Goal: Task Accomplishment & Management: Use online tool/utility

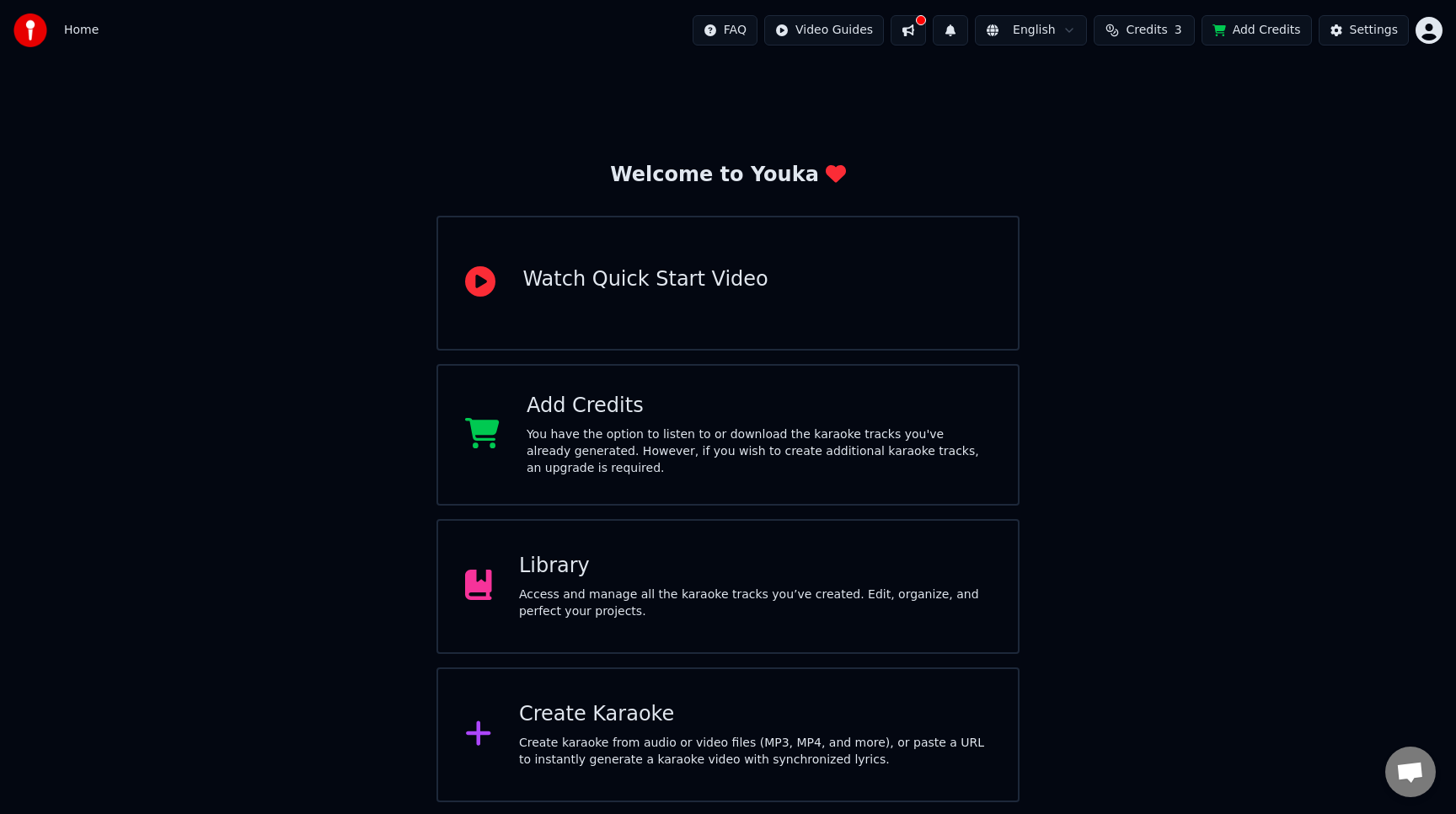
click at [797, 574] on div "Library" at bounding box center [755, 566] width 472 height 27
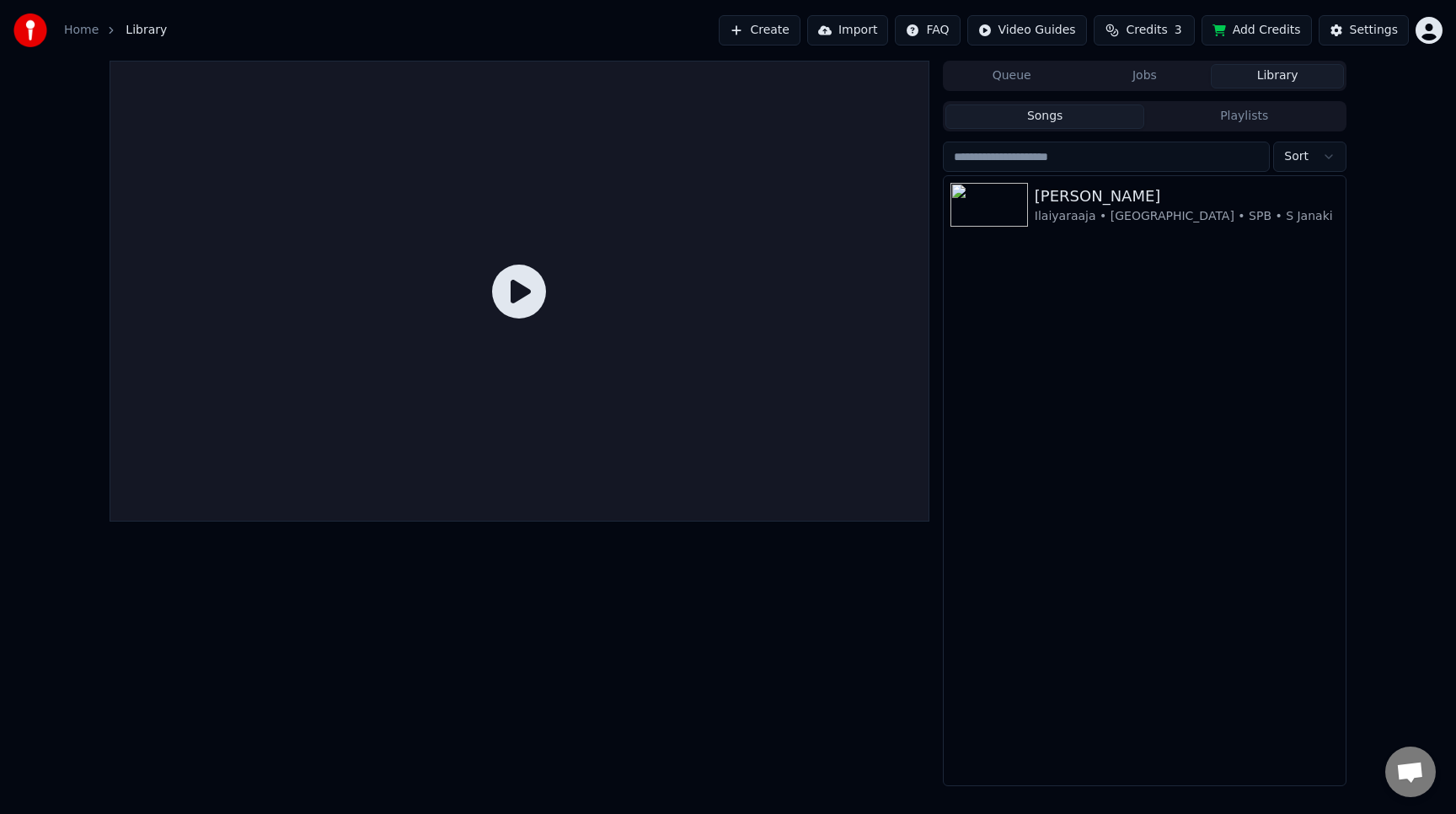
click at [778, 27] on button "Create" at bounding box center [760, 30] width 82 height 30
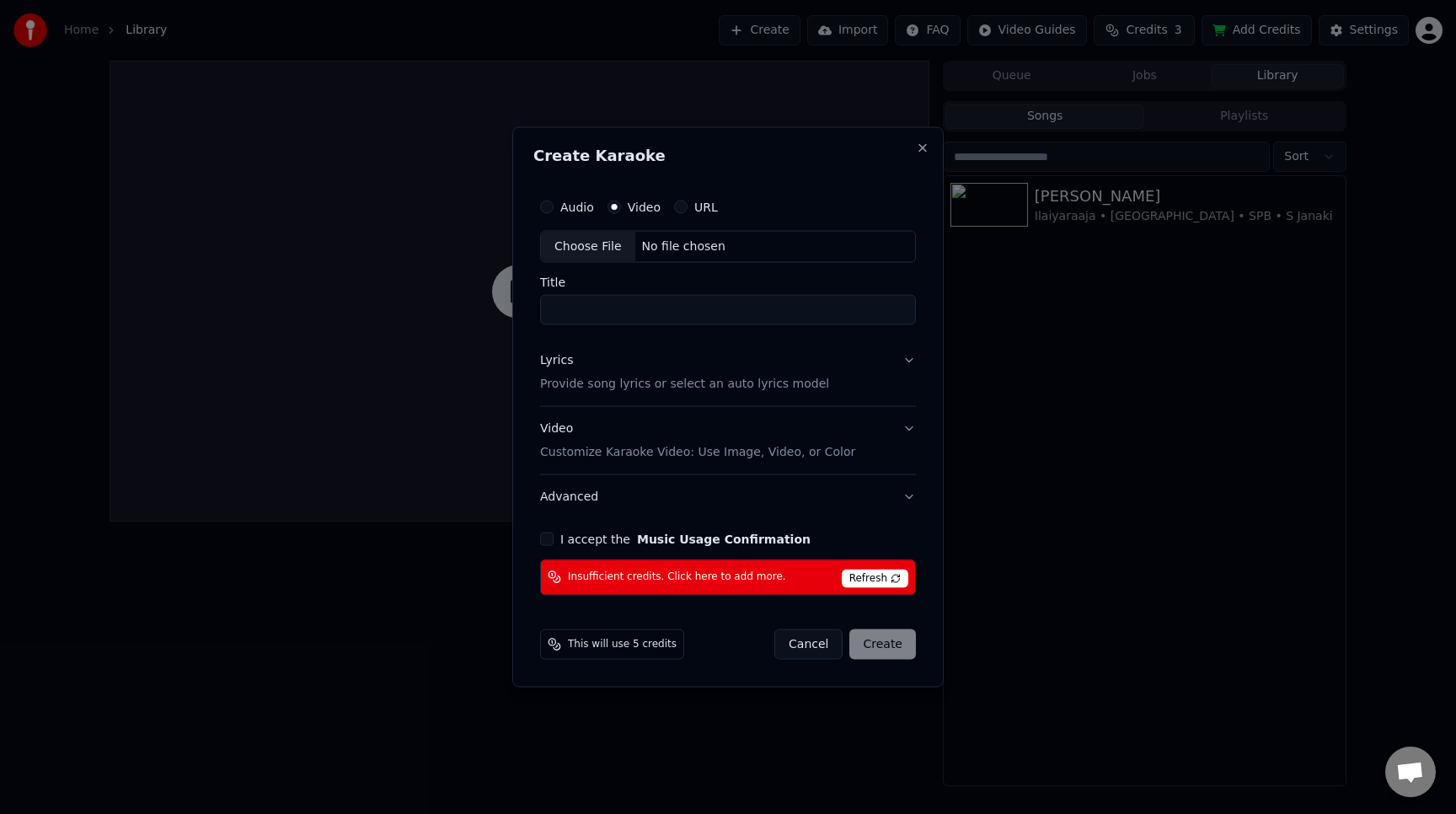
click at [695, 206] on label "URL" at bounding box center [706, 207] width 24 height 12
click at [688, 206] on button "URL" at bounding box center [681, 207] width 14 height 14
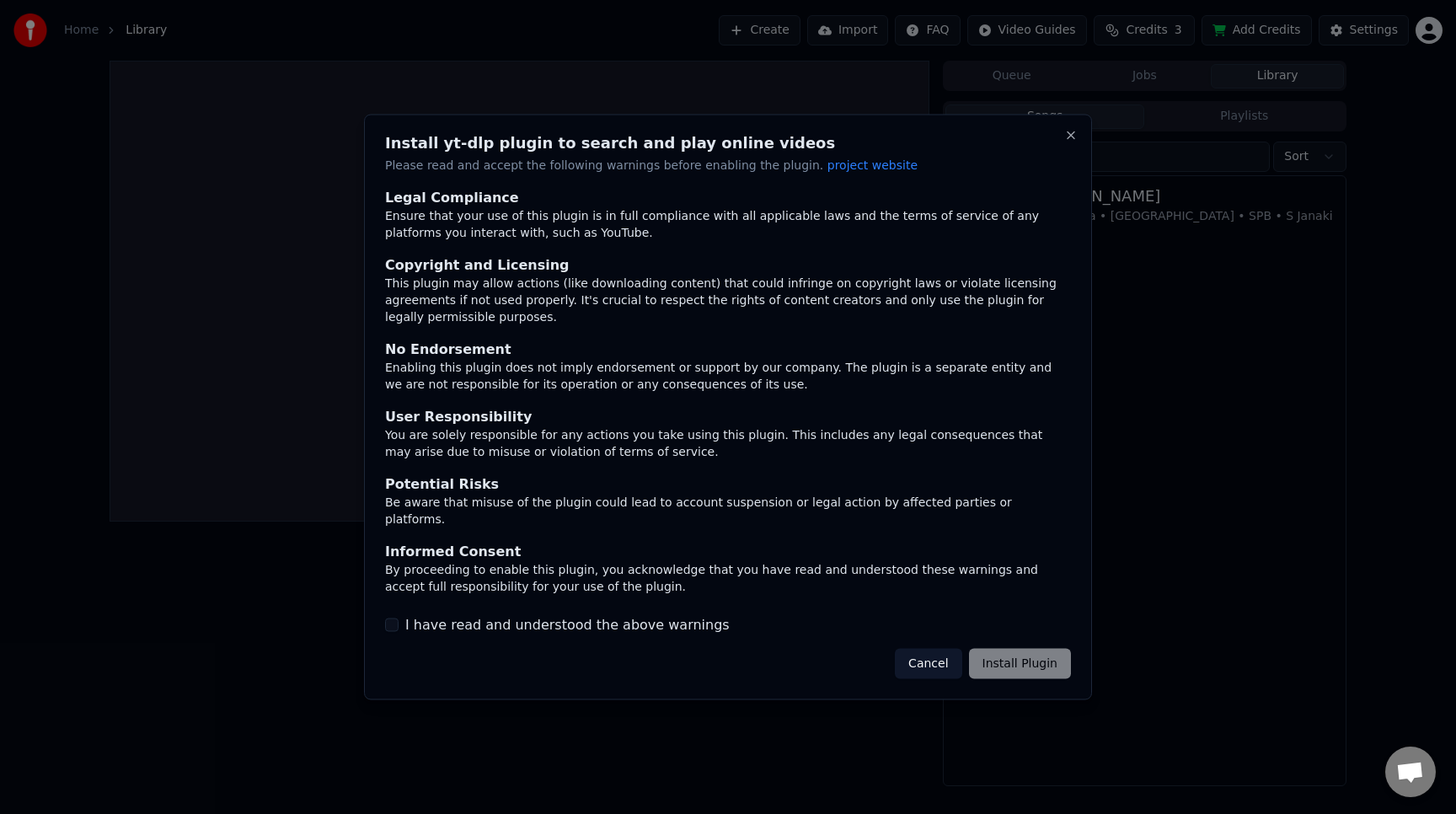
click at [918, 648] on button "Cancel" at bounding box center [928, 663] width 67 height 30
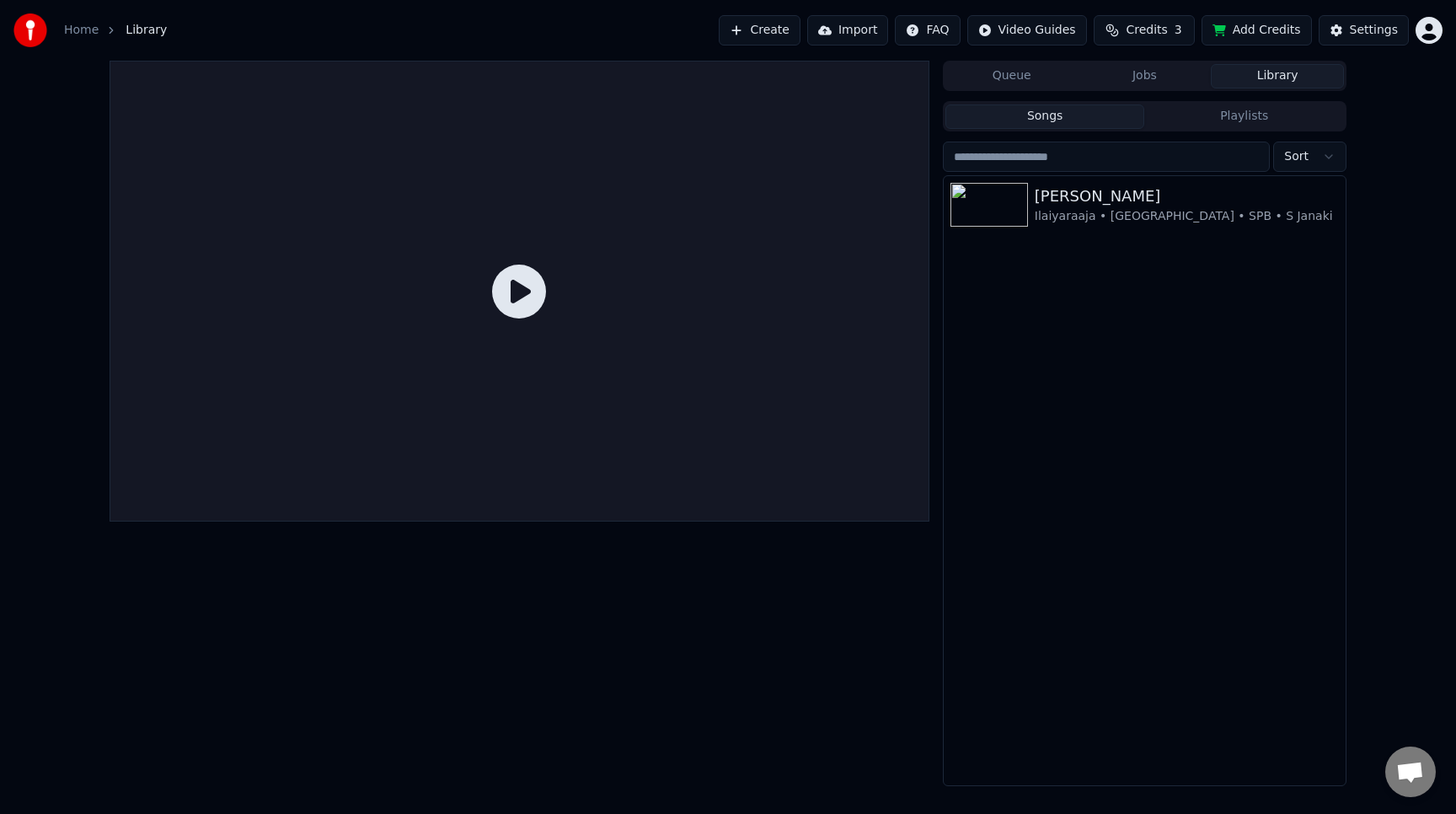
click at [788, 28] on button "Create" at bounding box center [760, 30] width 82 height 30
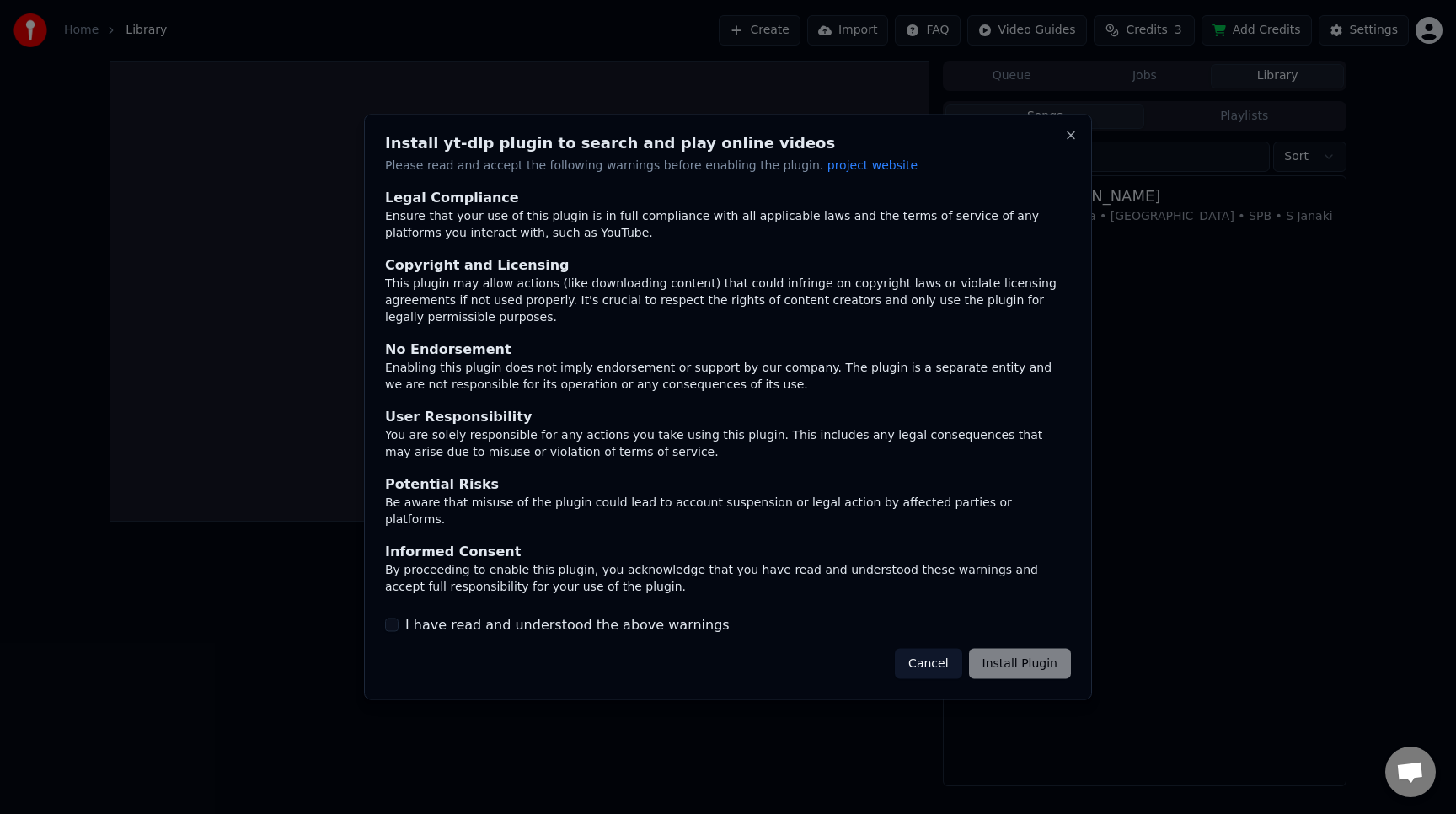
click at [933, 656] on button "Cancel" at bounding box center [928, 663] width 67 height 30
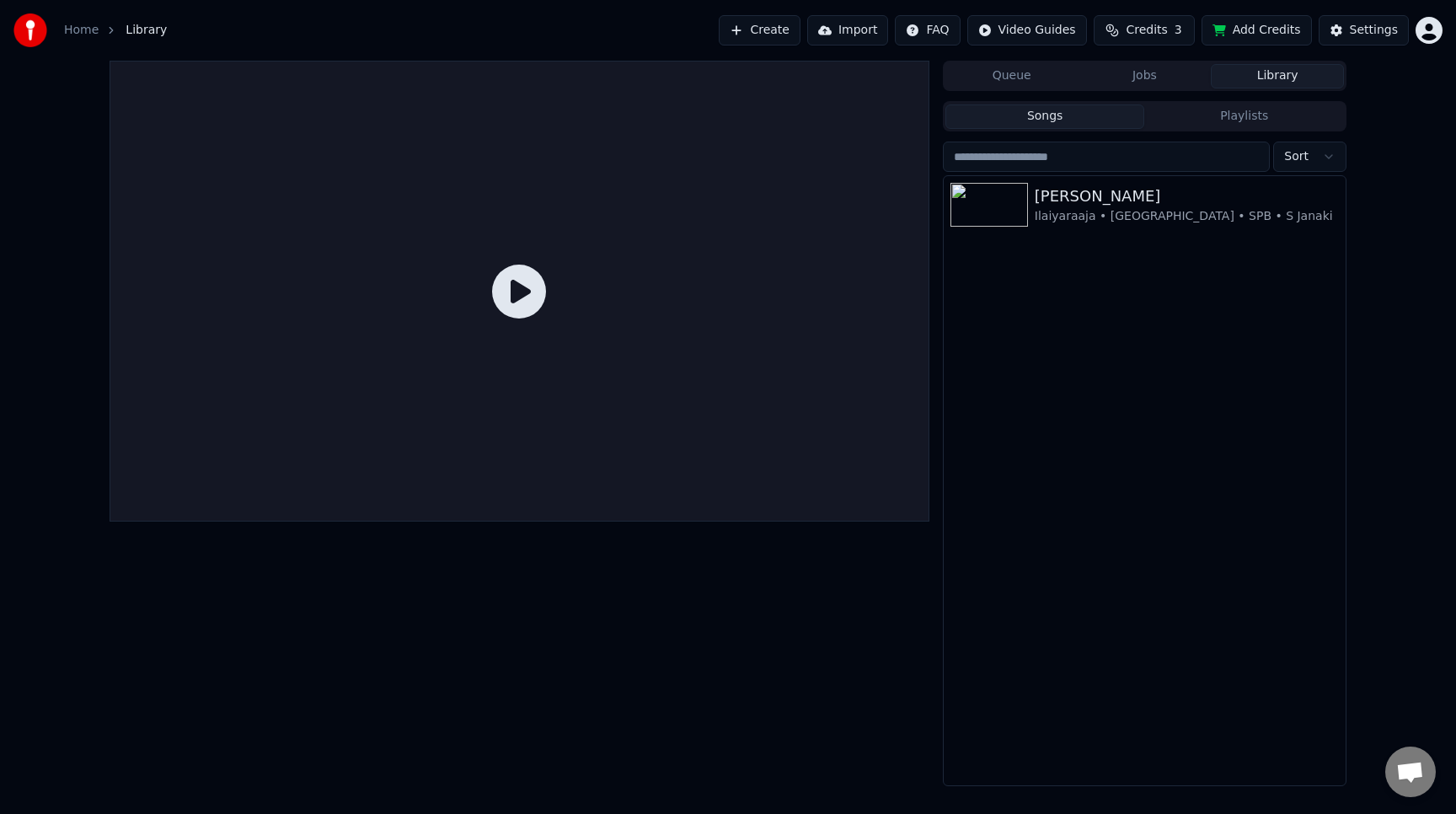
click at [1143, 28] on span "Credits" at bounding box center [1146, 30] width 41 height 17
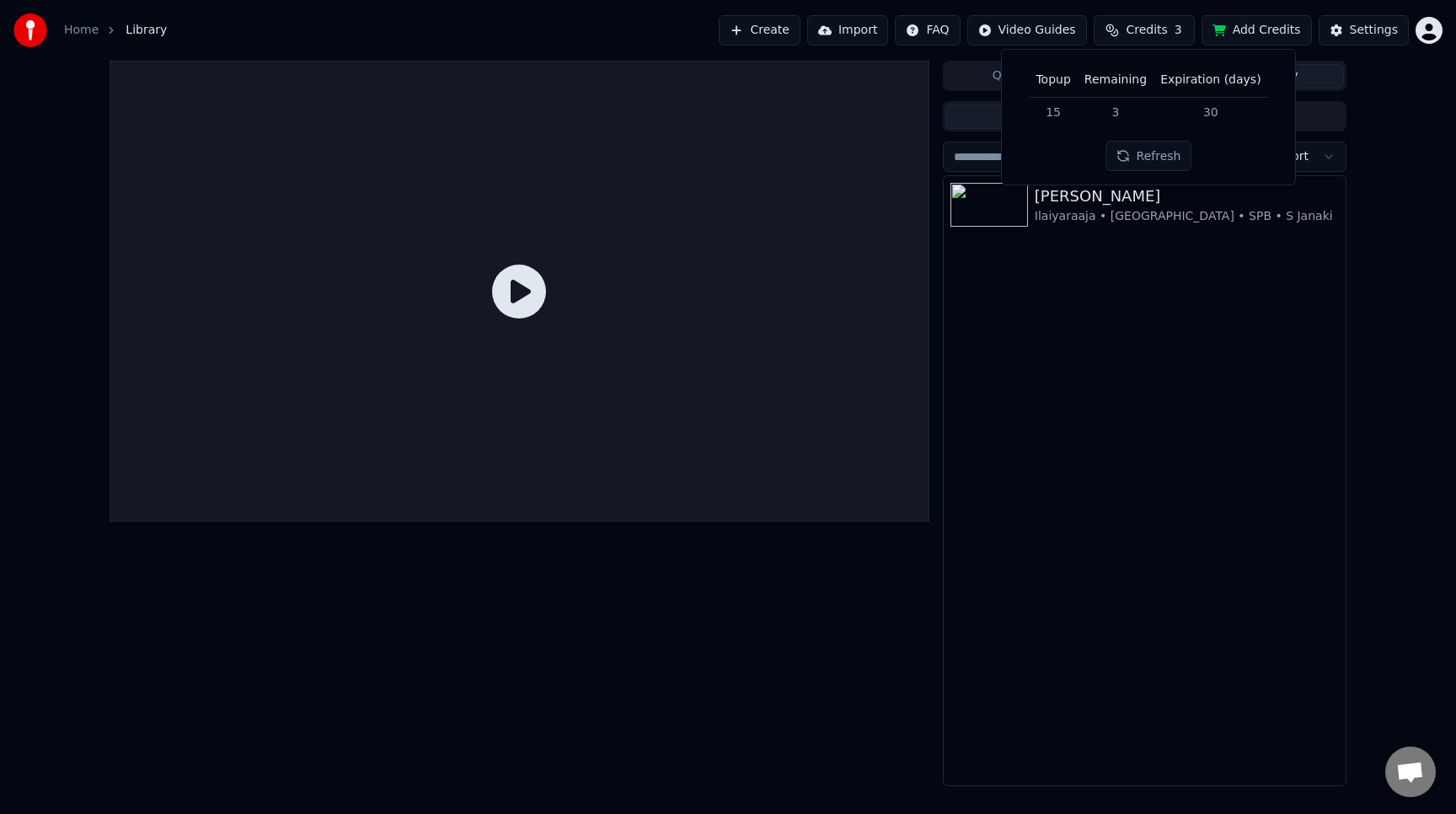
click at [1052, 113] on td "15" at bounding box center [1052, 113] width 48 height 30
click at [1134, 154] on button "Refresh" at bounding box center [1149, 156] width 87 height 30
click at [1164, 261] on div "Paadu [PERSON_NAME] • [GEOGRAPHIC_DATA] • SPB • S [PERSON_NAME]" at bounding box center [1145, 481] width 402 height 609
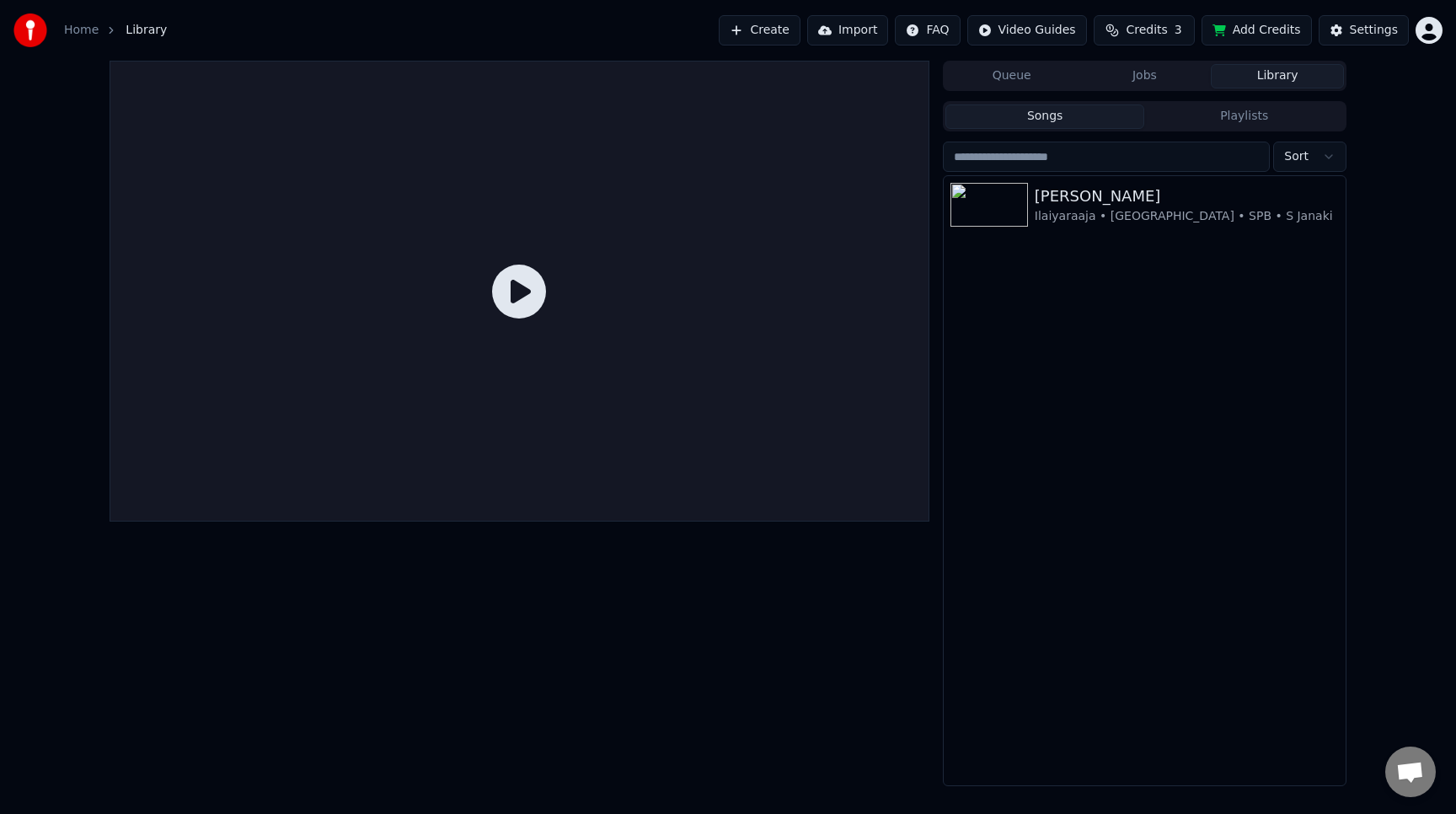
click at [886, 36] on button "Import" at bounding box center [848, 30] width 81 height 30
click at [781, 29] on button "Create" at bounding box center [760, 30] width 82 height 30
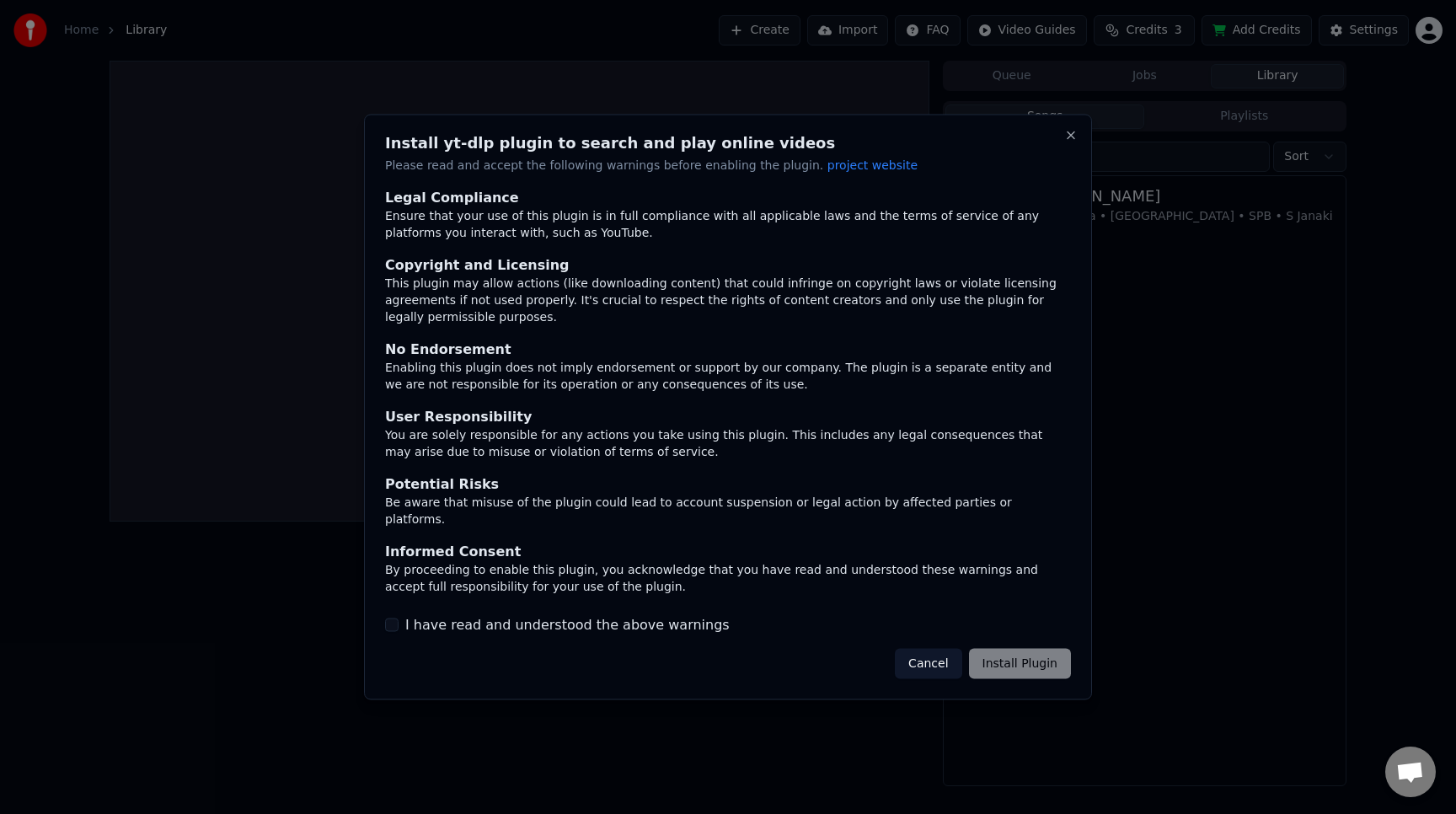
click at [945, 662] on button "Cancel" at bounding box center [928, 663] width 67 height 30
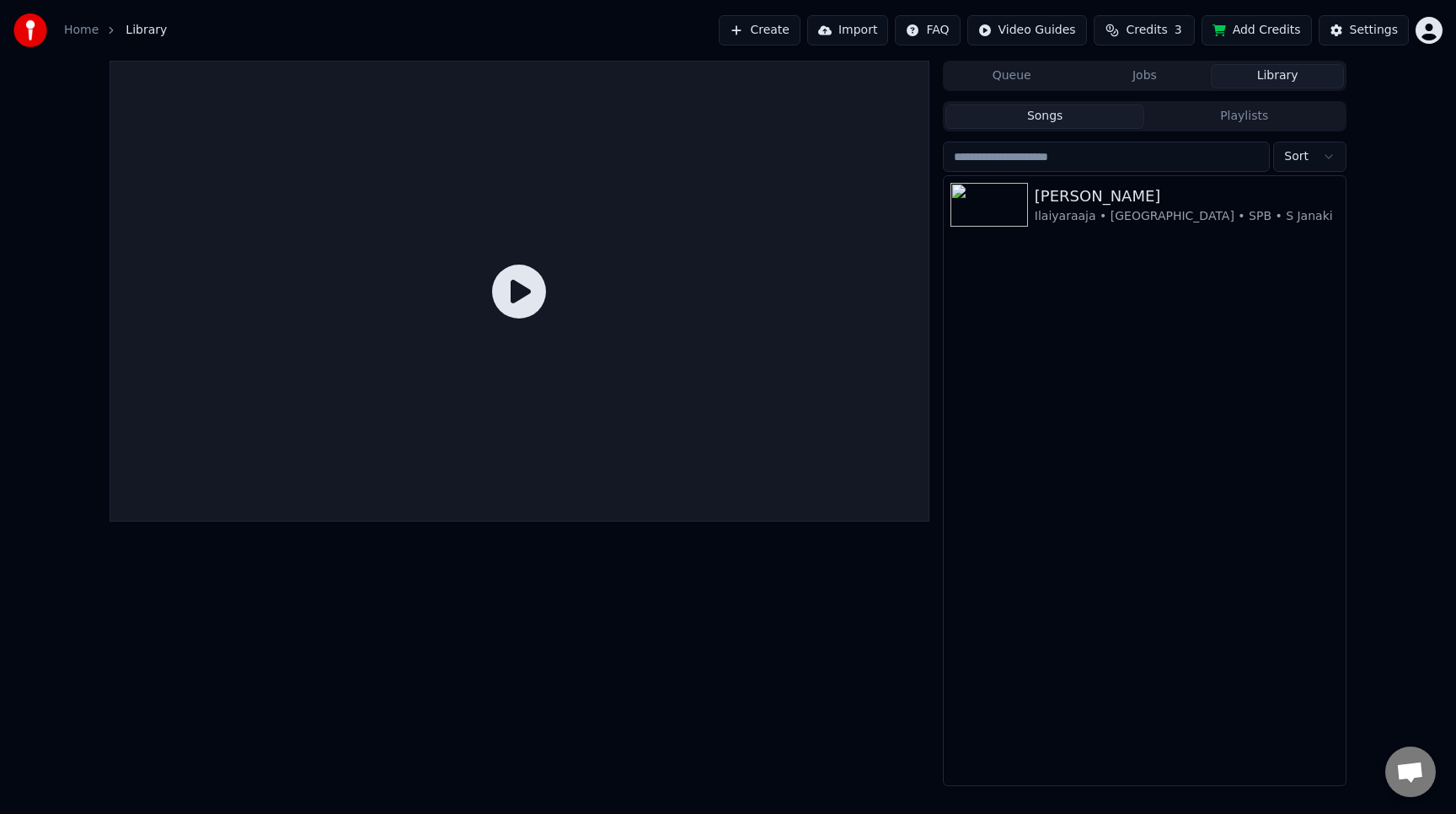
click at [754, 29] on button "Create" at bounding box center [760, 30] width 82 height 30
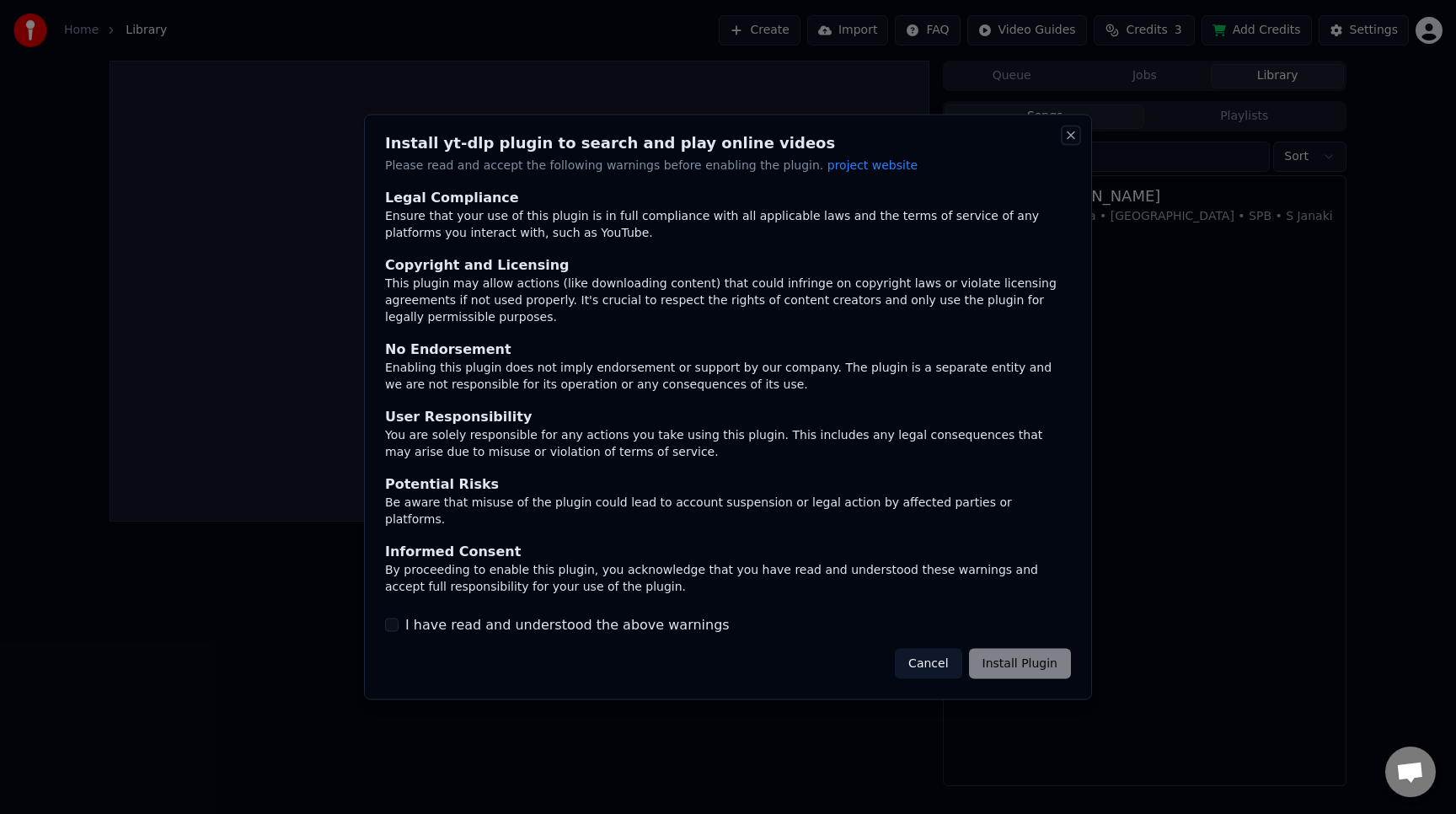
click at [1068, 141] on button "Close" at bounding box center [1071, 135] width 14 height 14
click at [1075, 142] on button "Close" at bounding box center [1071, 135] width 14 height 14
click at [1069, 141] on button "Close" at bounding box center [1071, 135] width 14 height 14
click at [942, 658] on button "Cancel" at bounding box center [928, 663] width 67 height 30
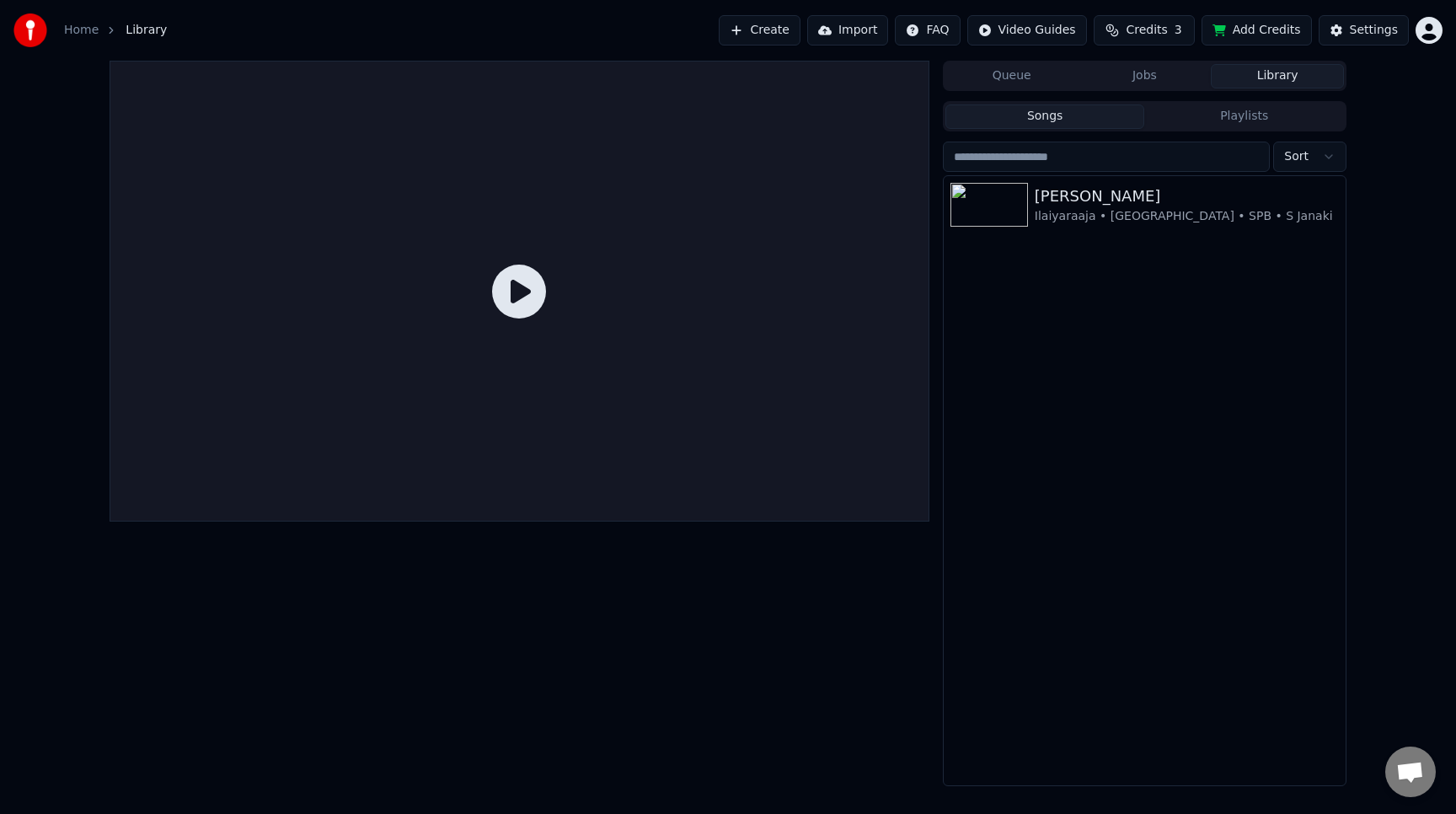
click at [869, 32] on button "Import" at bounding box center [848, 30] width 81 height 30
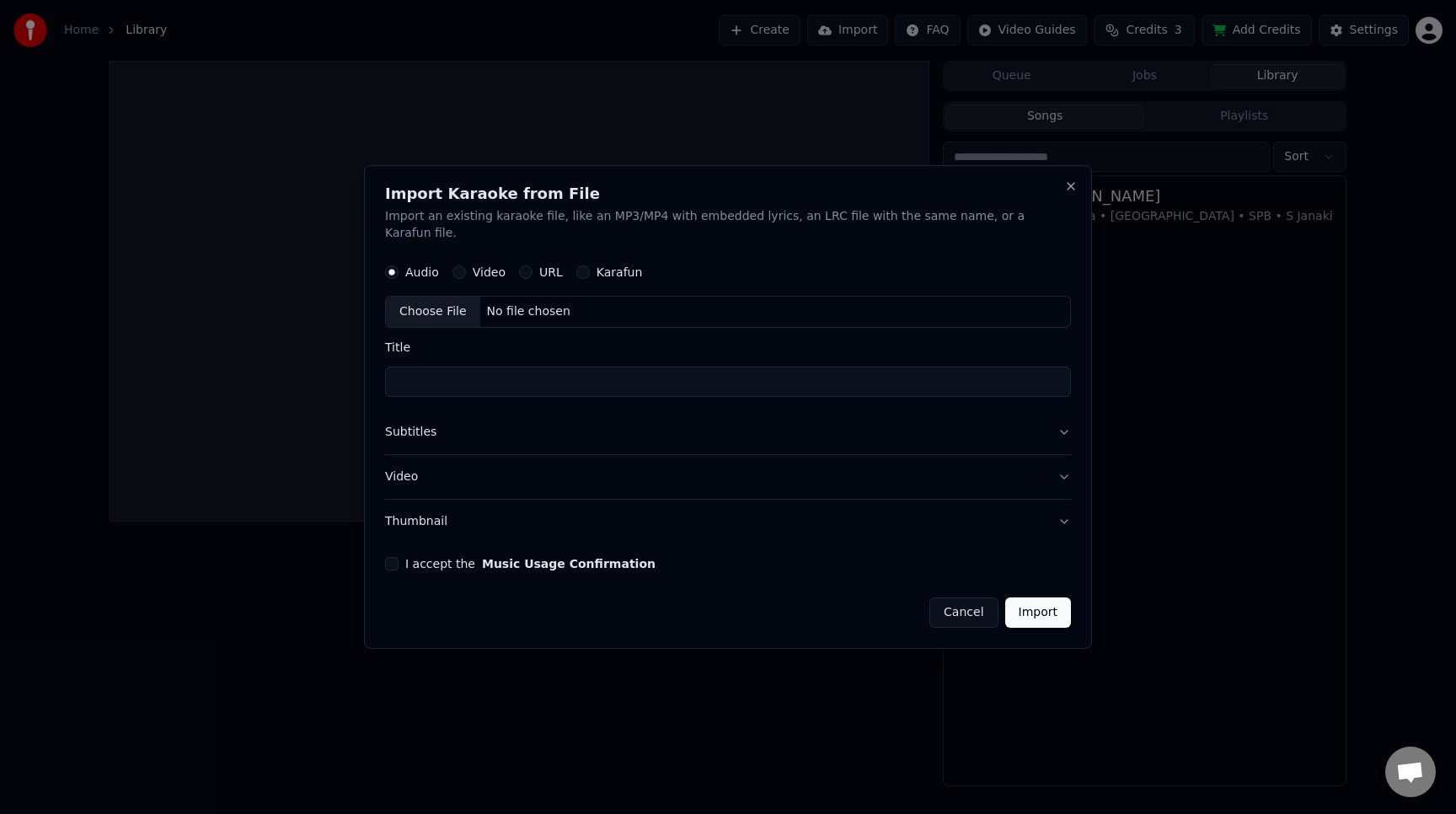
click at [459, 303] on div "Choose File" at bounding box center [433, 312] width 95 height 30
click at [431, 371] on input "**********" at bounding box center [728, 382] width 686 height 30
type input "**********"
click at [709, 432] on button "Subtitles" at bounding box center [728, 432] width 686 height 44
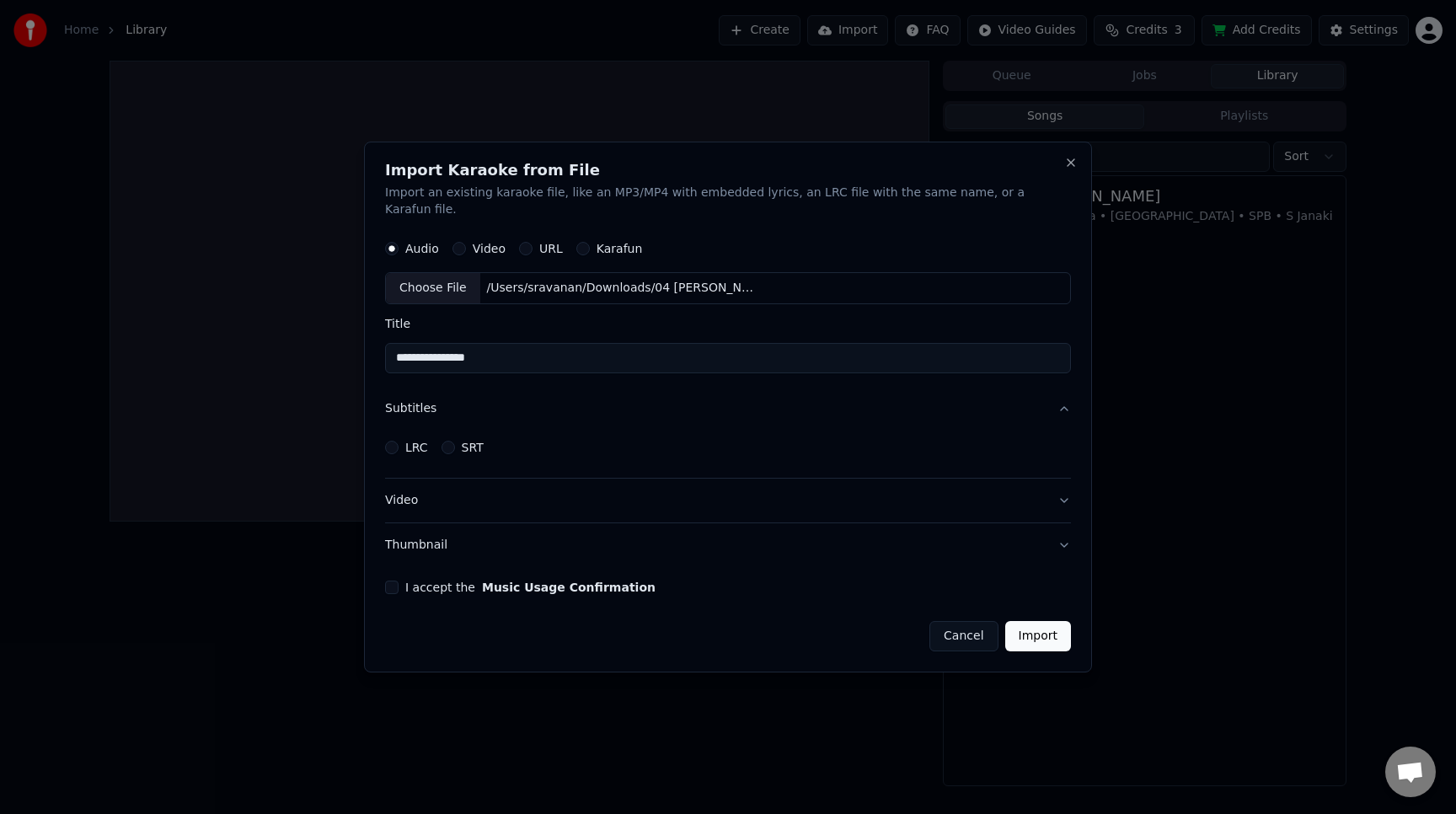
click at [422, 585] on label "I accept the Music Usage Confirmation" at bounding box center [530, 587] width 250 height 12
click at [398, 585] on button "I accept the Music Usage Confirmation" at bounding box center [392, 587] width 14 height 14
click at [1043, 537] on button "Thumbnail" at bounding box center [728, 546] width 686 height 44
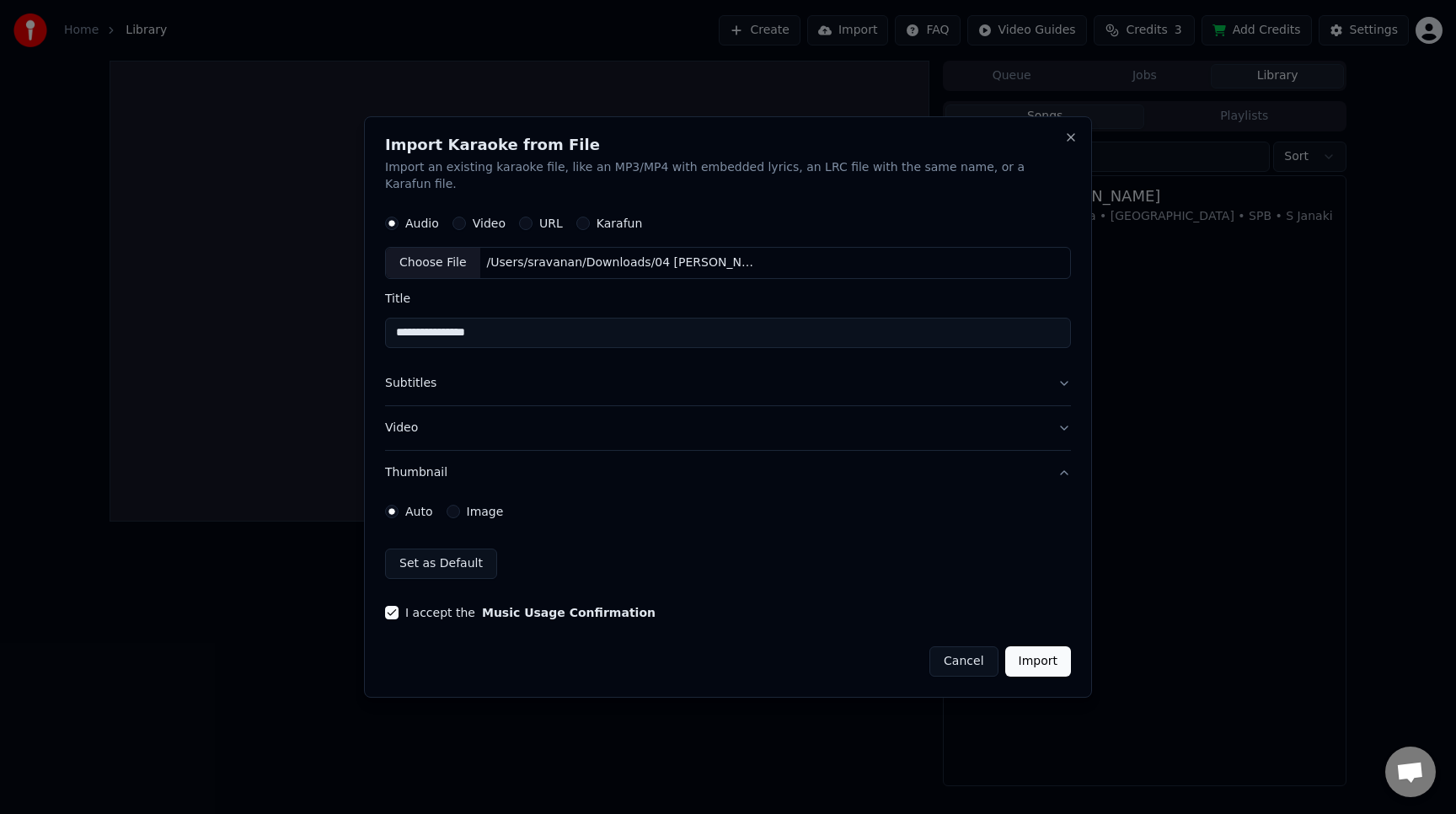
click at [1058, 152] on div "**********" at bounding box center [728, 406] width 728 height 581
click at [1064, 144] on button "Close" at bounding box center [1071, 137] width 14 height 14
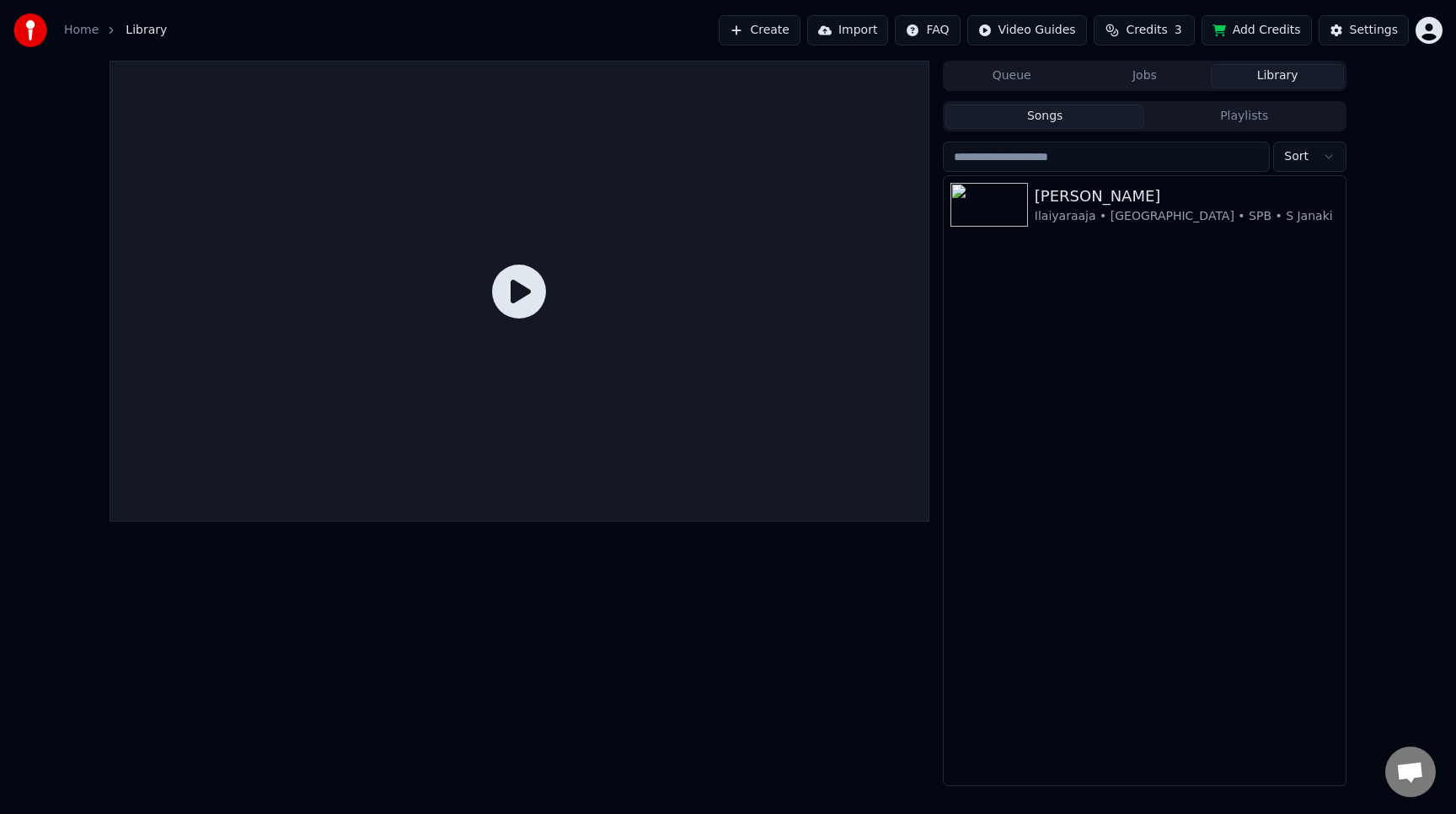
click at [775, 24] on button "Create" at bounding box center [760, 30] width 82 height 30
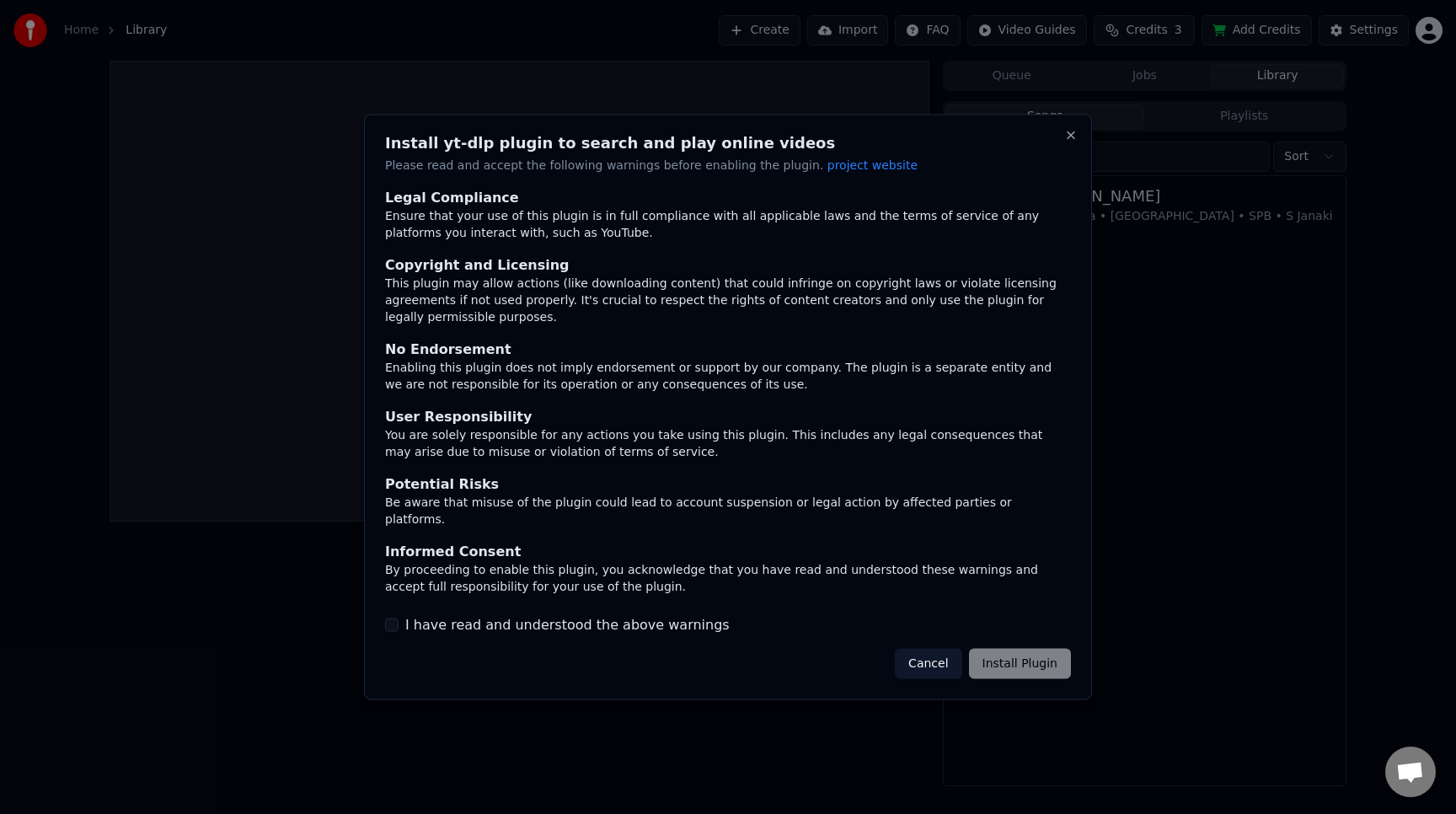
click at [390, 618] on button "I have read and understood the above warnings" at bounding box center [392, 624] width 14 height 14
click at [1078, 148] on div "Install yt-dlp plugin to search and play online videos Please read and accept t…" at bounding box center [728, 407] width 728 height 586
click at [1069, 142] on button "Close" at bounding box center [1071, 135] width 14 height 14
click at [935, 657] on button "Cancel" at bounding box center [928, 663] width 67 height 30
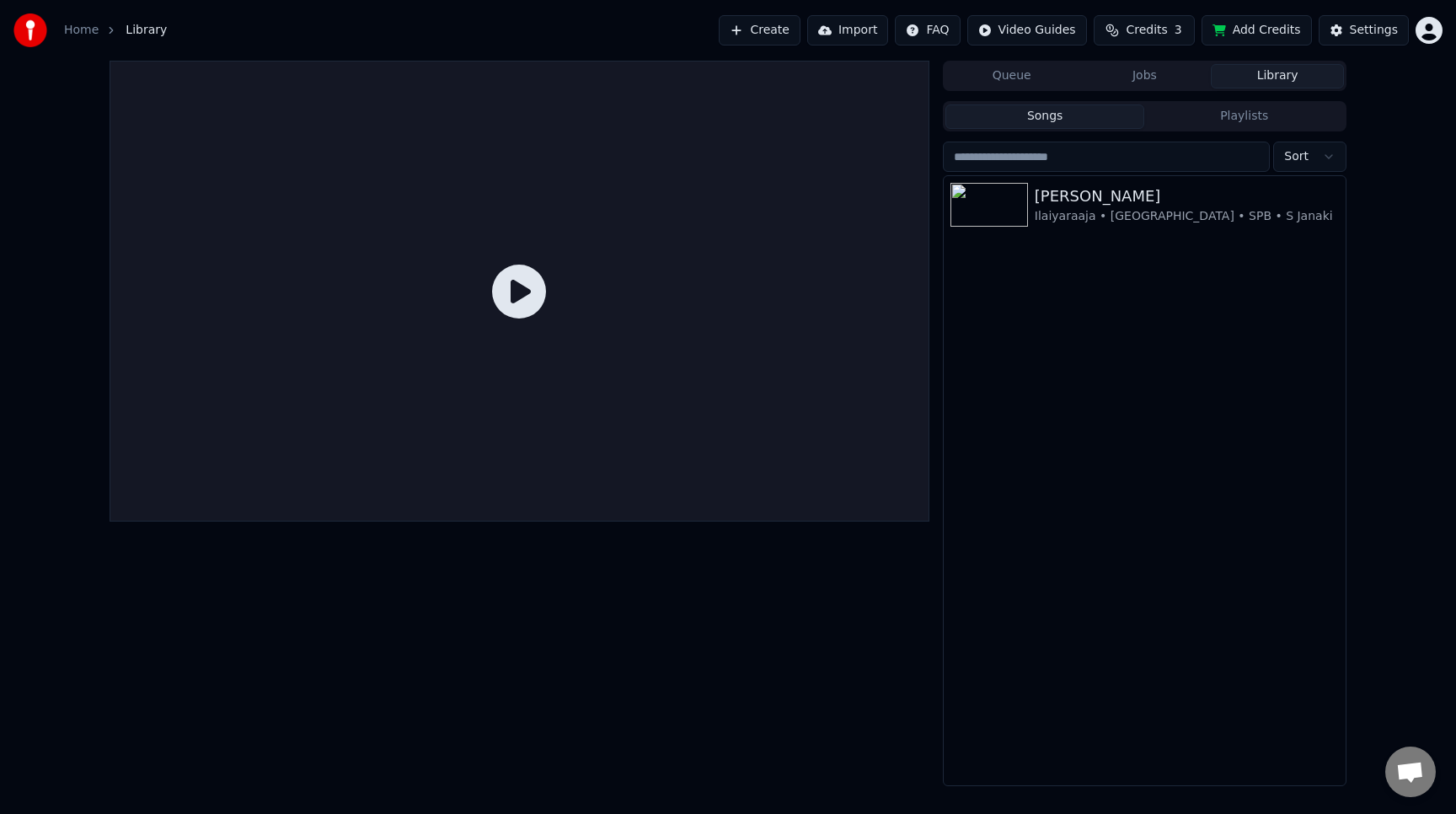
click at [1084, 297] on div "Paadu [PERSON_NAME] • [GEOGRAPHIC_DATA] • SPB • S [PERSON_NAME]" at bounding box center [1145, 481] width 402 height 609
click at [847, 35] on button "Import" at bounding box center [848, 30] width 81 height 30
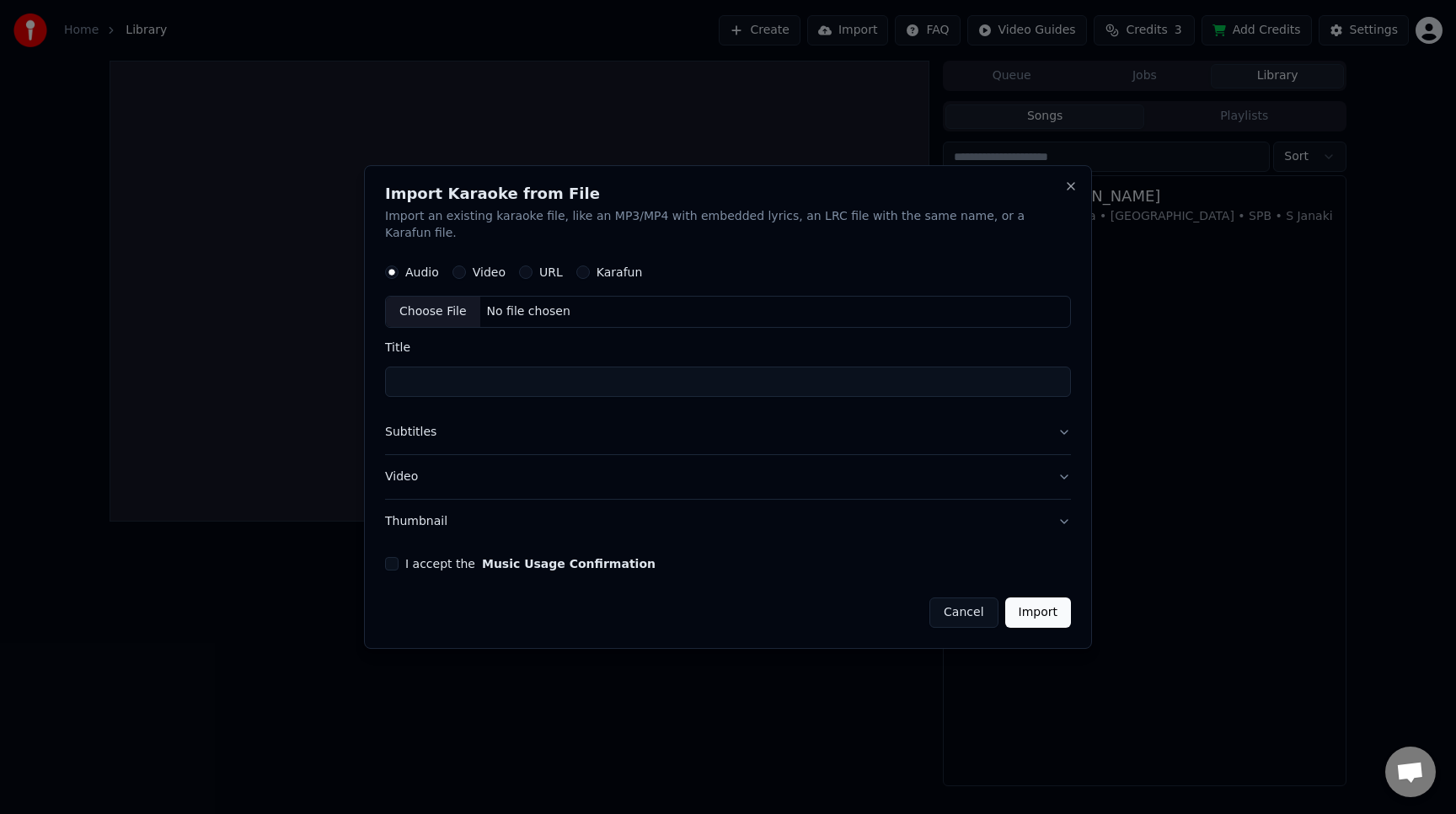
click at [463, 300] on div "Choose File" at bounding box center [433, 312] width 95 height 30
type input "**********"
click at [1017, 613] on button "Import" at bounding box center [1038, 613] width 66 height 30
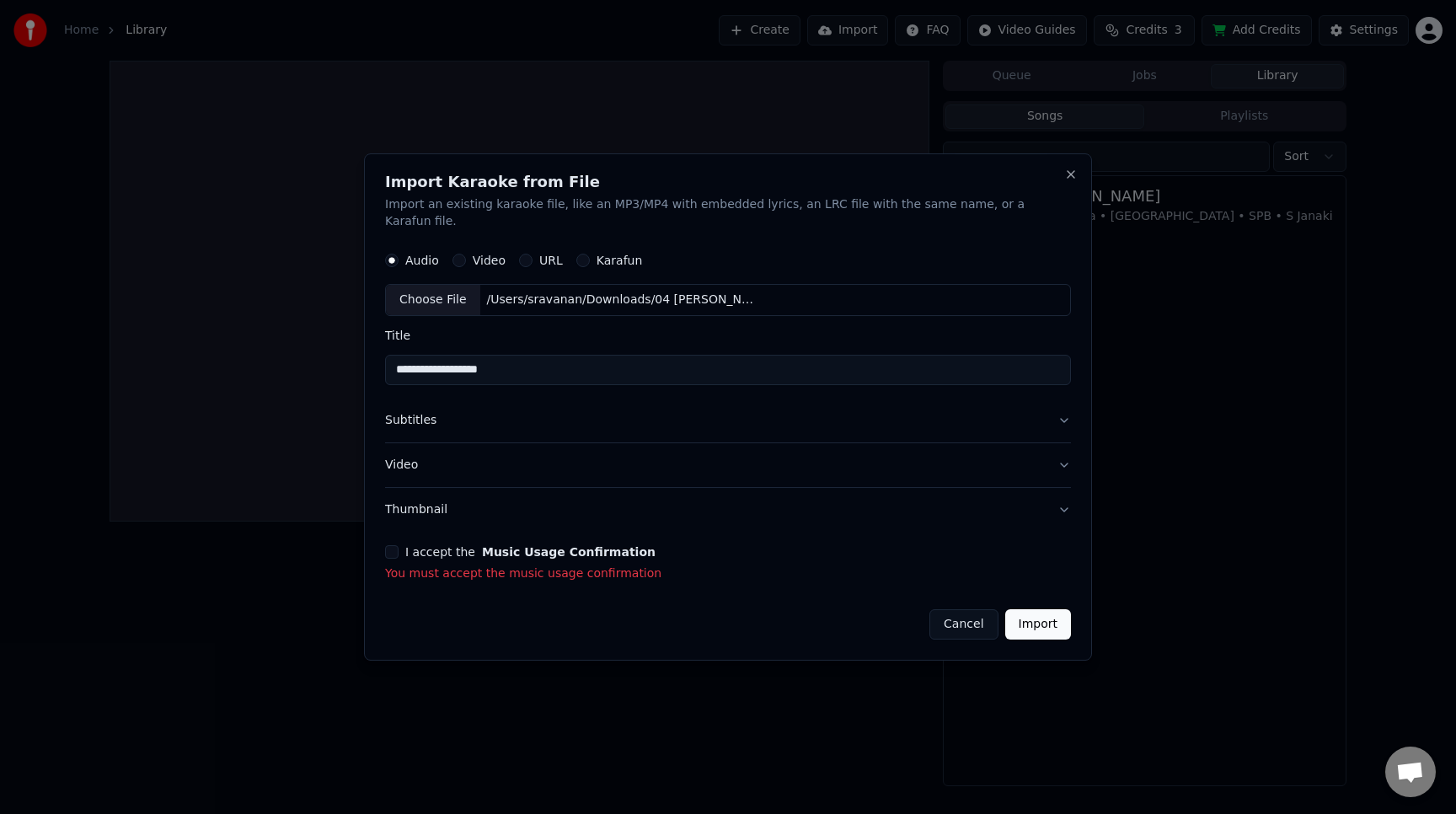
click at [458, 553] on div "I accept the Music Usage Confirmation You must accept the music usage confirmat…" at bounding box center [728, 564] width 686 height 37
click at [446, 546] on label "I accept the Music Usage Confirmation" at bounding box center [530, 552] width 250 height 12
click at [398, 545] on button "I accept the Music Usage Confirmation" at bounding box center [392, 552] width 14 height 14
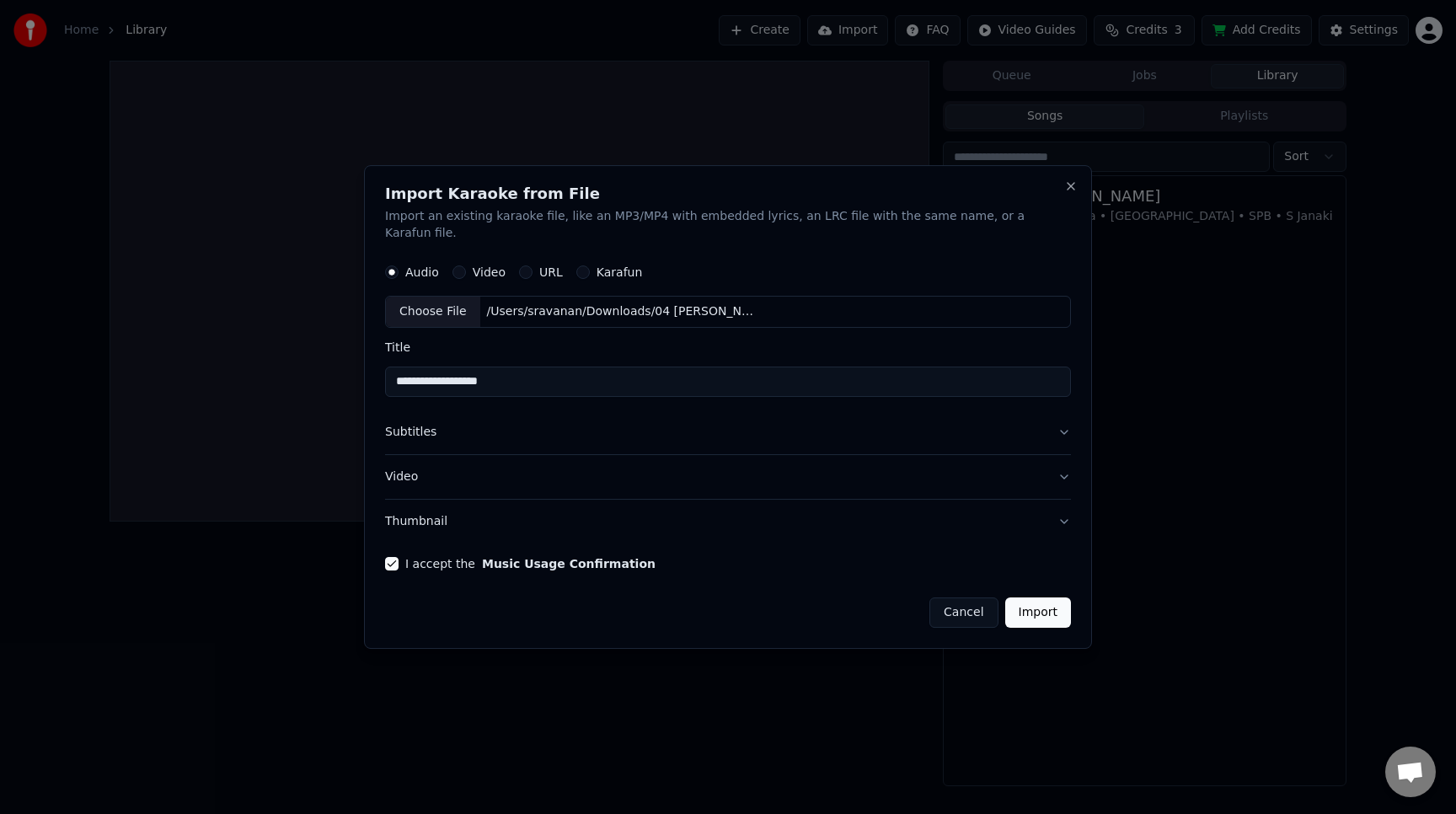
click at [1017, 605] on button "Import" at bounding box center [1038, 613] width 66 height 30
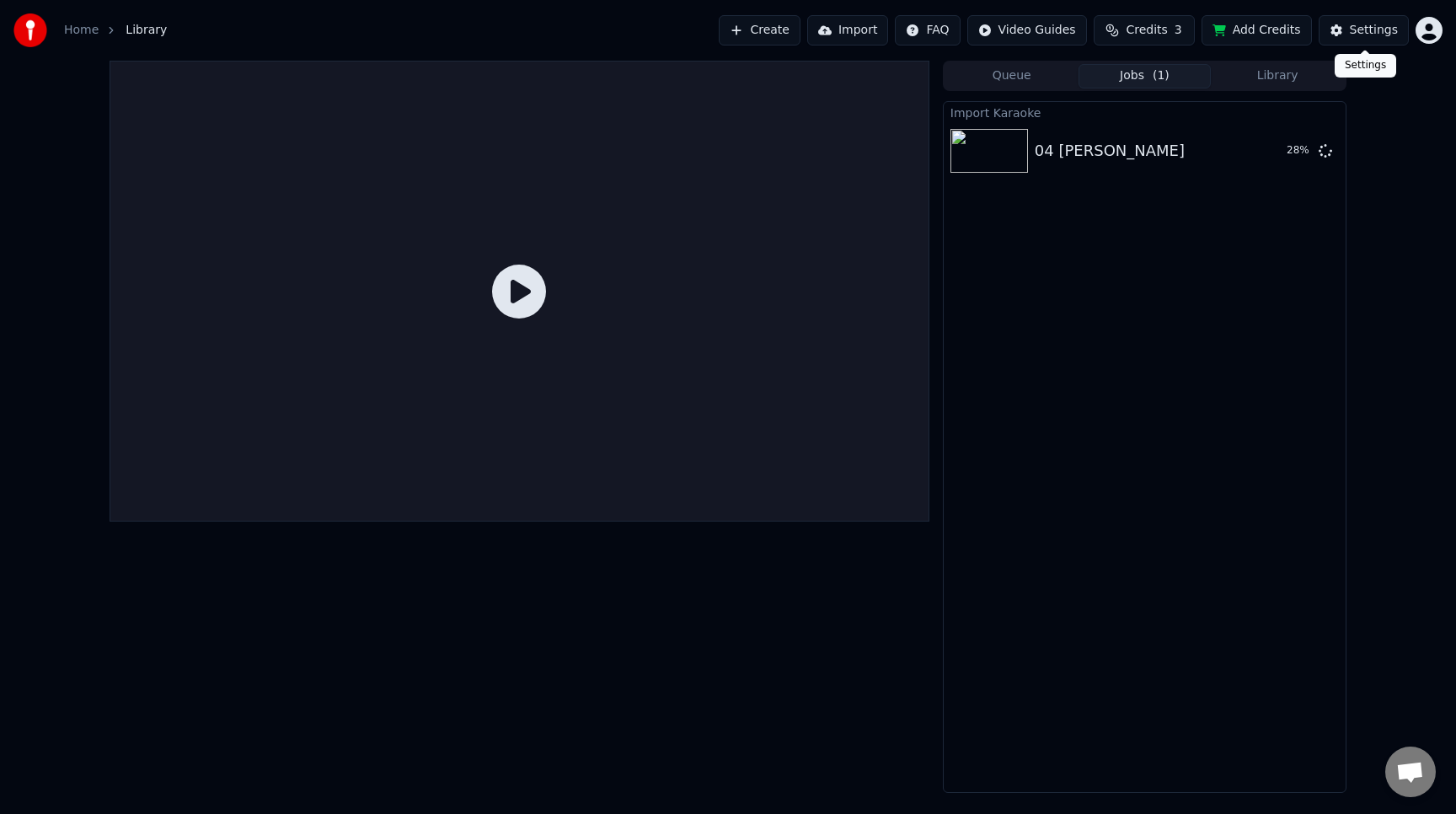
click at [1376, 23] on div "Settings" at bounding box center [1374, 30] width 48 height 17
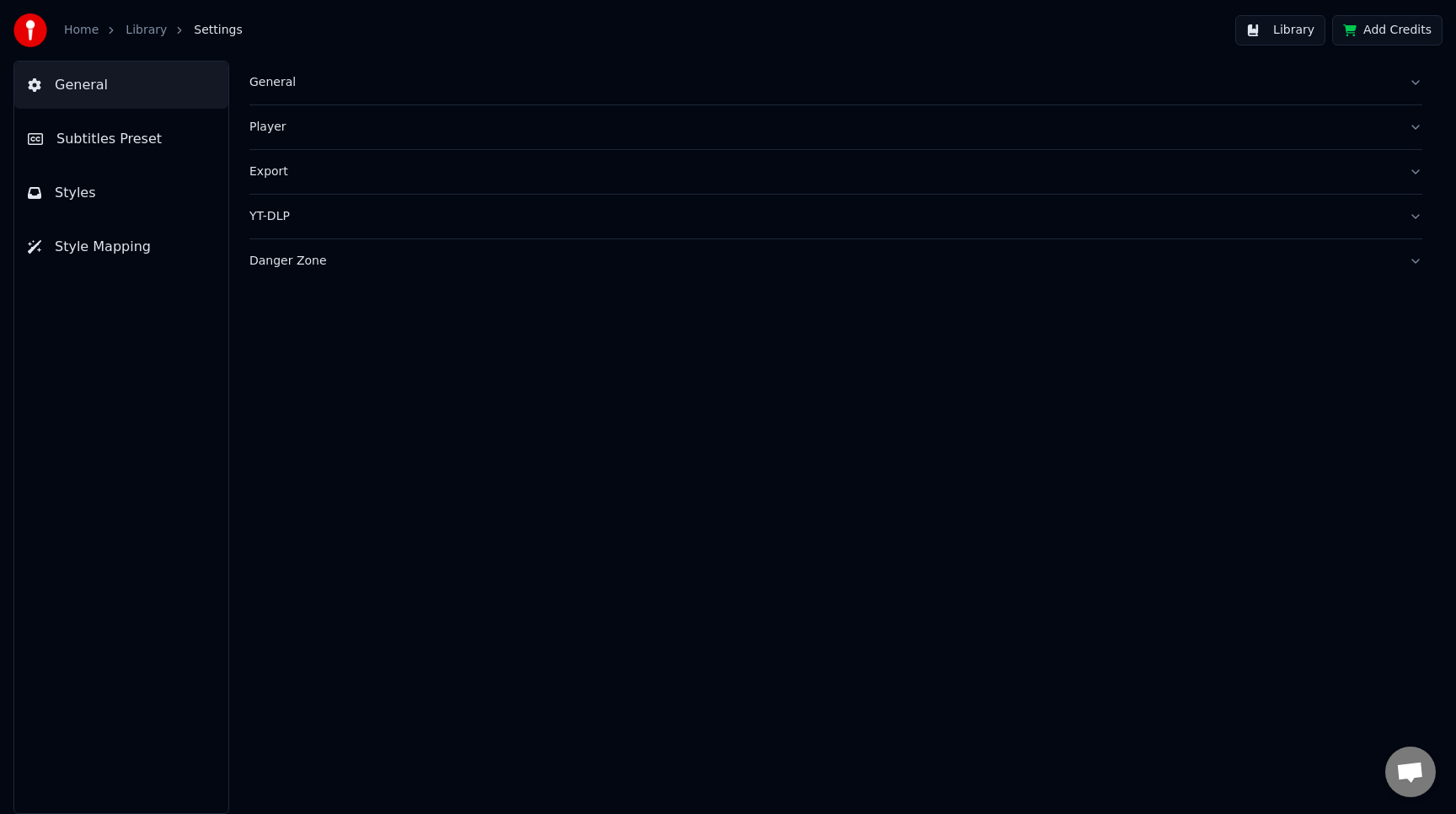
click at [152, 27] on link "Library" at bounding box center [146, 30] width 41 height 17
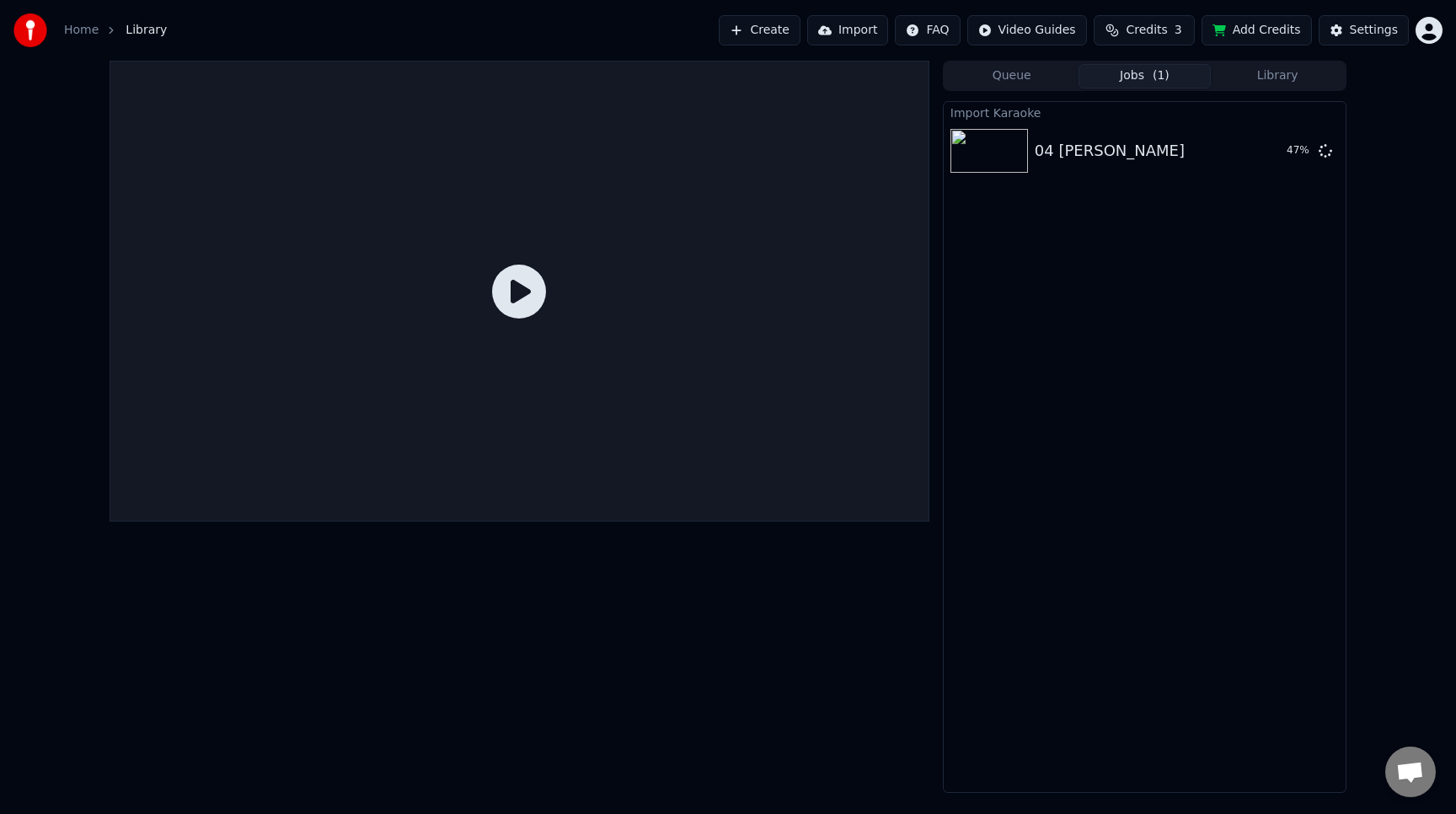
click at [1275, 77] on button "Library" at bounding box center [1277, 76] width 133 height 25
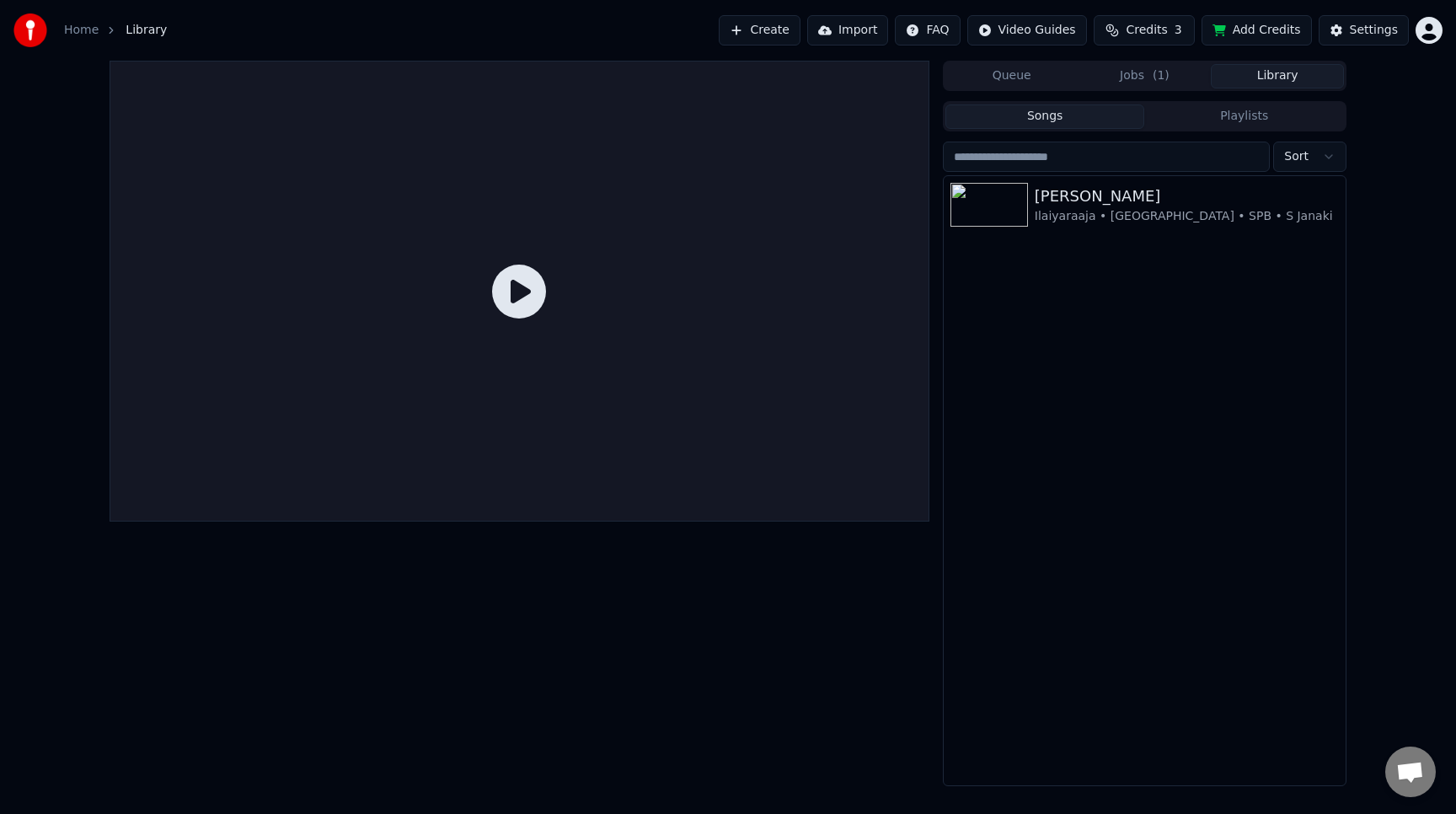
click at [1157, 74] on span "( 1 )" at bounding box center [1162, 76] width 17 height 17
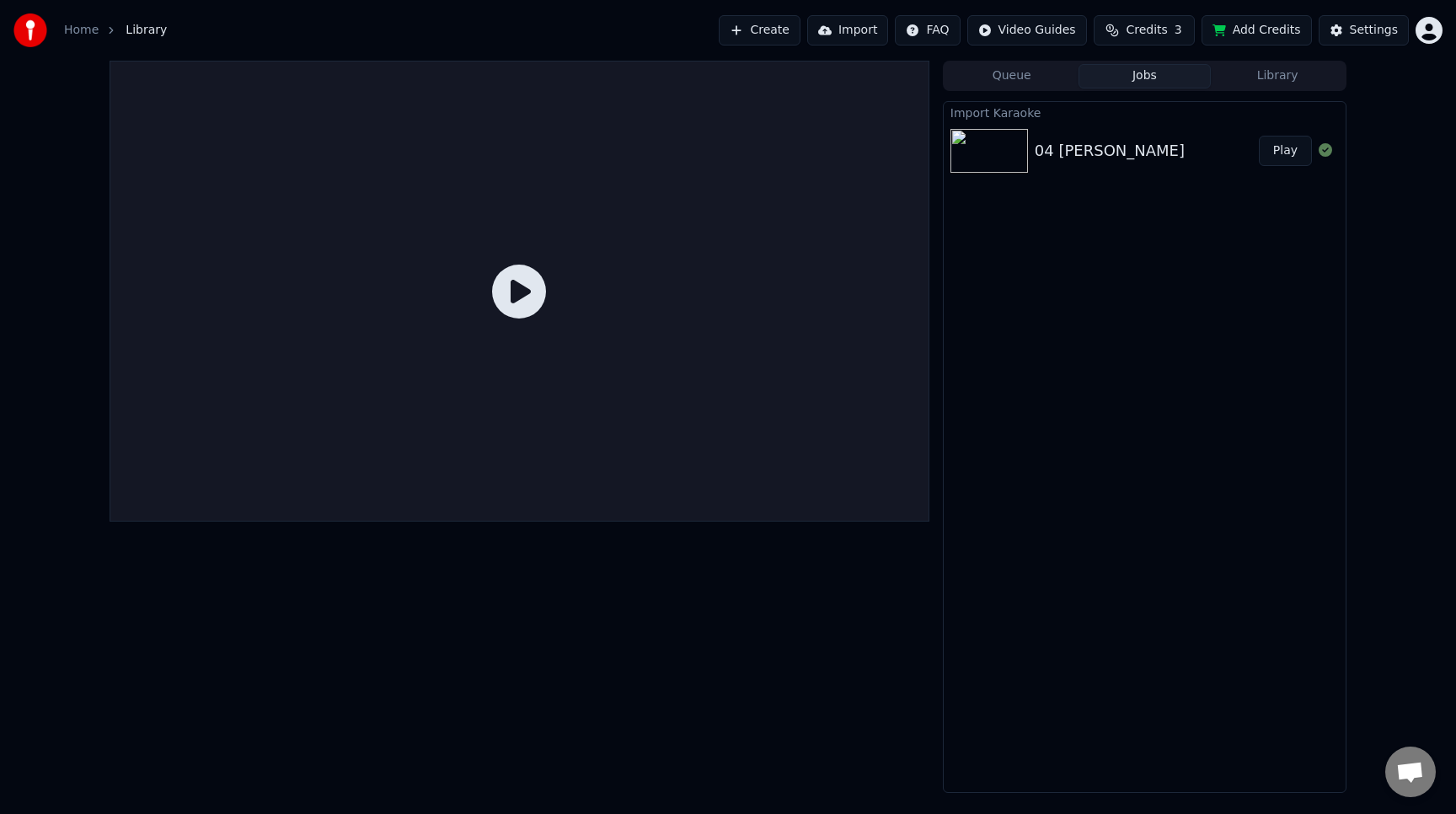
click at [1284, 150] on button "Play" at bounding box center [1285, 151] width 53 height 30
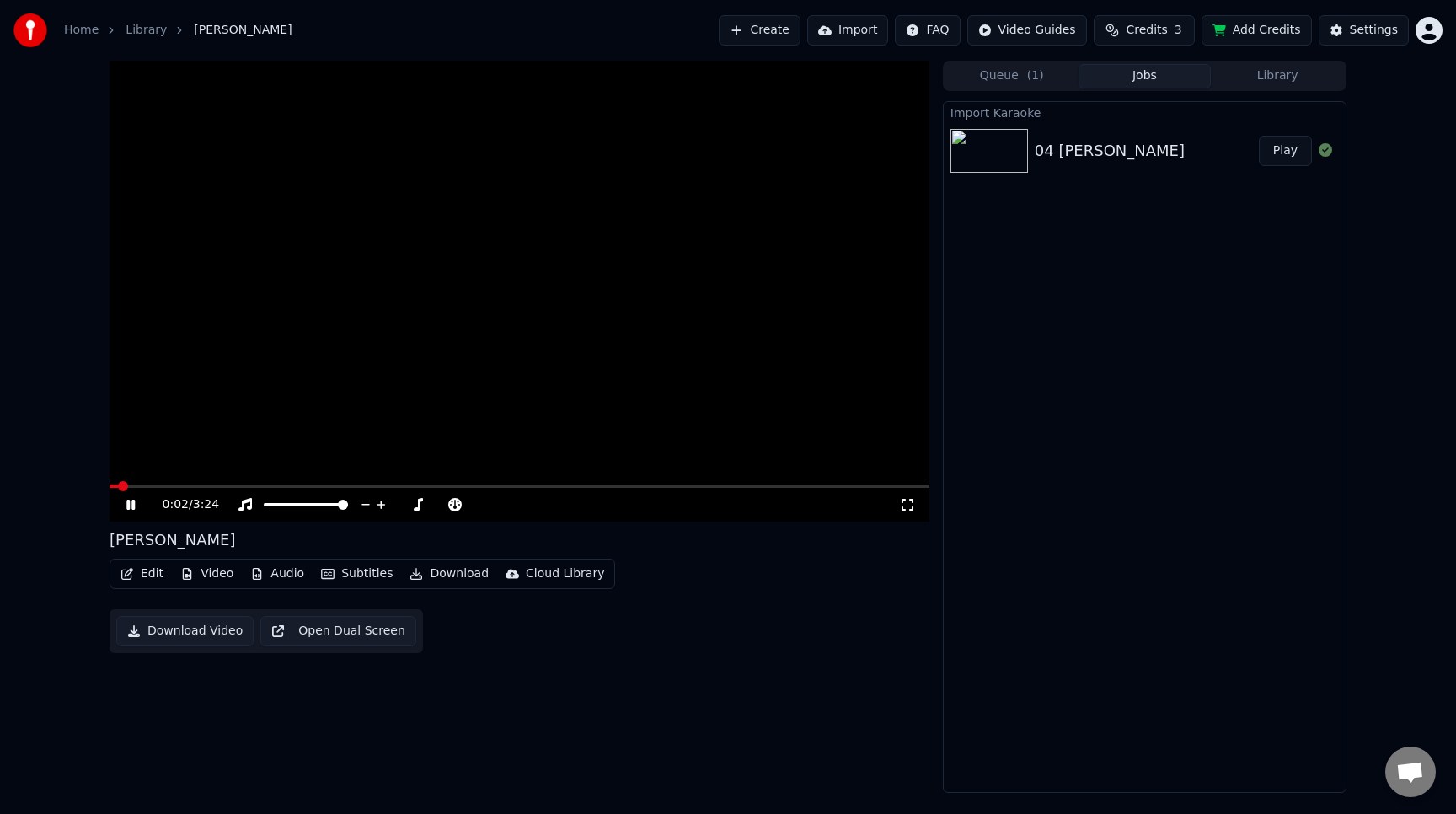
click at [193, 485] on span at bounding box center [519, 487] width 820 height 3
click at [405, 487] on span at bounding box center [519, 487] width 820 height 3
click at [128, 511] on icon at bounding box center [142, 505] width 40 height 14
click at [1212, 410] on div "Import Karaoke 04 [PERSON_NAME] Play" at bounding box center [1145, 448] width 404 height 692
click at [1040, 79] on span "( 1 )" at bounding box center [1036, 76] width 17 height 17
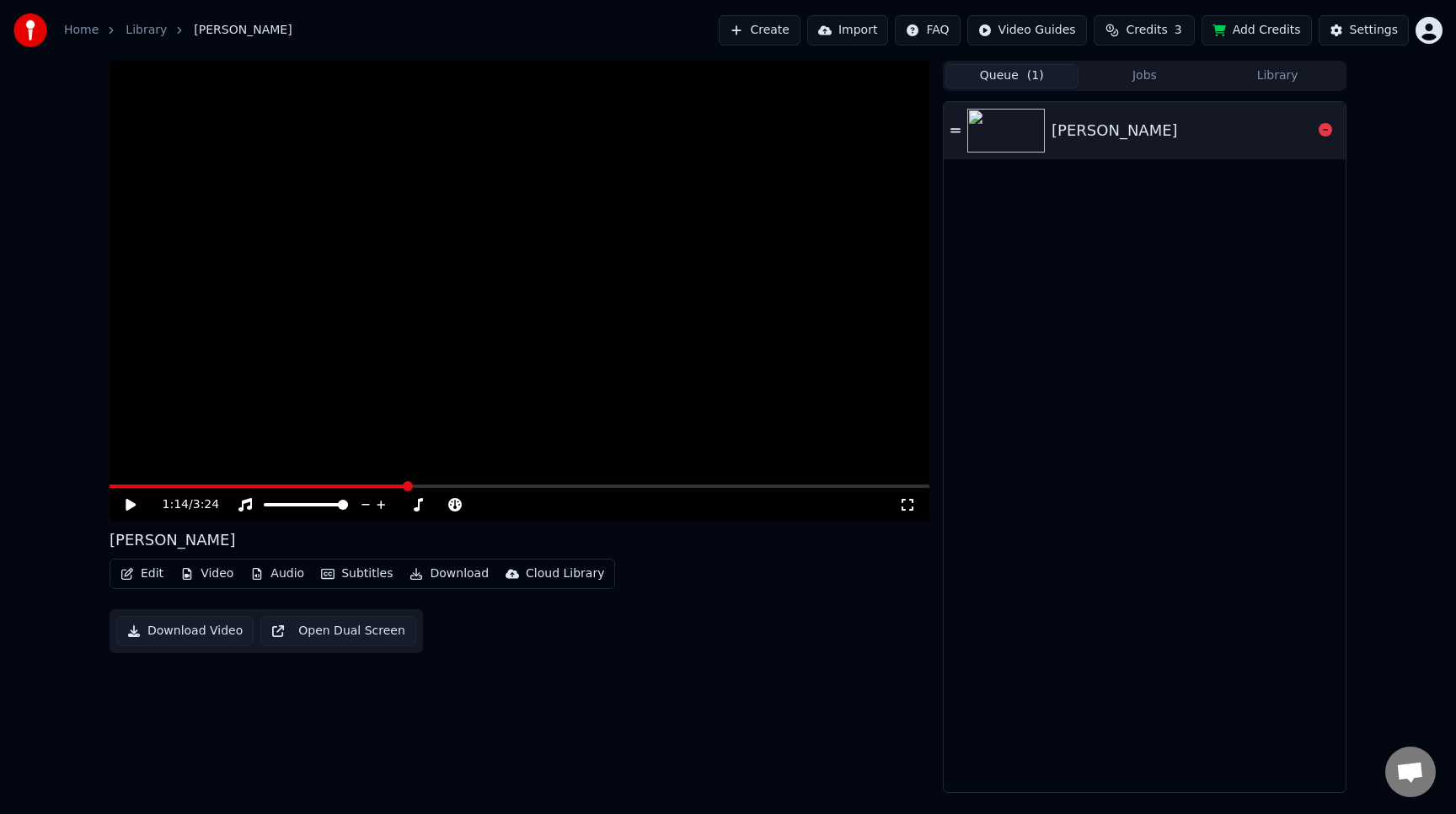
click at [1220, 130] on div "[PERSON_NAME]" at bounding box center [1182, 130] width 261 height 24
click at [133, 504] on icon at bounding box center [130, 505] width 8 height 10
click at [792, 30] on button "Create" at bounding box center [760, 30] width 82 height 30
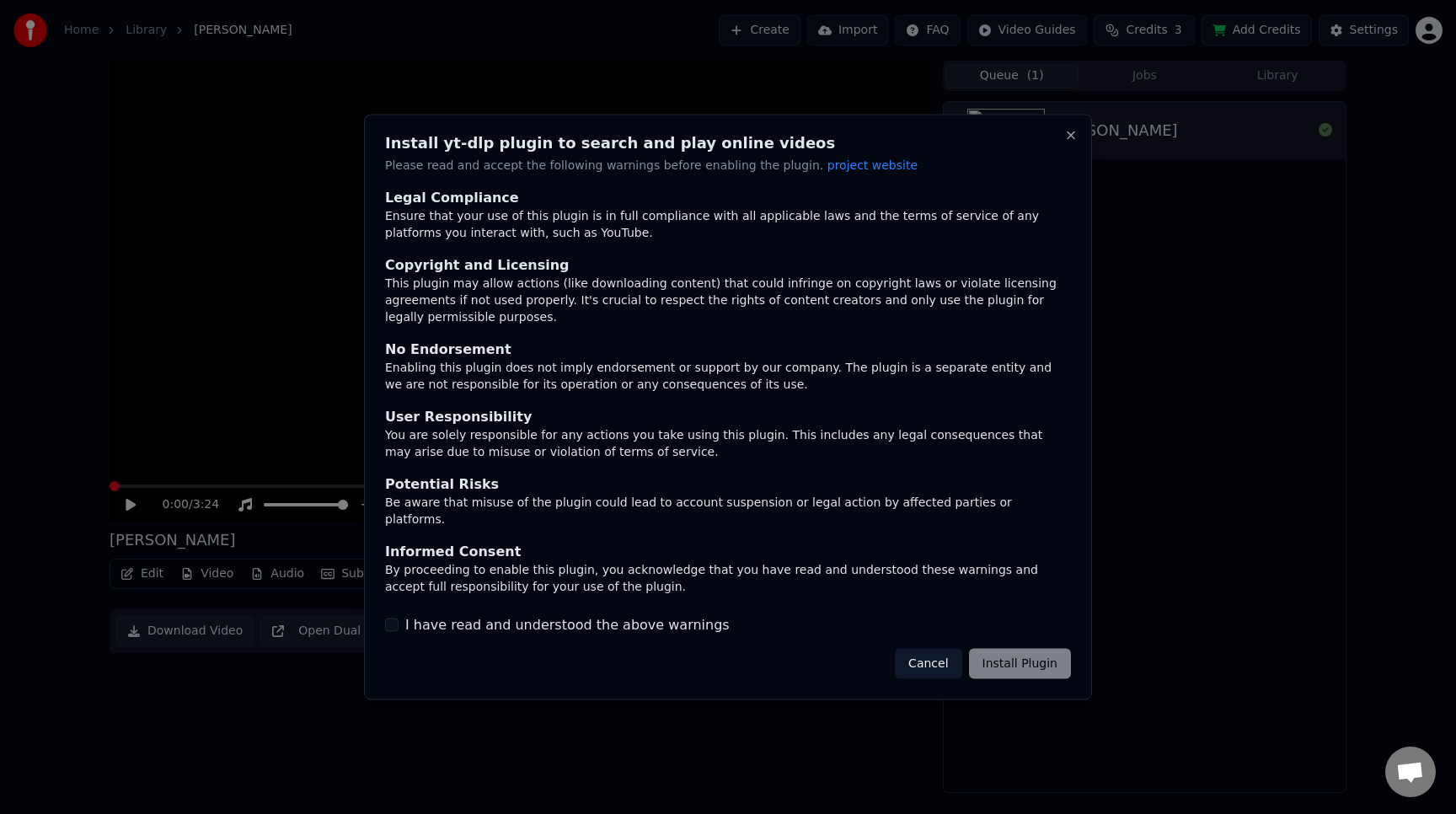
click at [593, 614] on label "I have read and understood the above warnings" at bounding box center [567, 624] width 324 height 20
click at [398, 618] on button "I have read and understood the above warnings" at bounding box center [392, 624] width 14 height 14
click at [1047, 670] on button "Install Plugin" at bounding box center [1019, 663] width 102 height 30
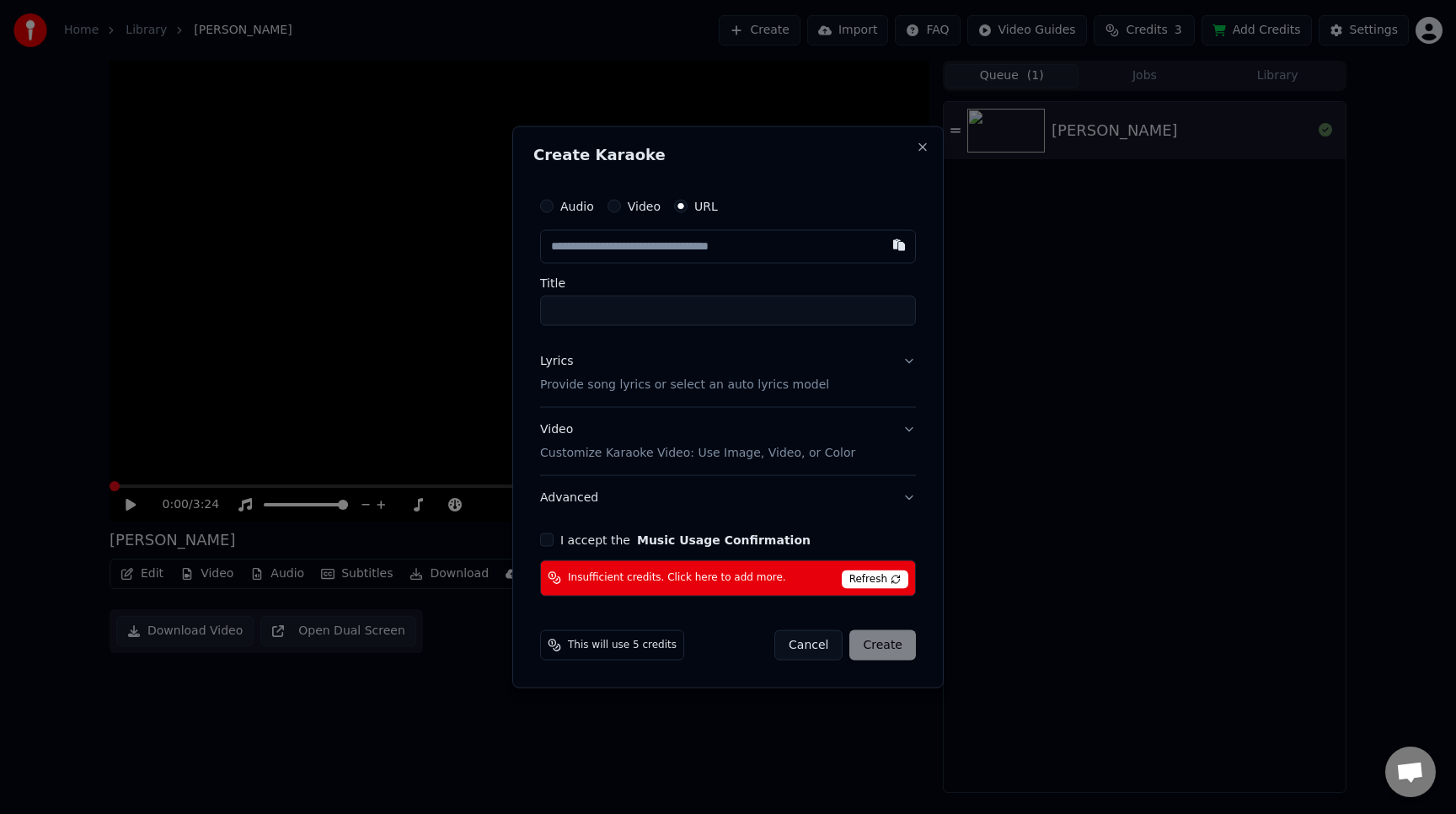
click at [587, 211] on label "Audio" at bounding box center [577, 206] width 34 height 12
click at [553, 211] on button "Audio" at bounding box center [547, 206] width 14 height 14
click at [596, 242] on div "Choose File" at bounding box center [588, 247] width 95 height 30
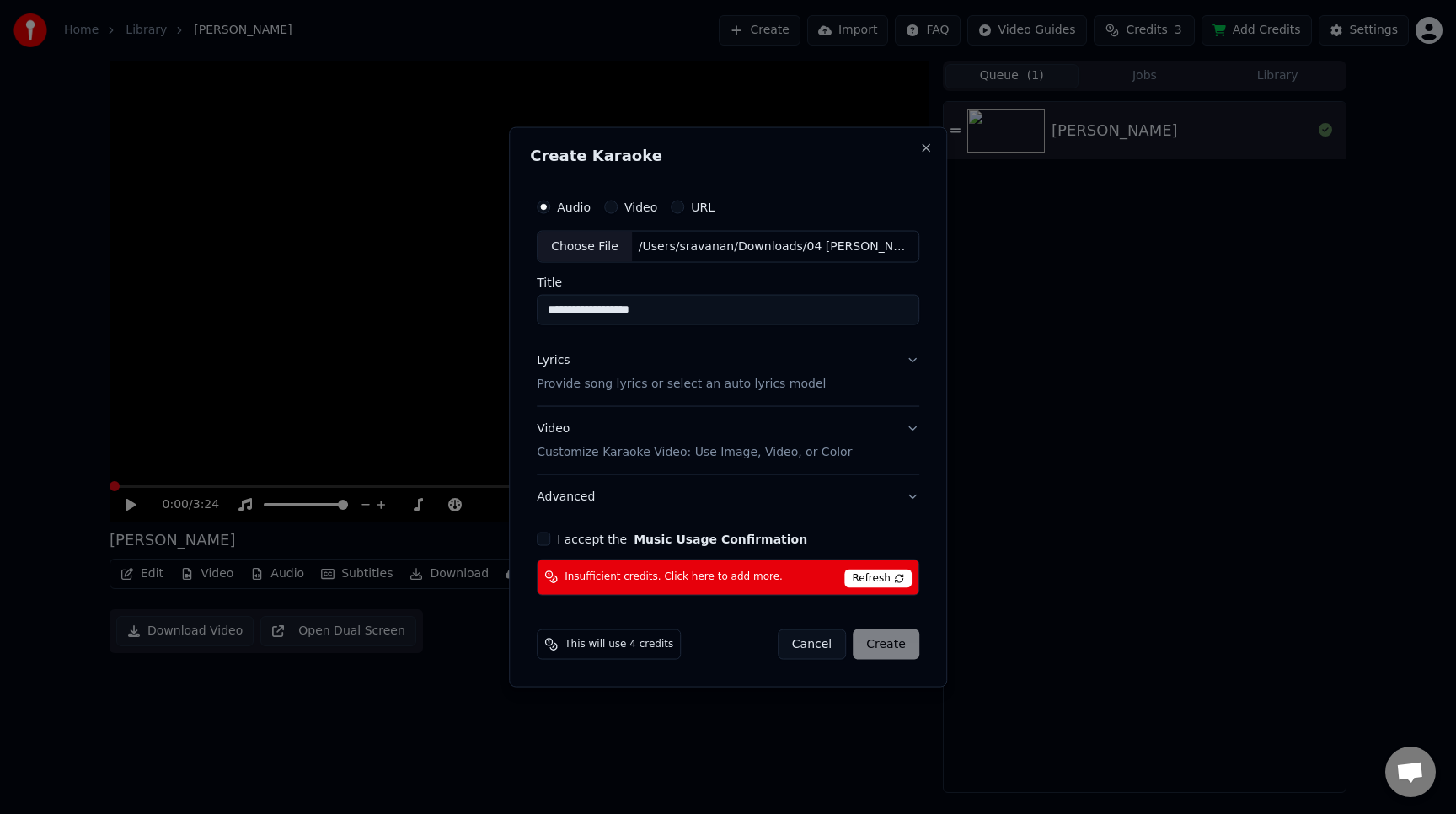
click at [568, 313] on input "**********" at bounding box center [728, 311] width 382 height 30
type input "**********"
click at [904, 364] on button "Lyrics Provide song lyrics or select an auto lyrics model" at bounding box center [728, 372] width 382 height 68
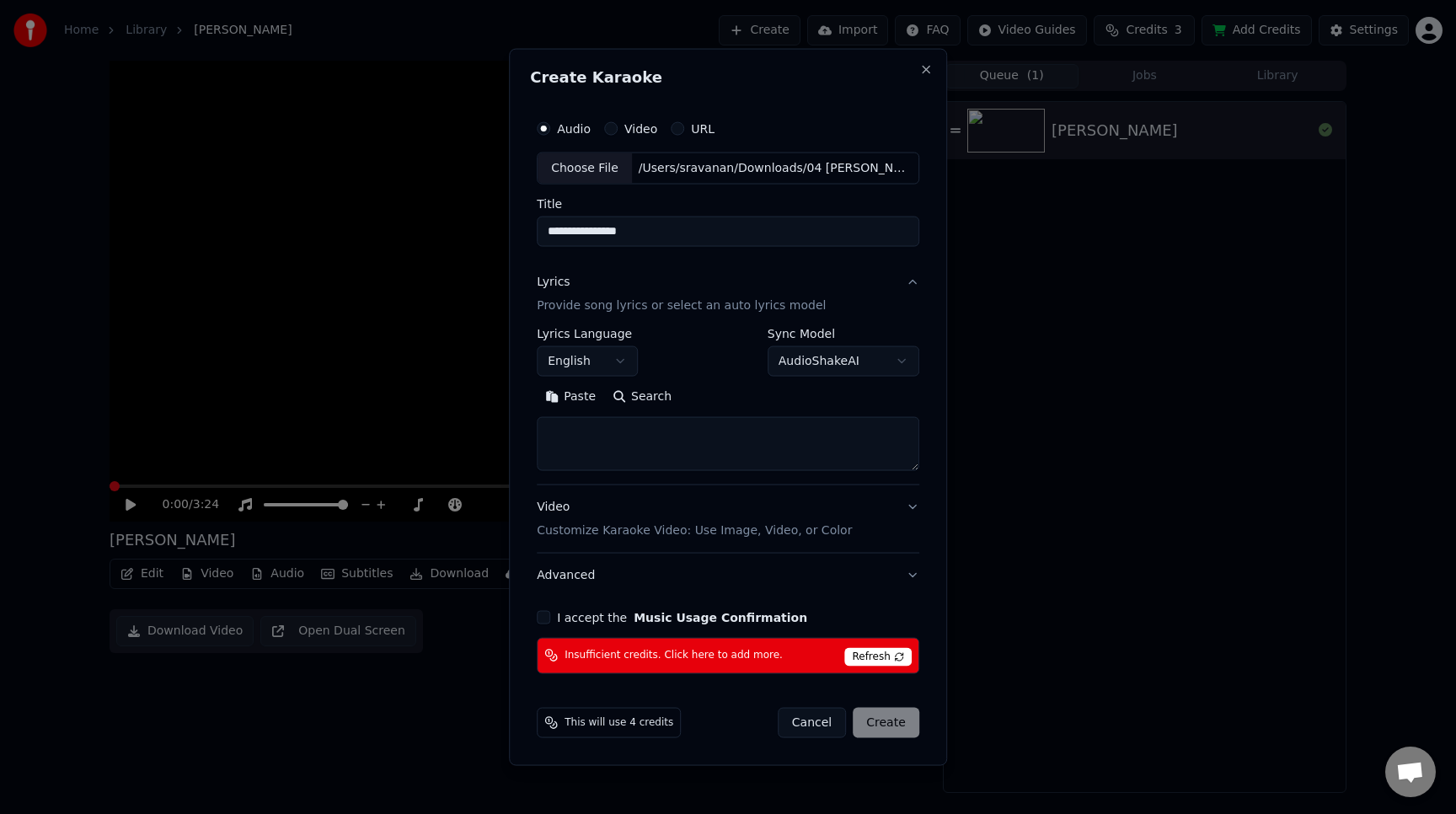
click at [629, 364] on button "English" at bounding box center [587, 361] width 102 height 30
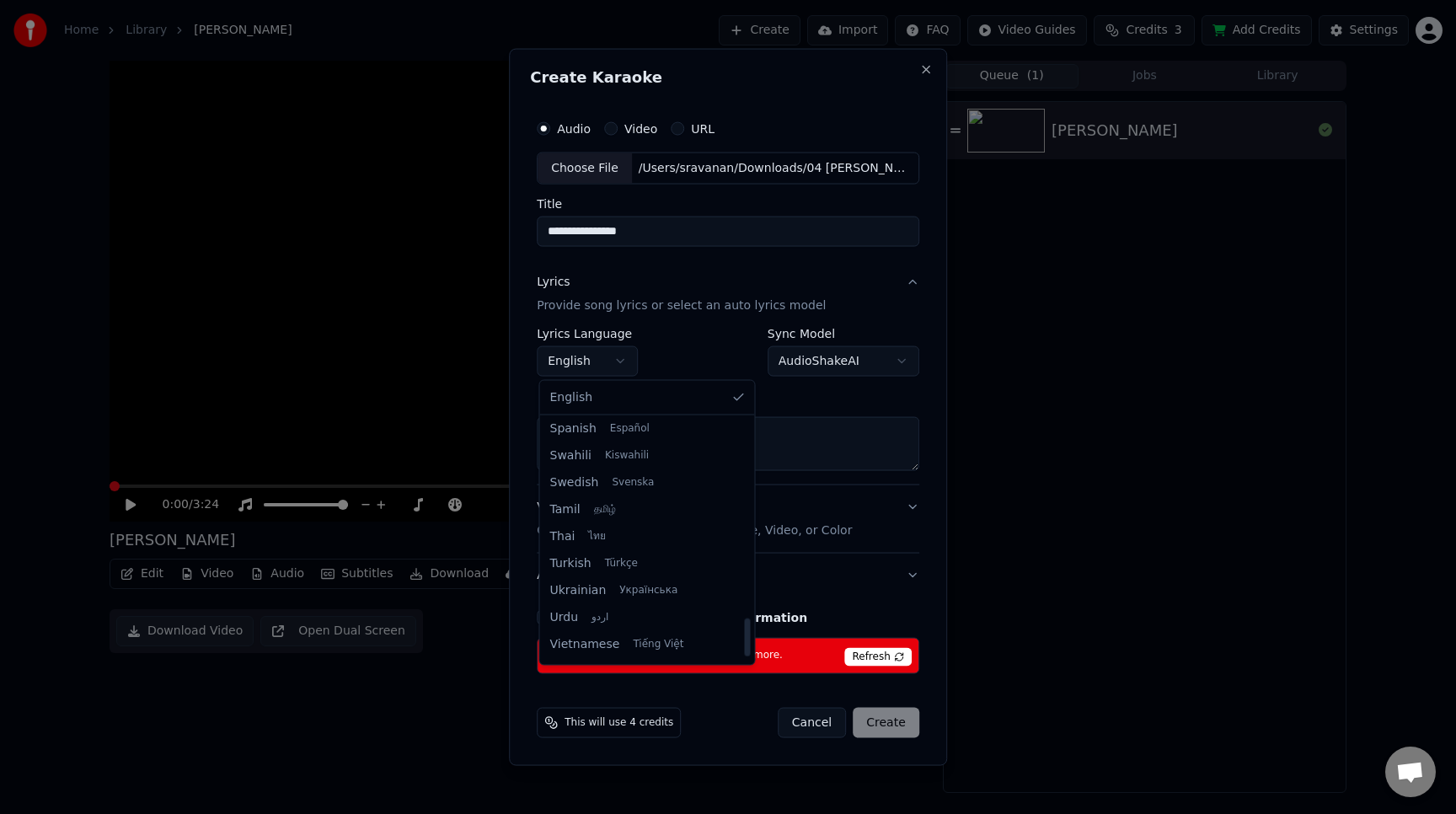
scroll to position [1269, 0]
select select "**"
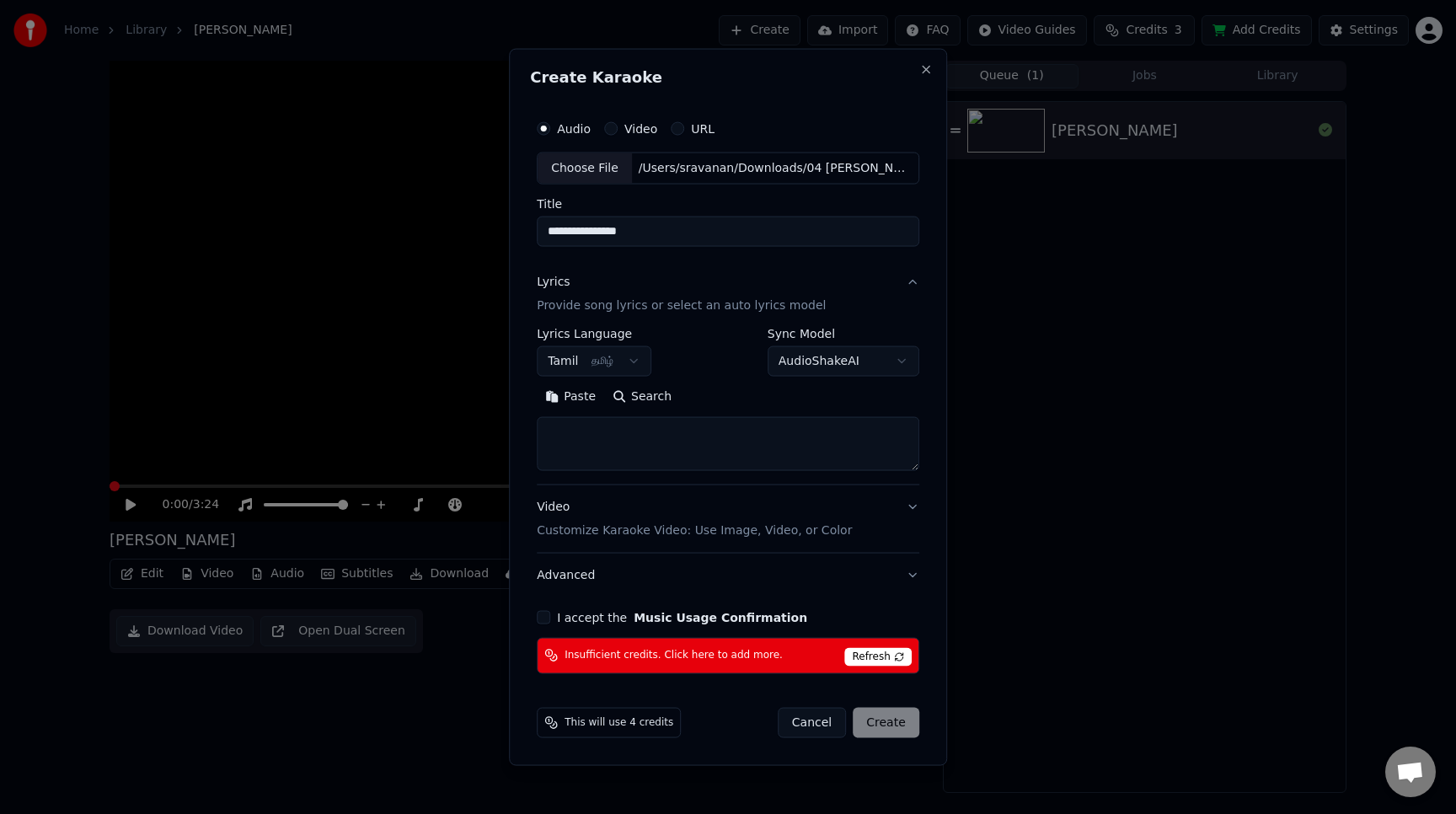
click at [866, 366] on button "AudioShakeAI" at bounding box center [843, 361] width 151 height 30
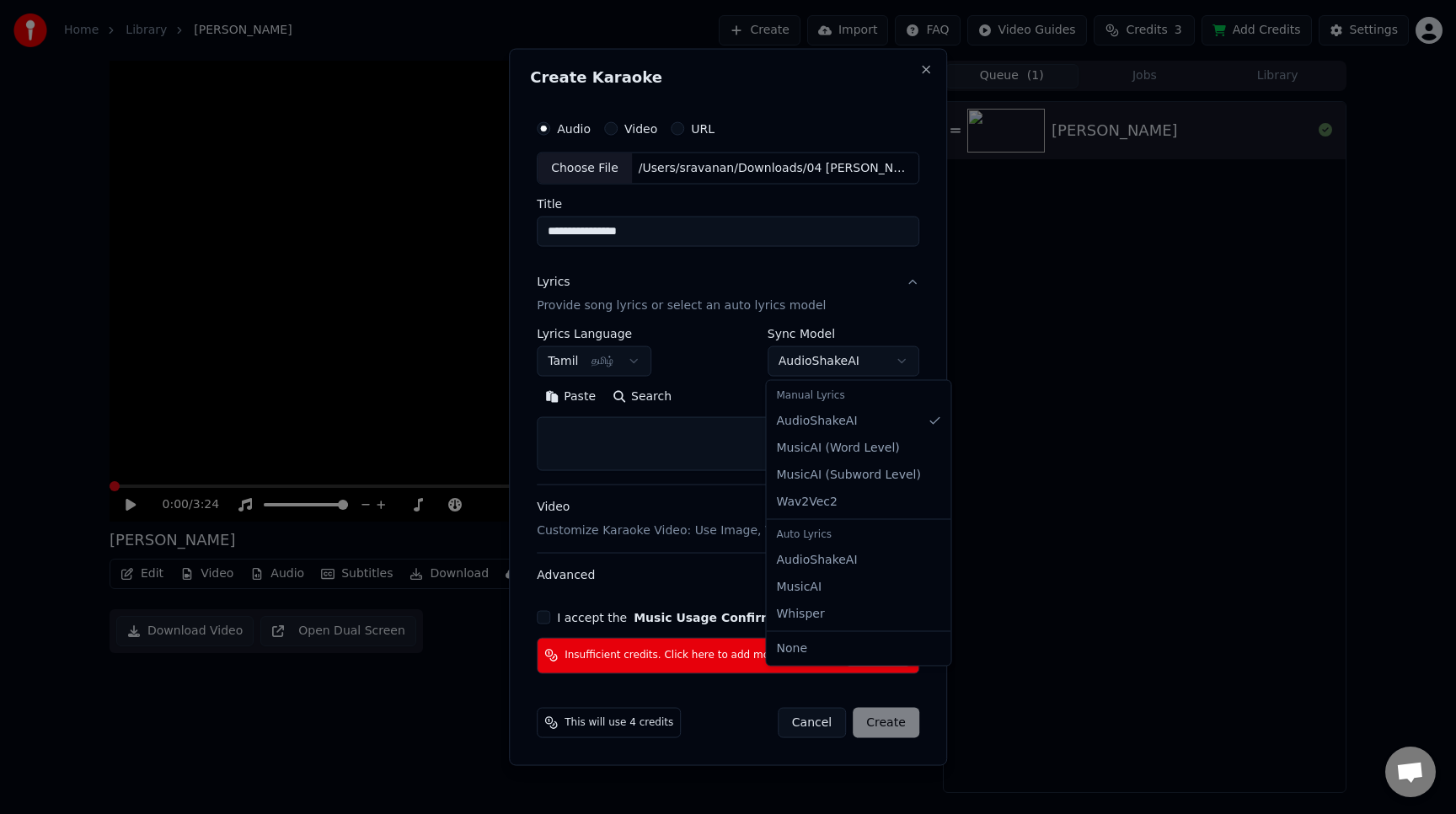
click at [866, 366] on div at bounding box center [728, 407] width 1456 height 814
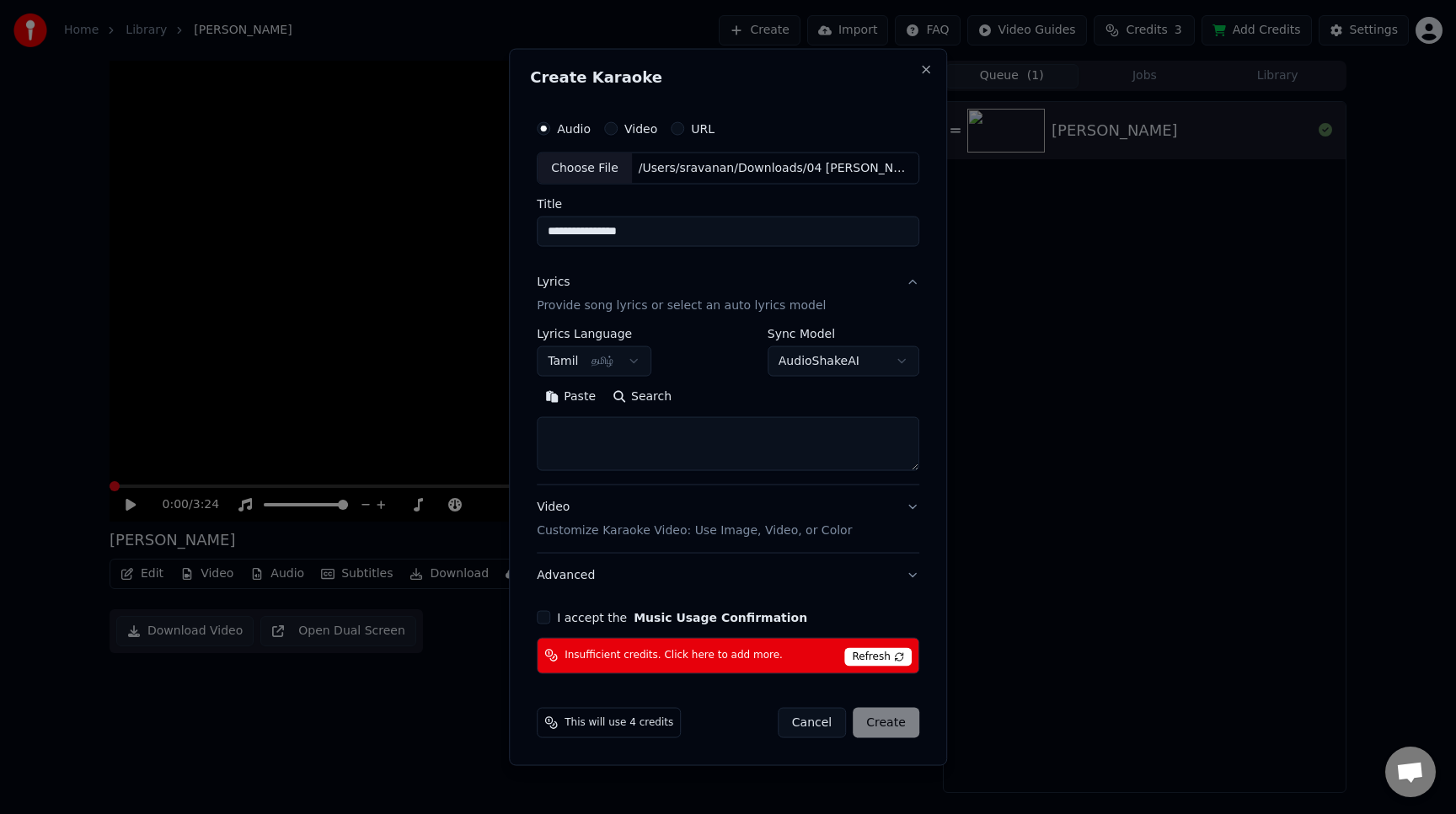
click at [866, 366] on button "AudioShakeAI" at bounding box center [843, 361] width 151 height 30
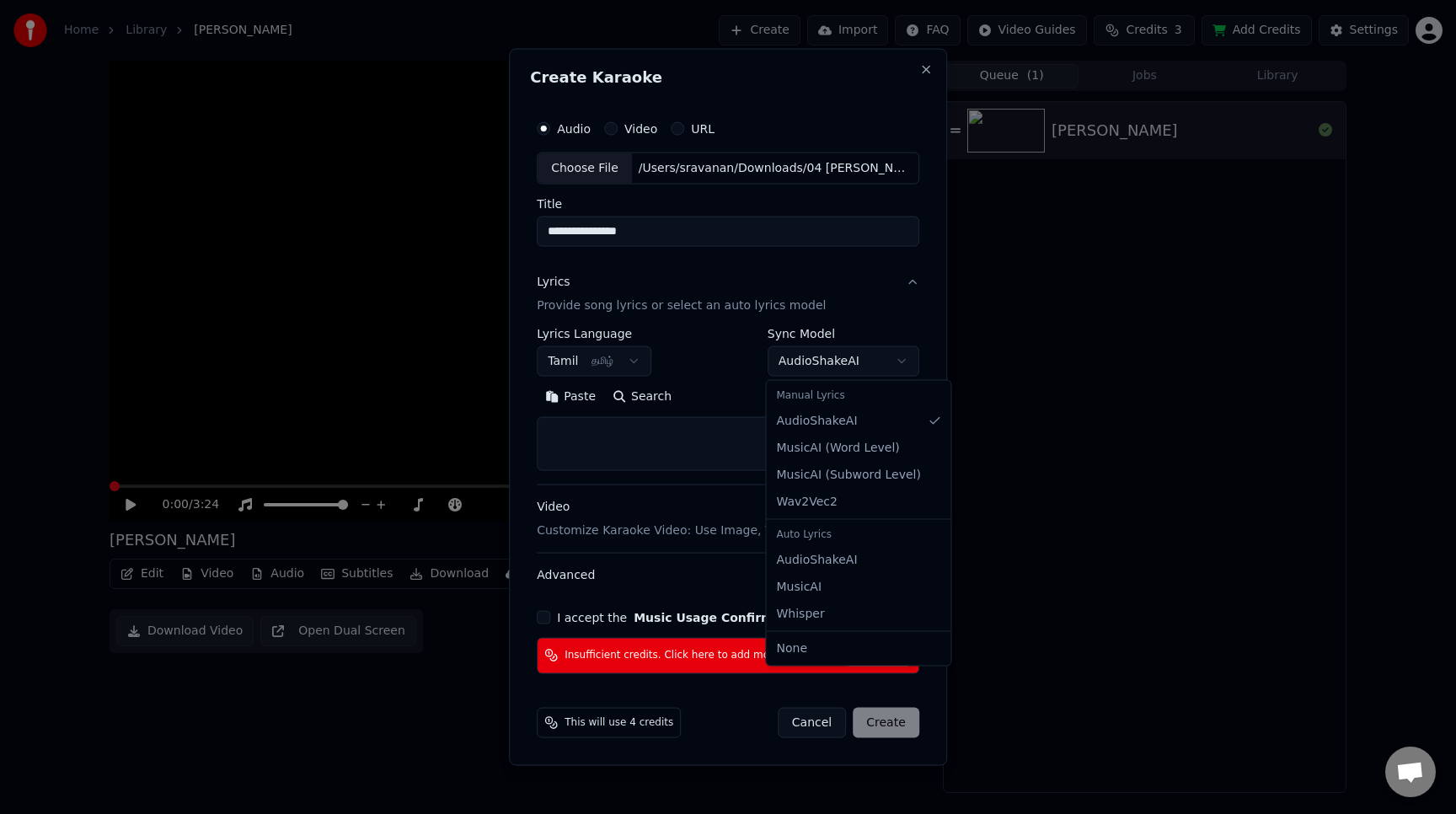
select select "****"
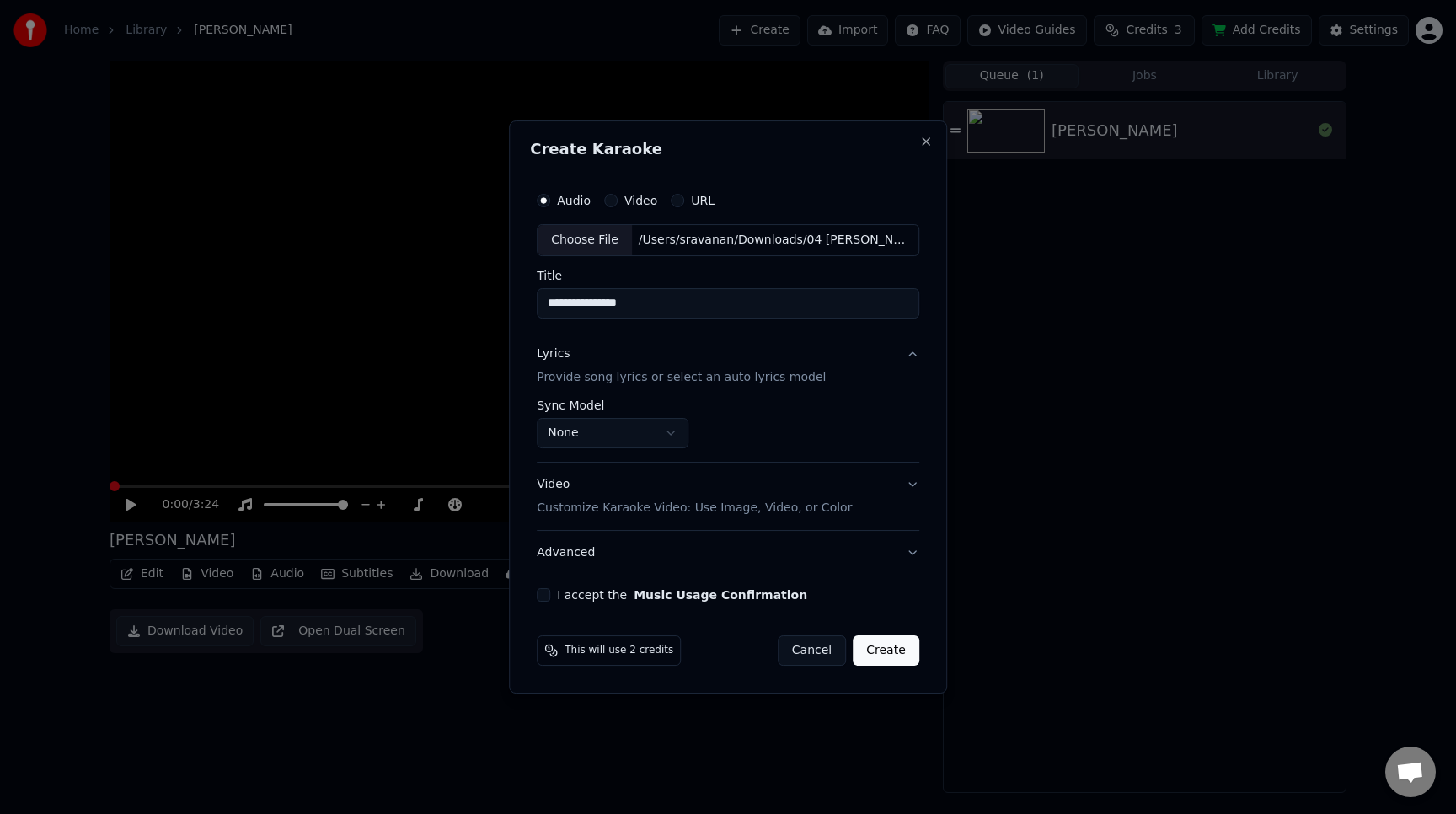
click at [907, 495] on button "Video Customize Karaoke Video: Use Image, Video, or Color" at bounding box center [728, 497] width 382 height 68
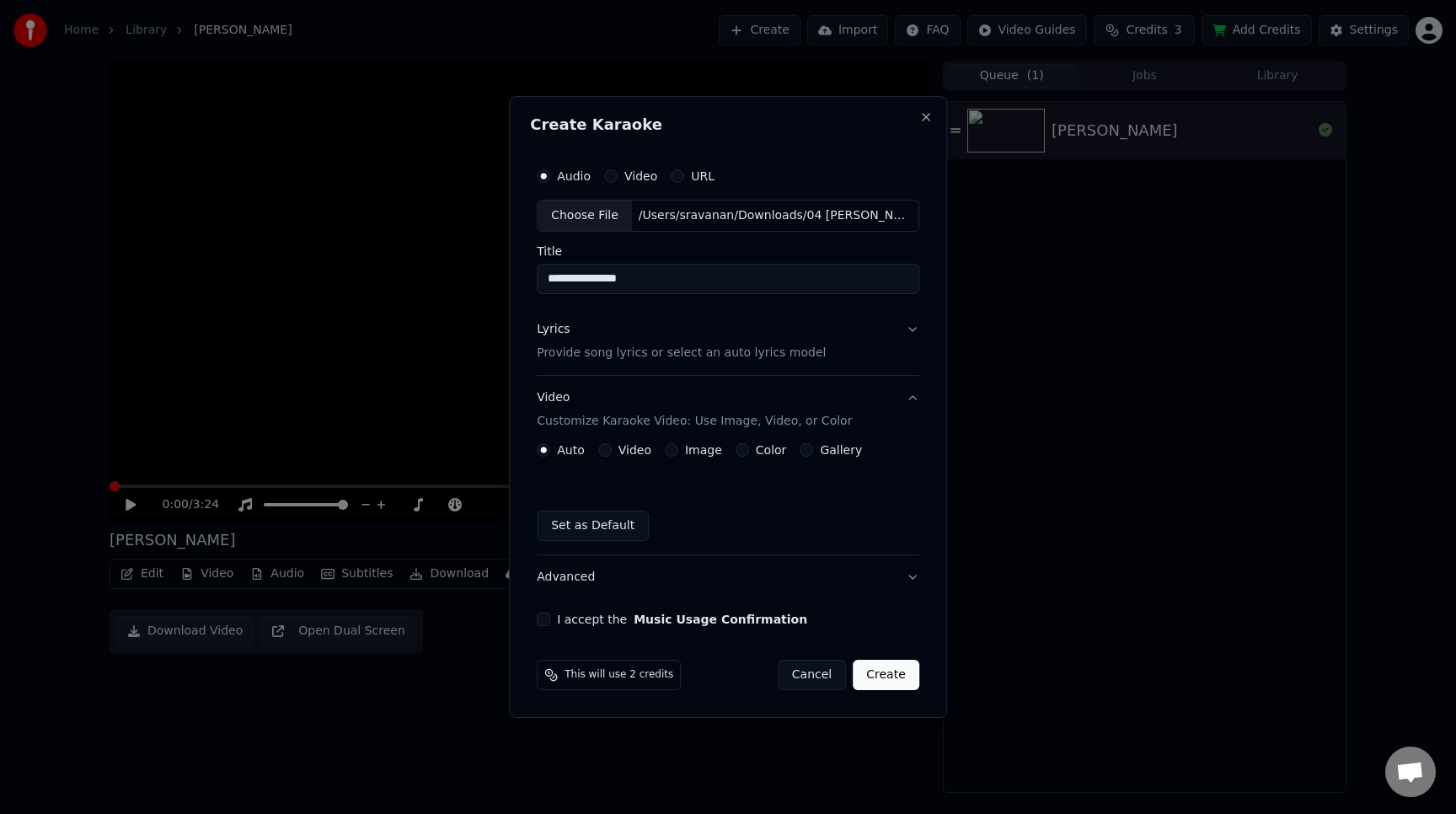
click at [547, 621] on button "I accept the Music Usage Confirmation" at bounding box center [543, 619] width 14 height 14
click at [897, 677] on button "Create" at bounding box center [886, 675] width 67 height 30
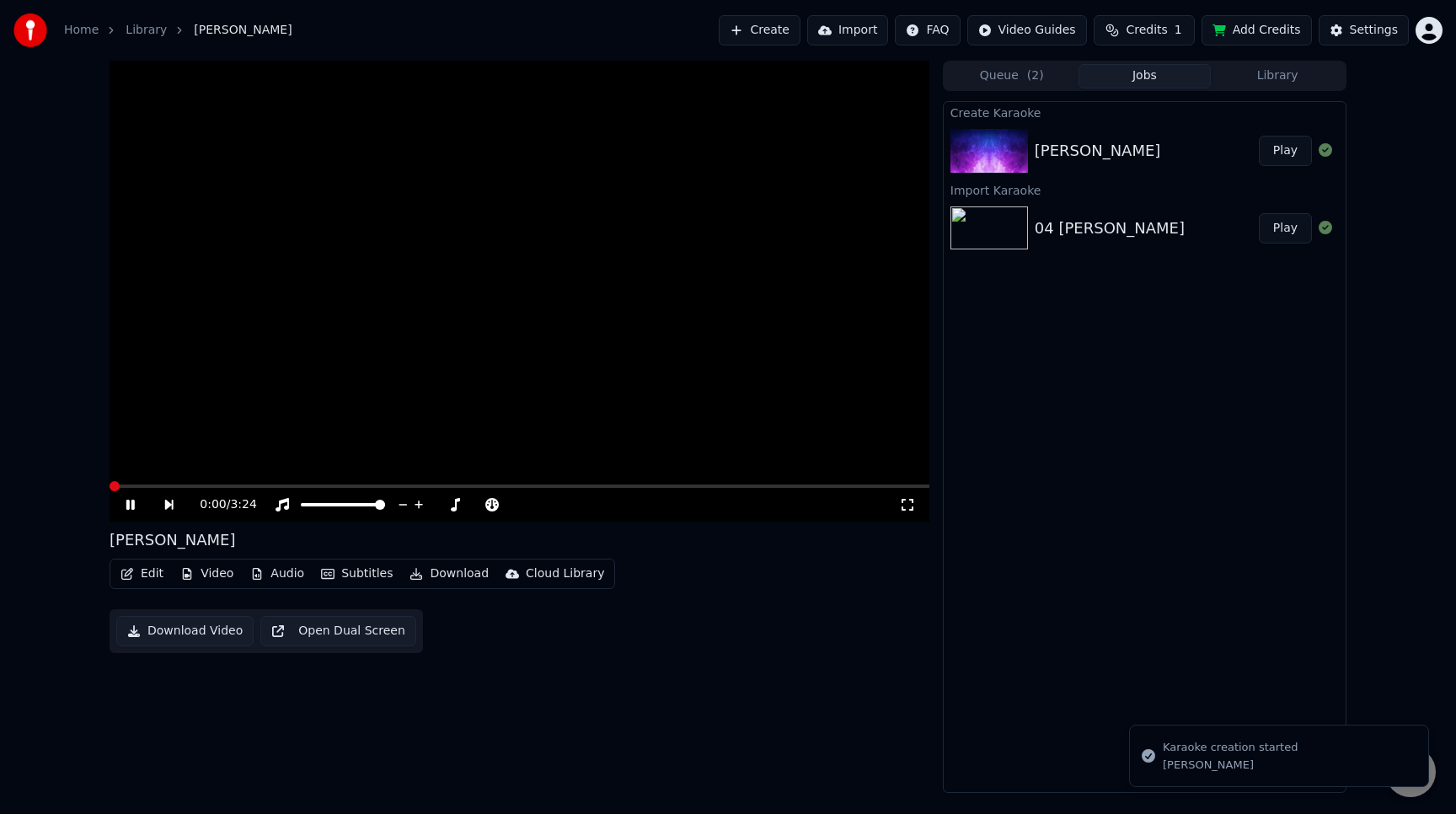
click at [138, 504] on icon at bounding box center [142, 505] width 39 height 14
click at [1126, 155] on div "[PERSON_NAME]" at bounding box center [1097, 151] width 126 height 24
click at [1036, 79] on span "( 2 )" at bounding box center [1036, 76] width 17 height 17
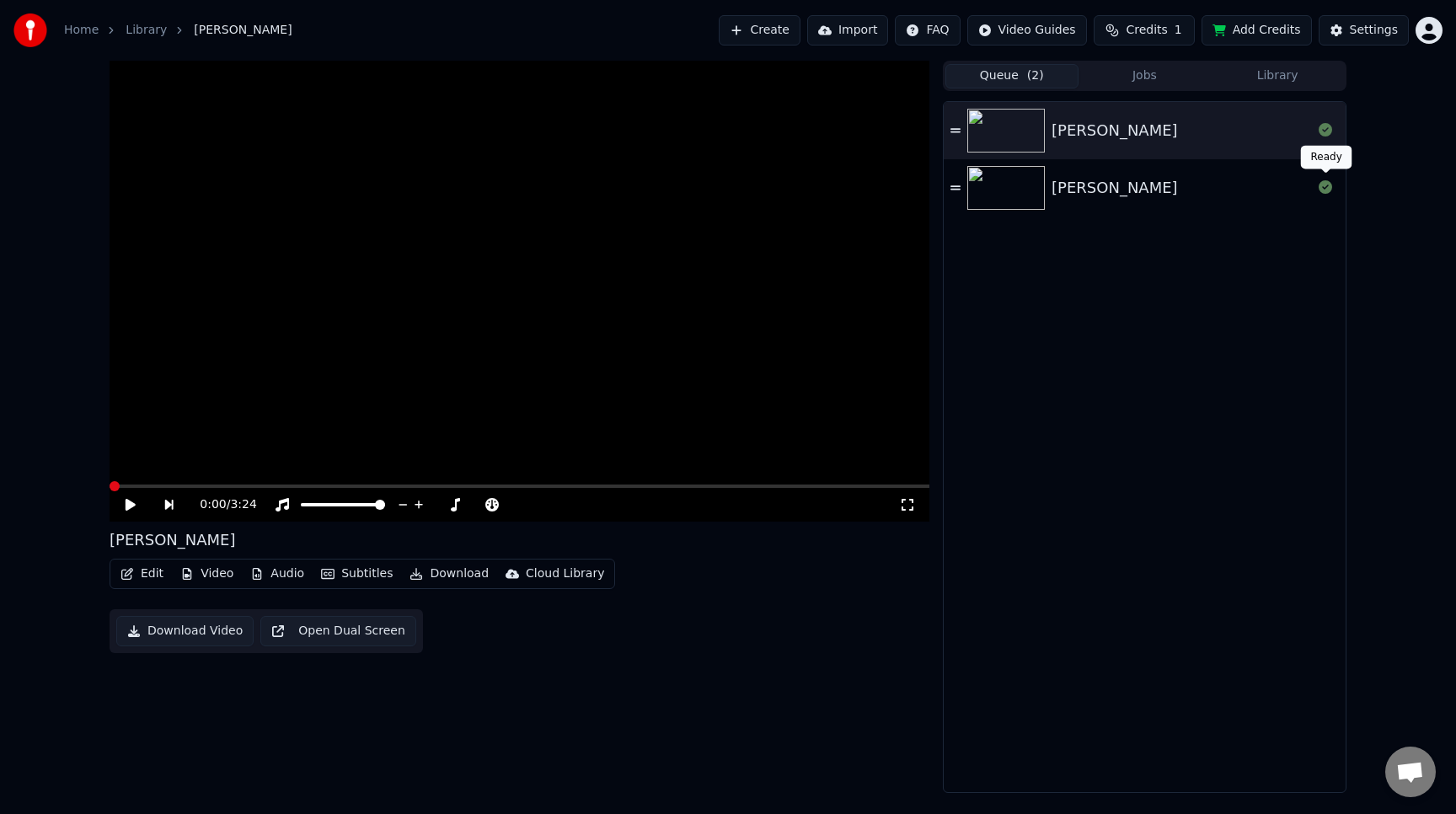
click at [1327, 190] on icon at bounding box center [1326, 187] width 14 height 14
click at [125, 509] on icon at bounding box center [142, 505] width 40 height 14
click at [1162, 81] on button "Jobs" at bounding box center [1145, 76] width 133 height 25
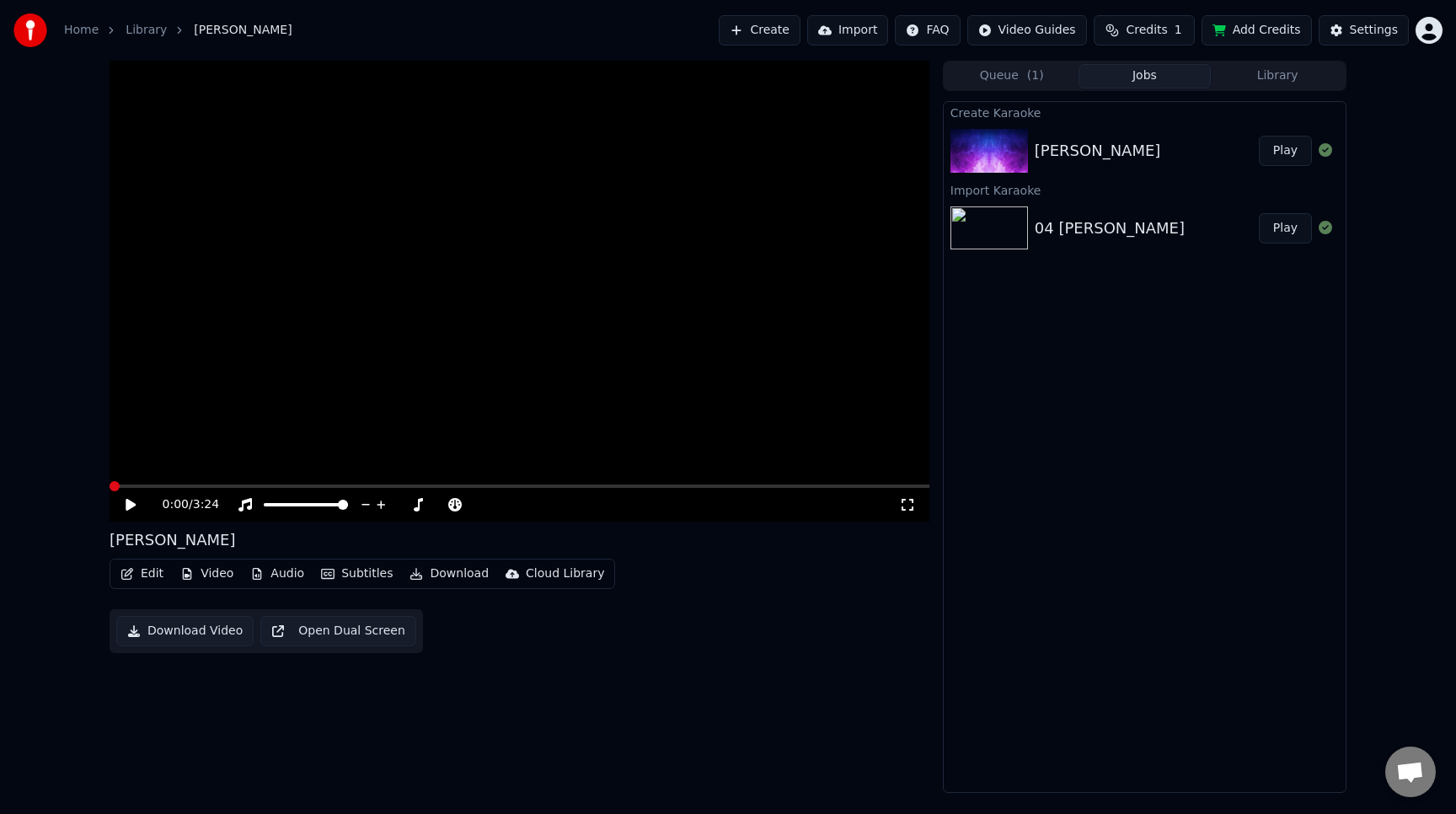
drag, startPoint x: 1129, startPoint y: 151, endPoint x: 1178, endPoint y: 337, distance: 192.3
click at [1178, 337] on div "Create Karaoke [PERSON_NAME] Play Import Karaoke 04 [PERSON_NAME] Play" at bounding box center [1145, 448] width 404 height 692
click at [1289, 81] on button "Library" at bounding box center [1277, 76] width 133 height 25
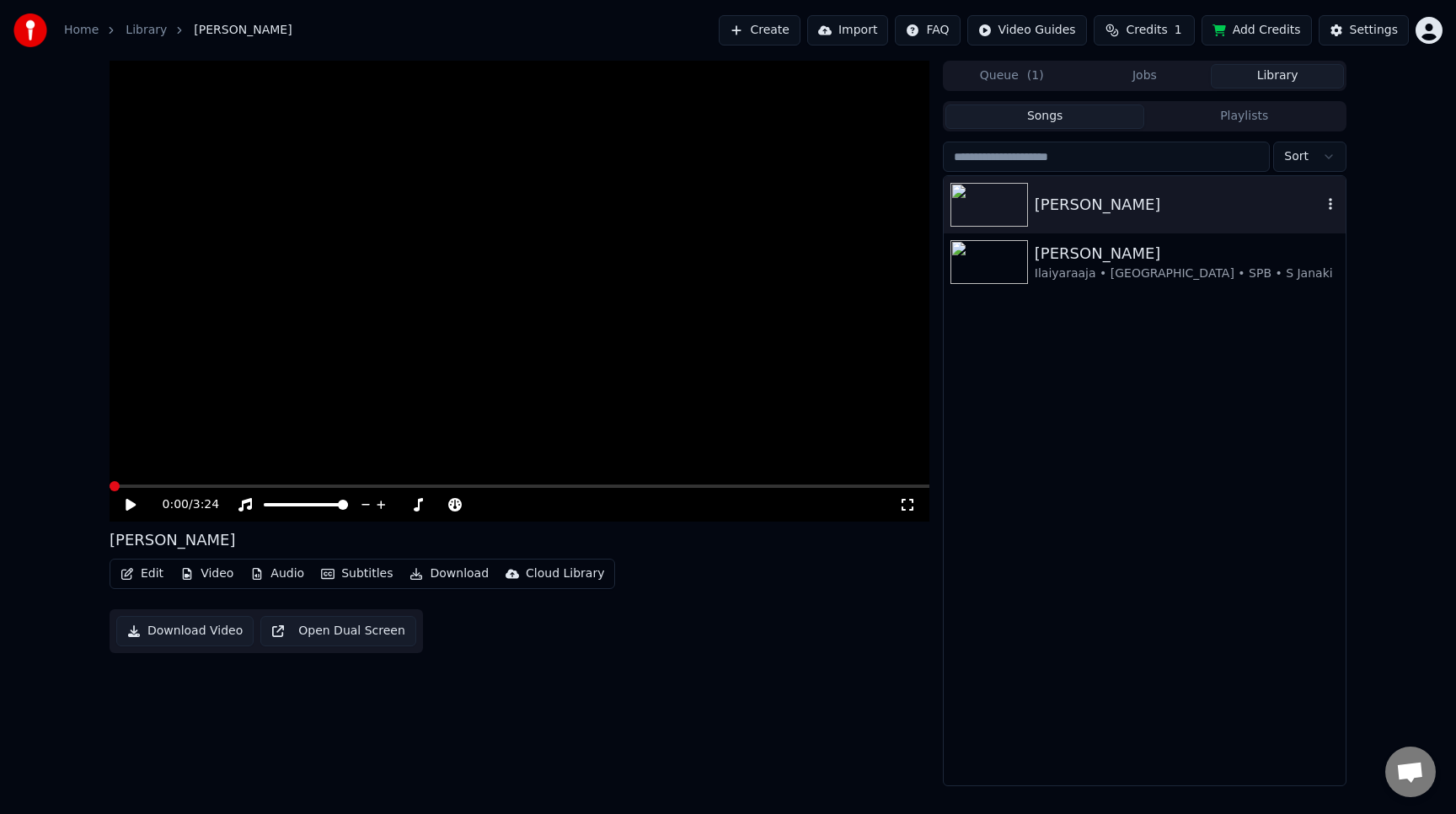
click at [1334, 206] on icon "button" at bounding box center [1331, 204] width 17 height 14
click at [1259, 118] on button "Playlists" at bounding box center [1244, 117] width 200 height 25
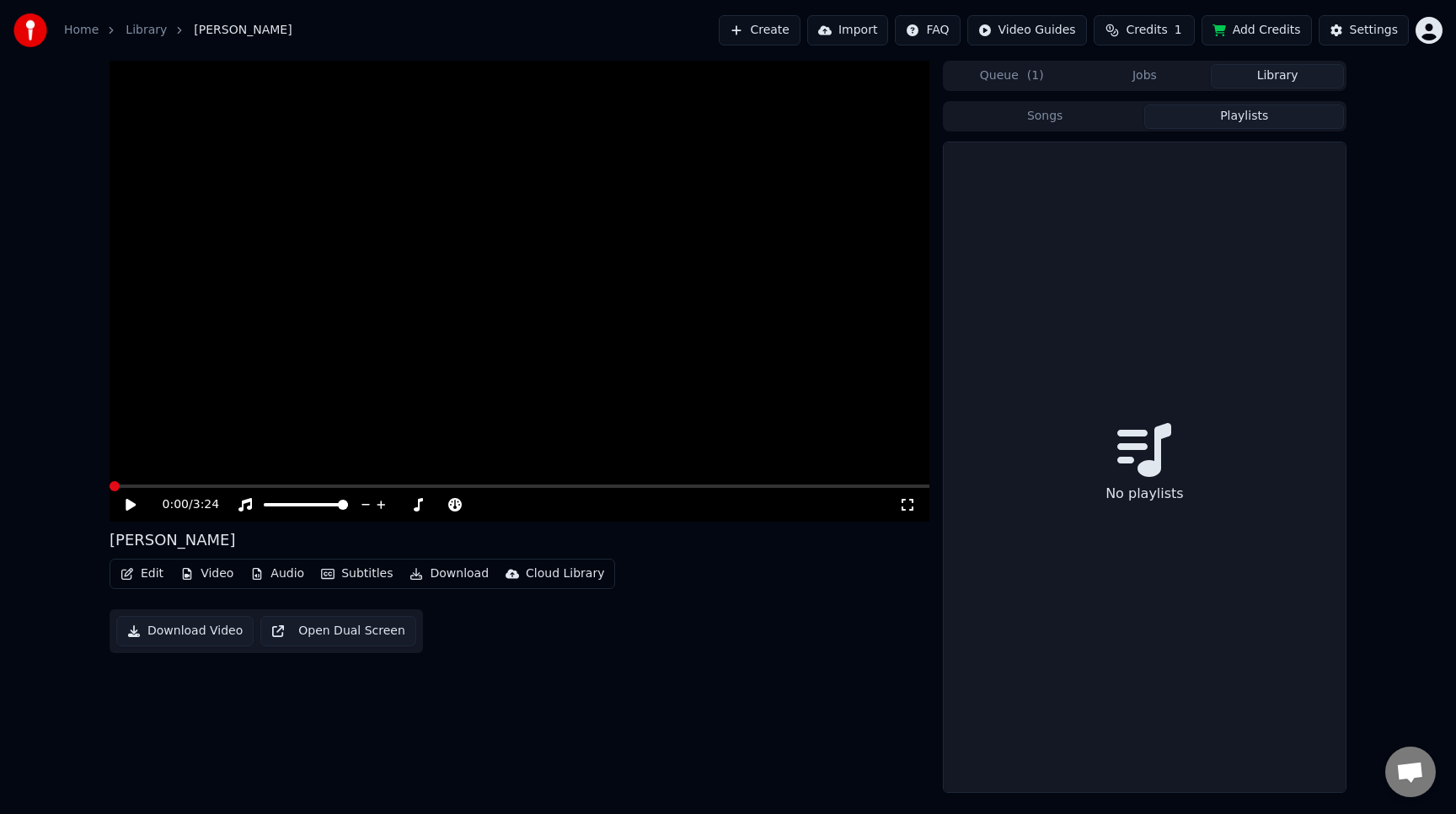
click at [1290, 85] on button "Library" at bounding box center [1277, 76] width 133 height 25
click at [1172, 76] on button "Jobs" at bounding box center [1145, 76] width 133 height 25
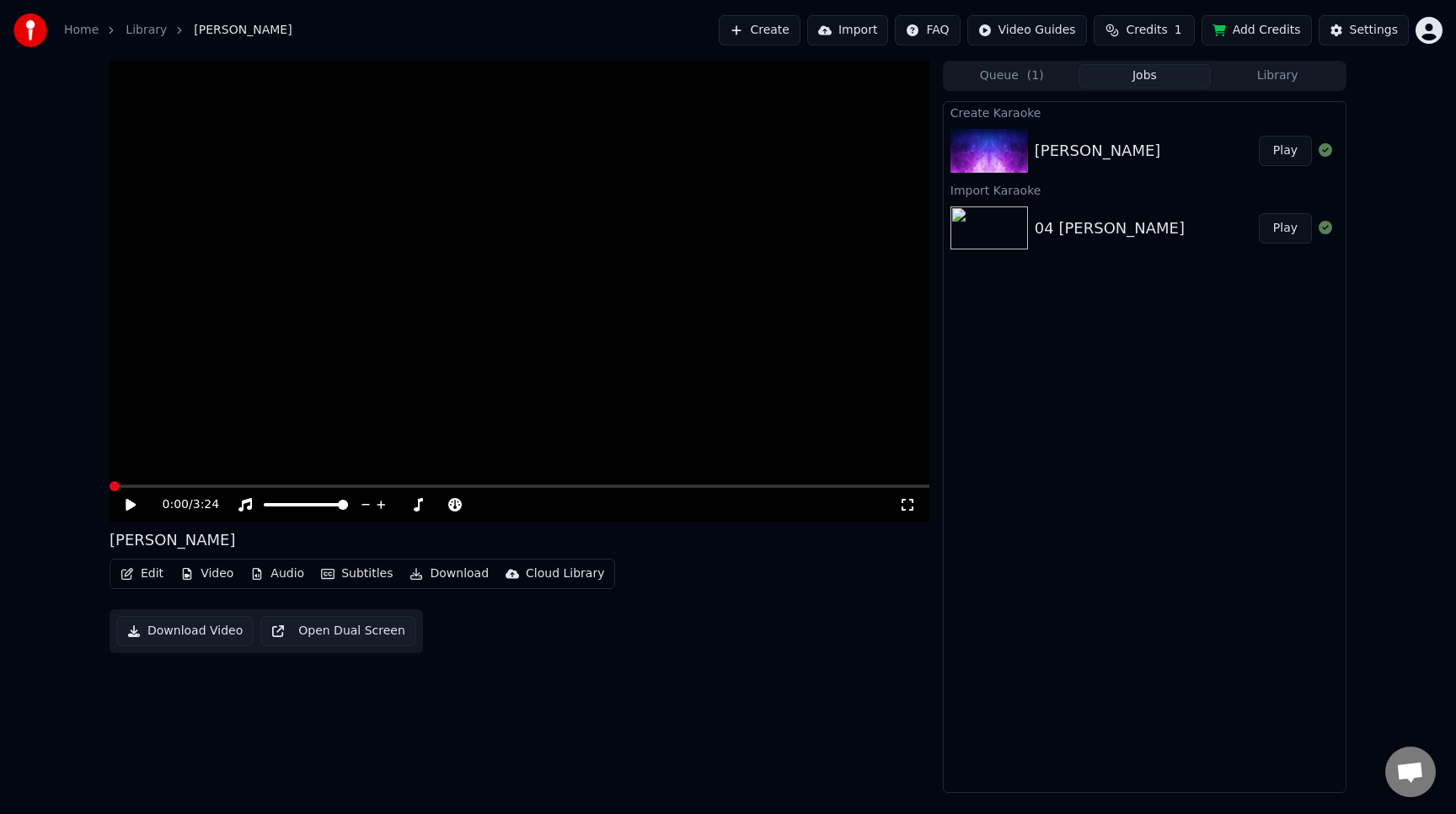
click at [1034, 83] on span "( 1 )" at bounding box center [1036, 76] width 17 height 17
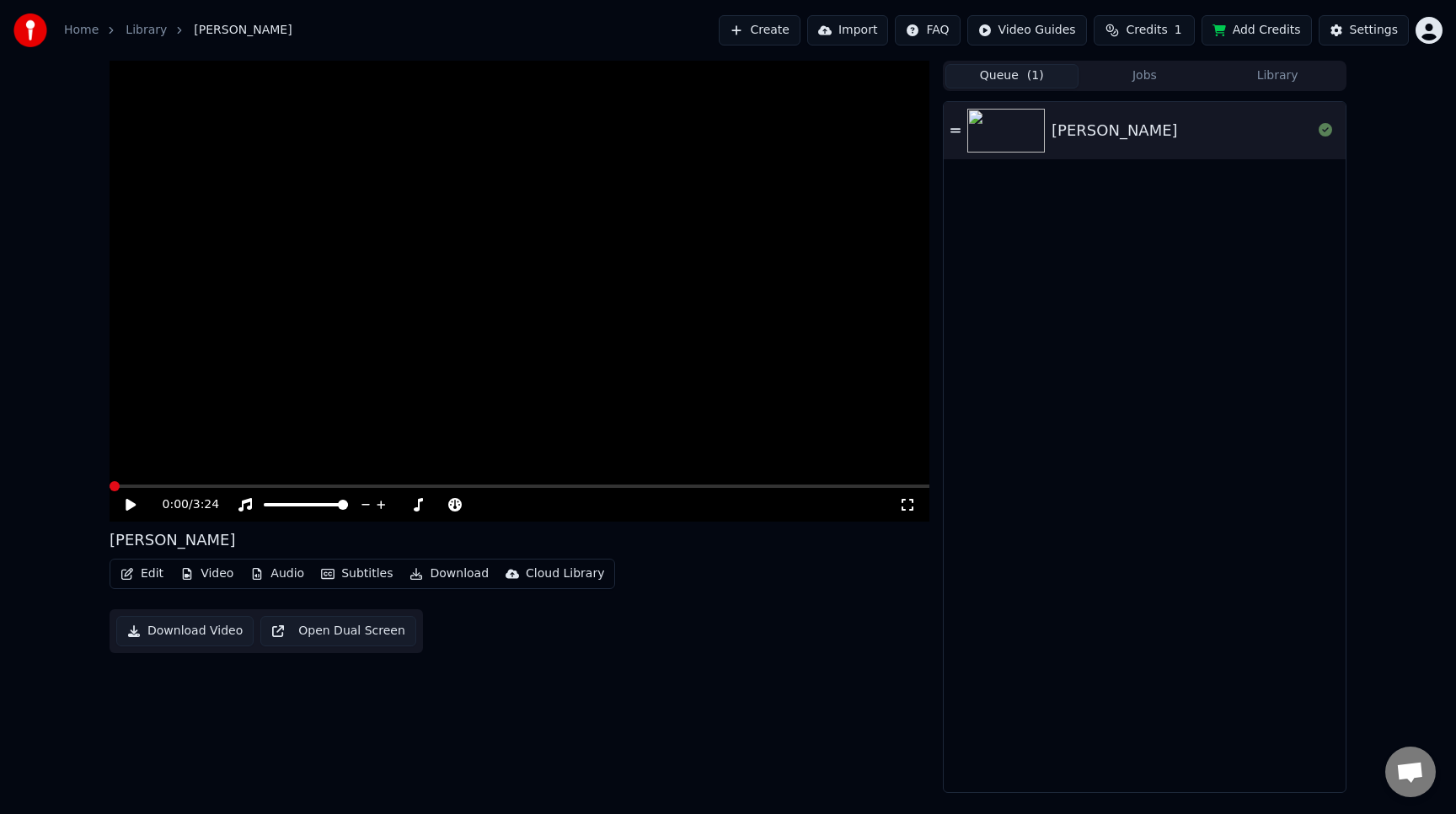
click at [133, 579] on icon "button" at bounding box center [127, 574] width 14 height 12
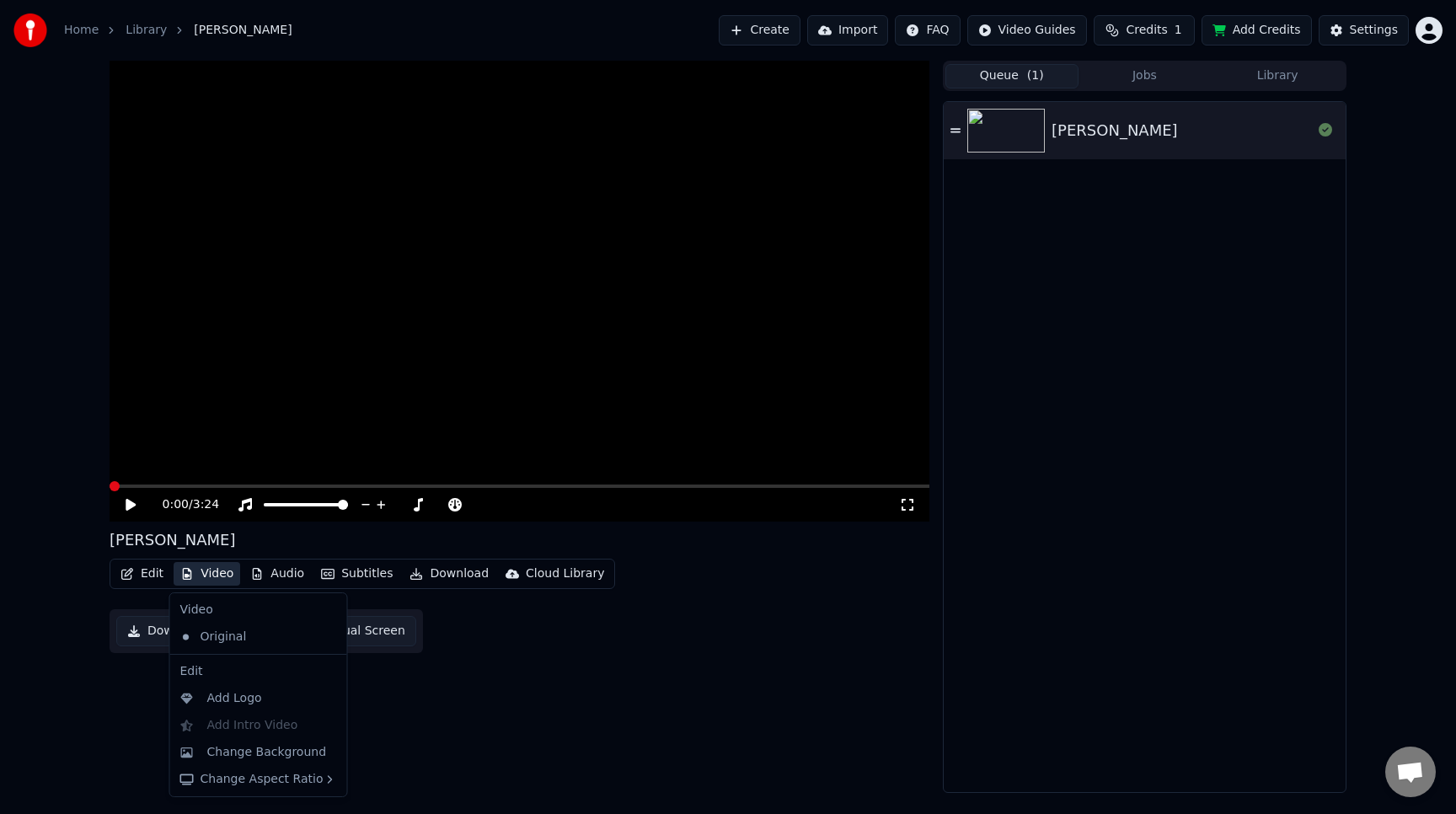
click at [553, 679] on div "0:00 / 3:24 [PERSON_NAME] Edit Video Audio Subtitles Download Cloud Library Dow…" at bounding box center [519, 427] width 820 height 733
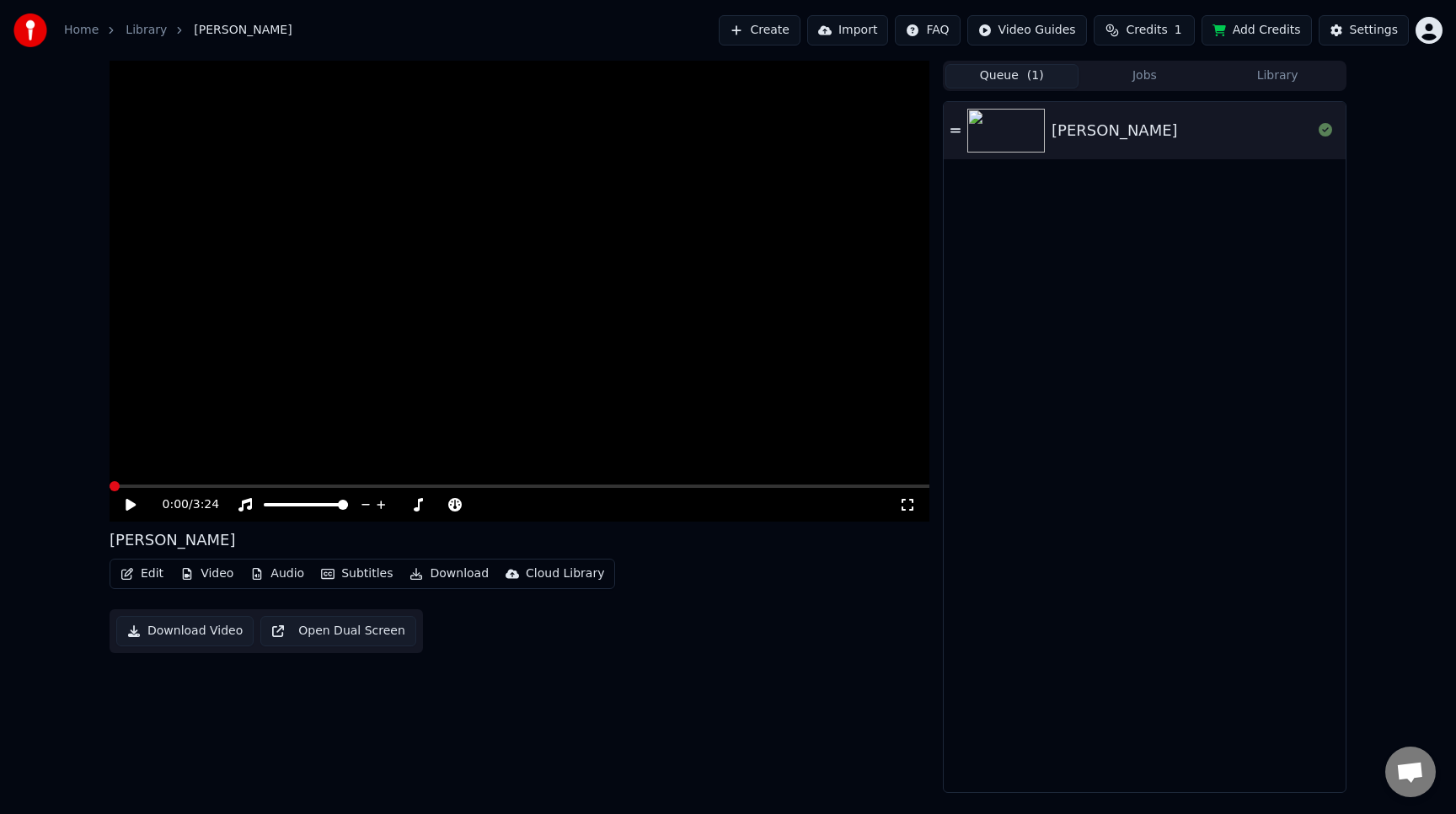
click at [364, 486] on span at bounding box center [519, 487] width 820 height 3
click at [1097, 519] on div "[PERSON_NAME]" at bounding box center [1145, 448] width 402 height 690
click at [1146, 78] on button "Jobs" at bounding box center [1145, 76] width 133 height 25
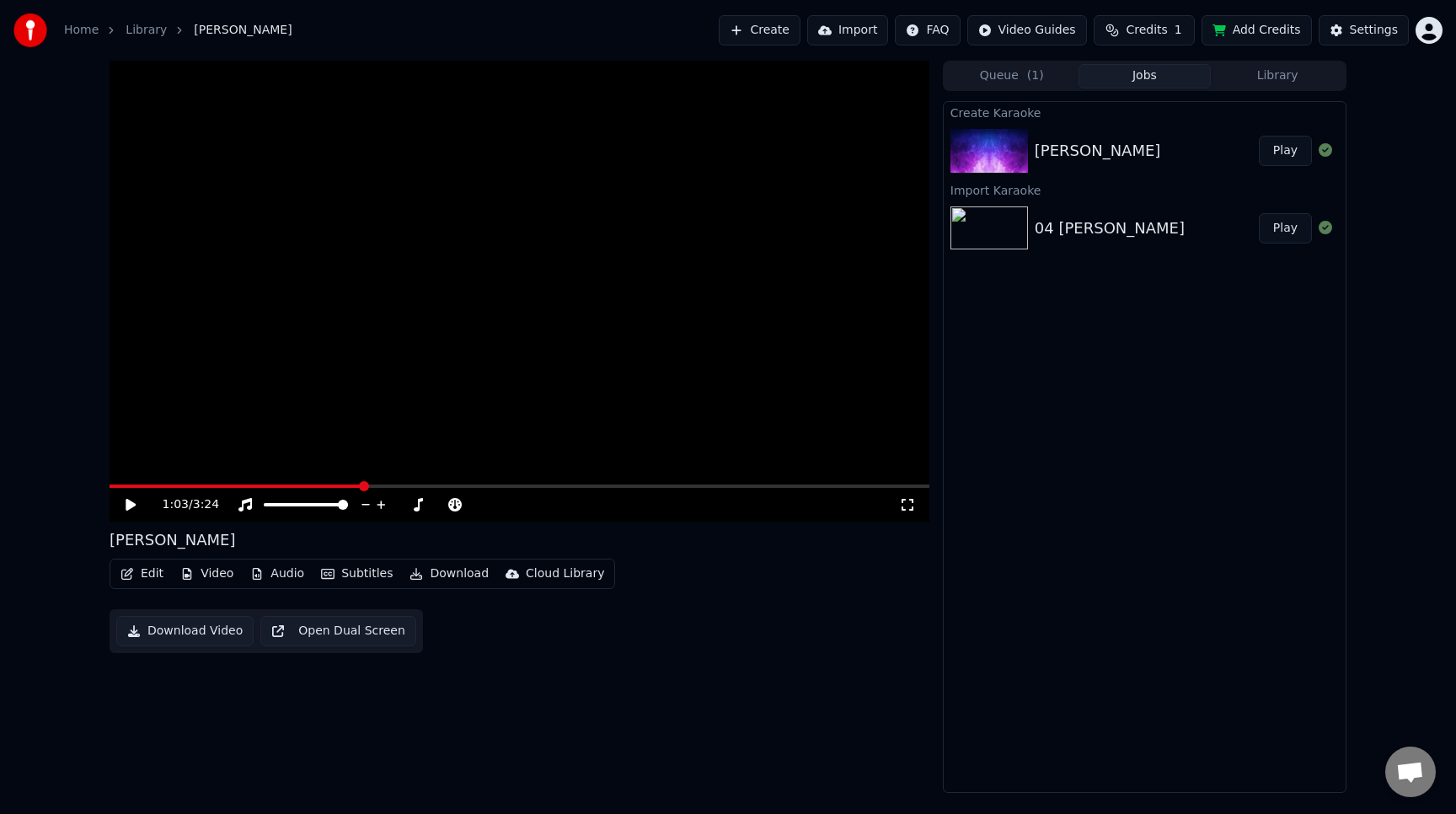
click at [1136, 222] on div "04 [PERSON_NAME]" at bounding box center [1109, 228] width 150 height 24
click at [1114, 146] on div "[PERSON_NAME]" at bounding box center [1097, 151] width 126 height 24
click at [1104, 144] on div "[PERSON_NAME]" at bounding box center [1097, 151] width 126 height 24
click at [1282, 151] on button "Play" at bounding box center [1285, 151] width 53 height 30
click at [128, 501] on icon at bounding box center [130, 505] width 8 height 10
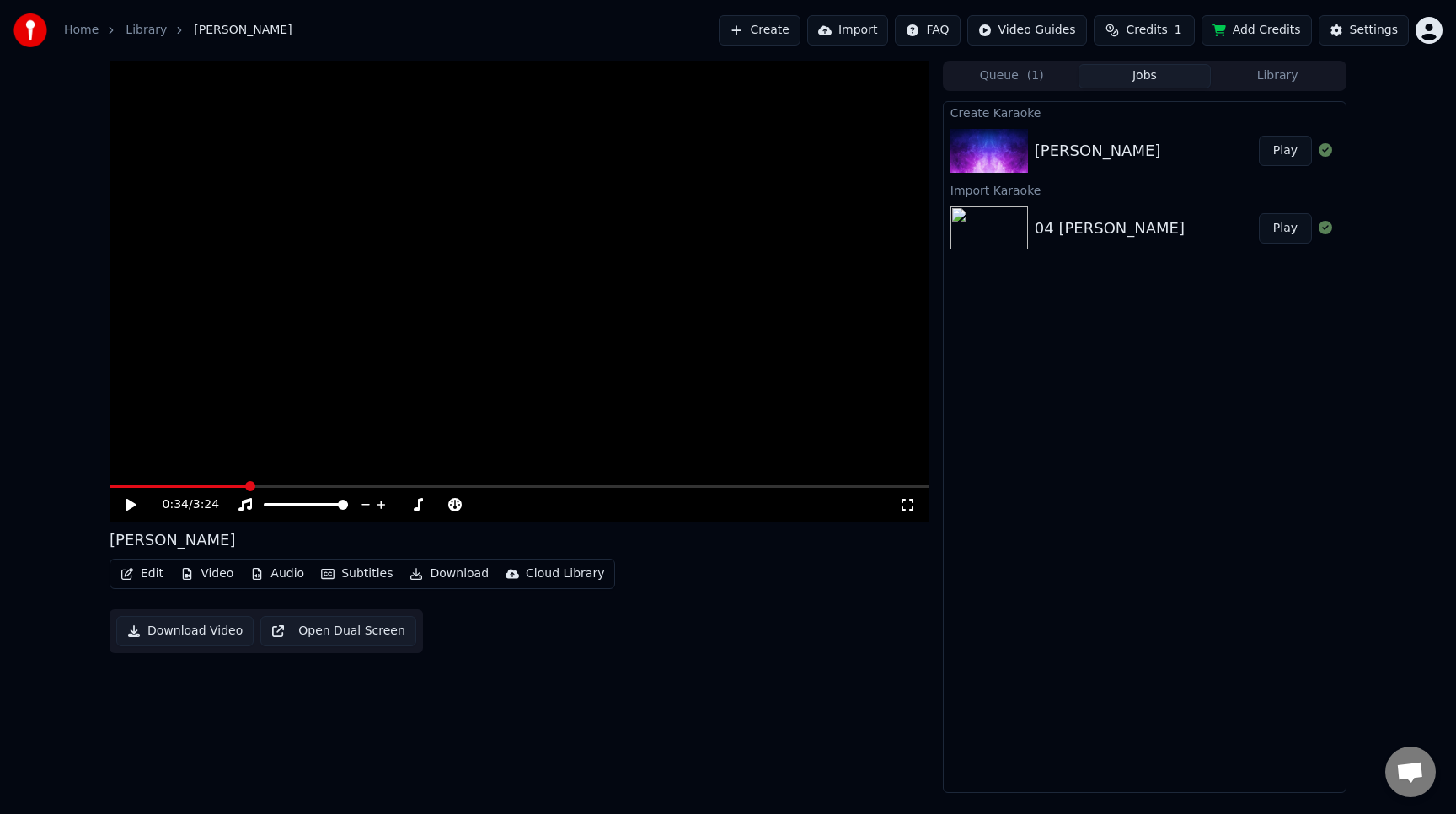
click at [1033, 75] on span "( 1 )" at bounding box center [1036, 76] width 17 height 17
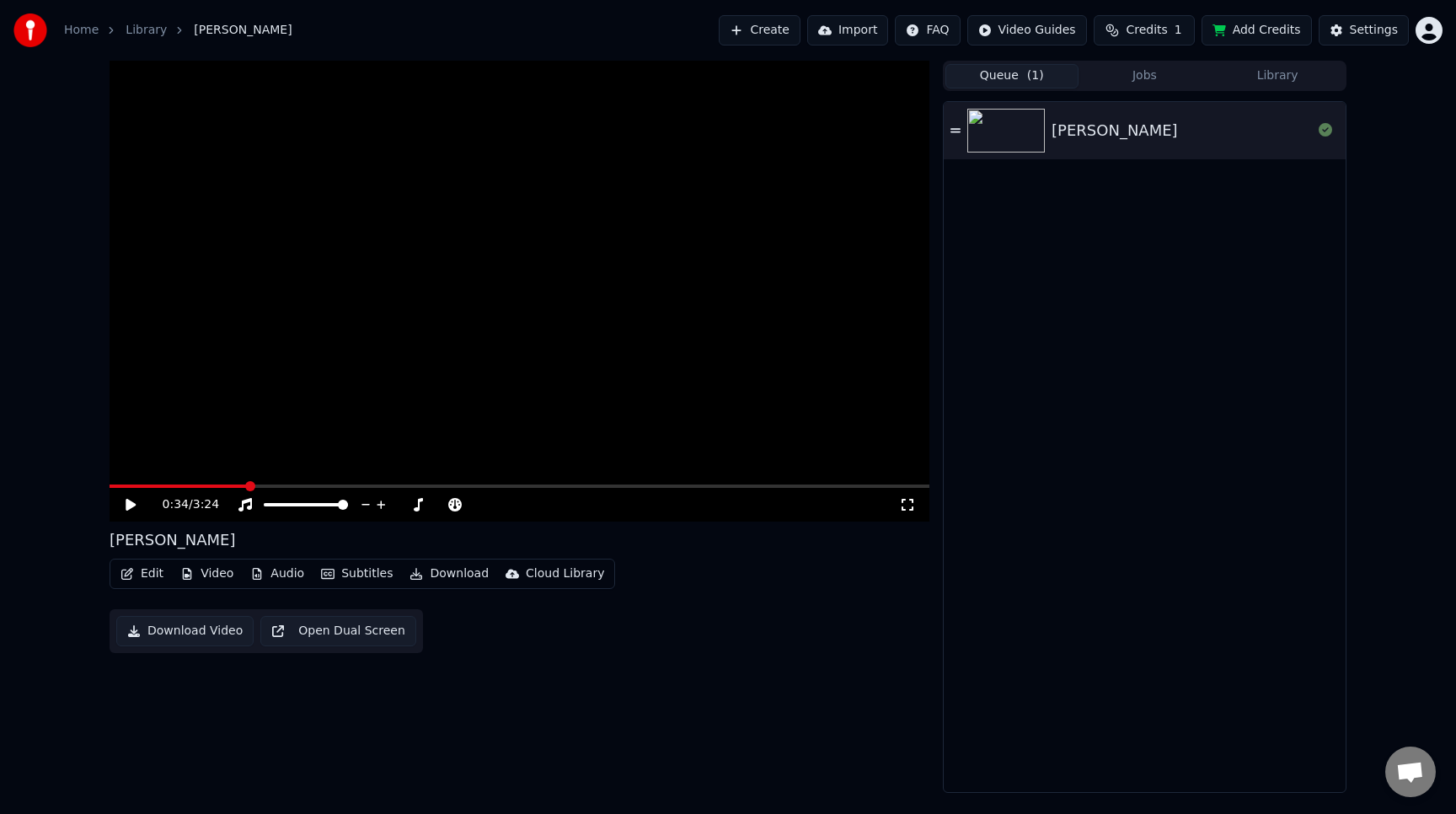
click at [1154, 130] on div "[PERSON_NAME]" at bounding box center [1114, 130] width 126 height 24
click at [203, 570] on button "Video" at bounding box center [206, 574] width 67 height 24
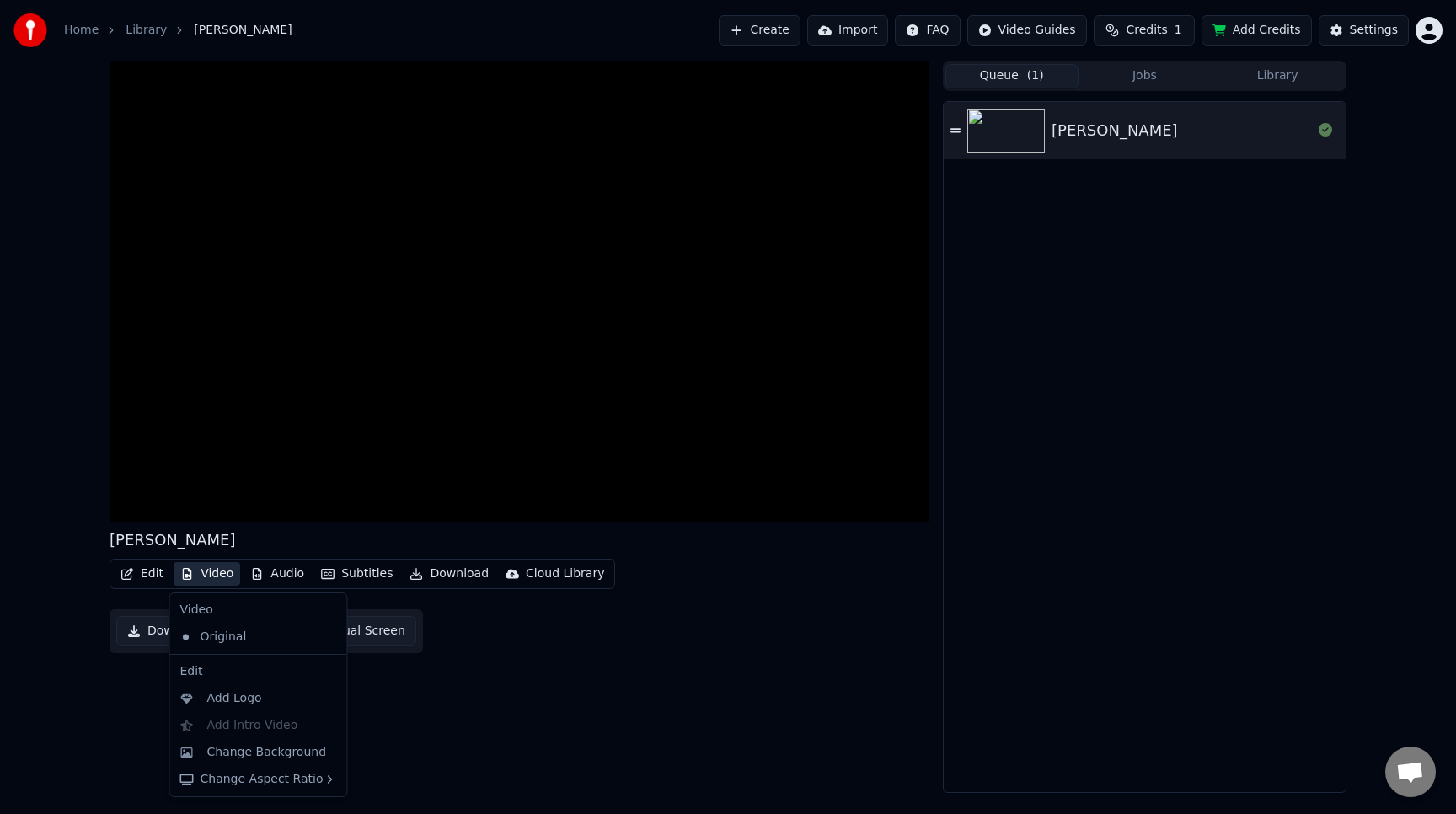
click at [1075, 556] on div "[PERSON_NAME]" at bounding box center [1145, 448] width 402 height 690
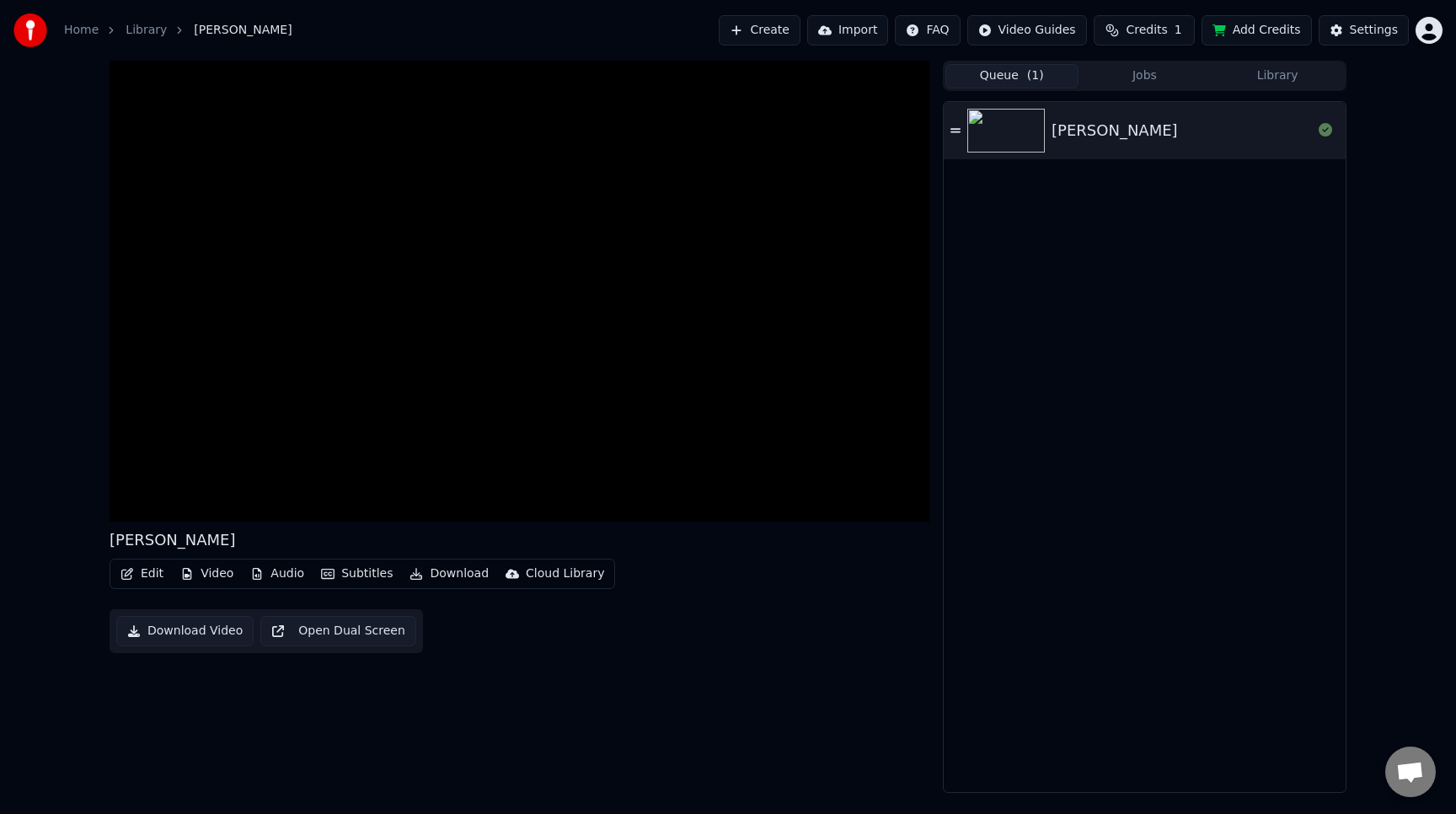
click at [861, 29] on button "Import" at bounding box center [848, 30] width 81 height 30
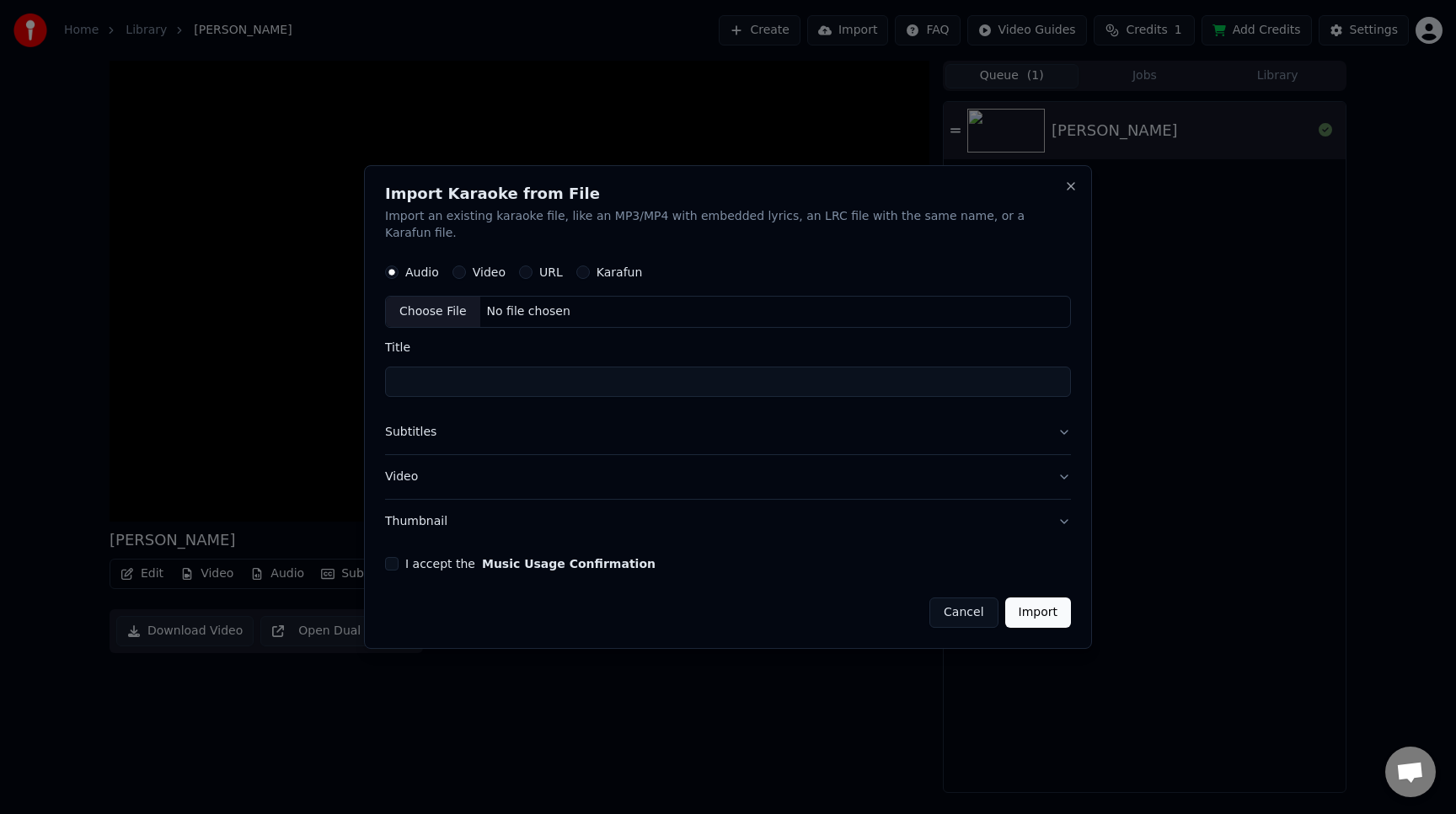
click at [937, 602] on button "Cancel" at bounding box center [964, 613] width 69 height 30
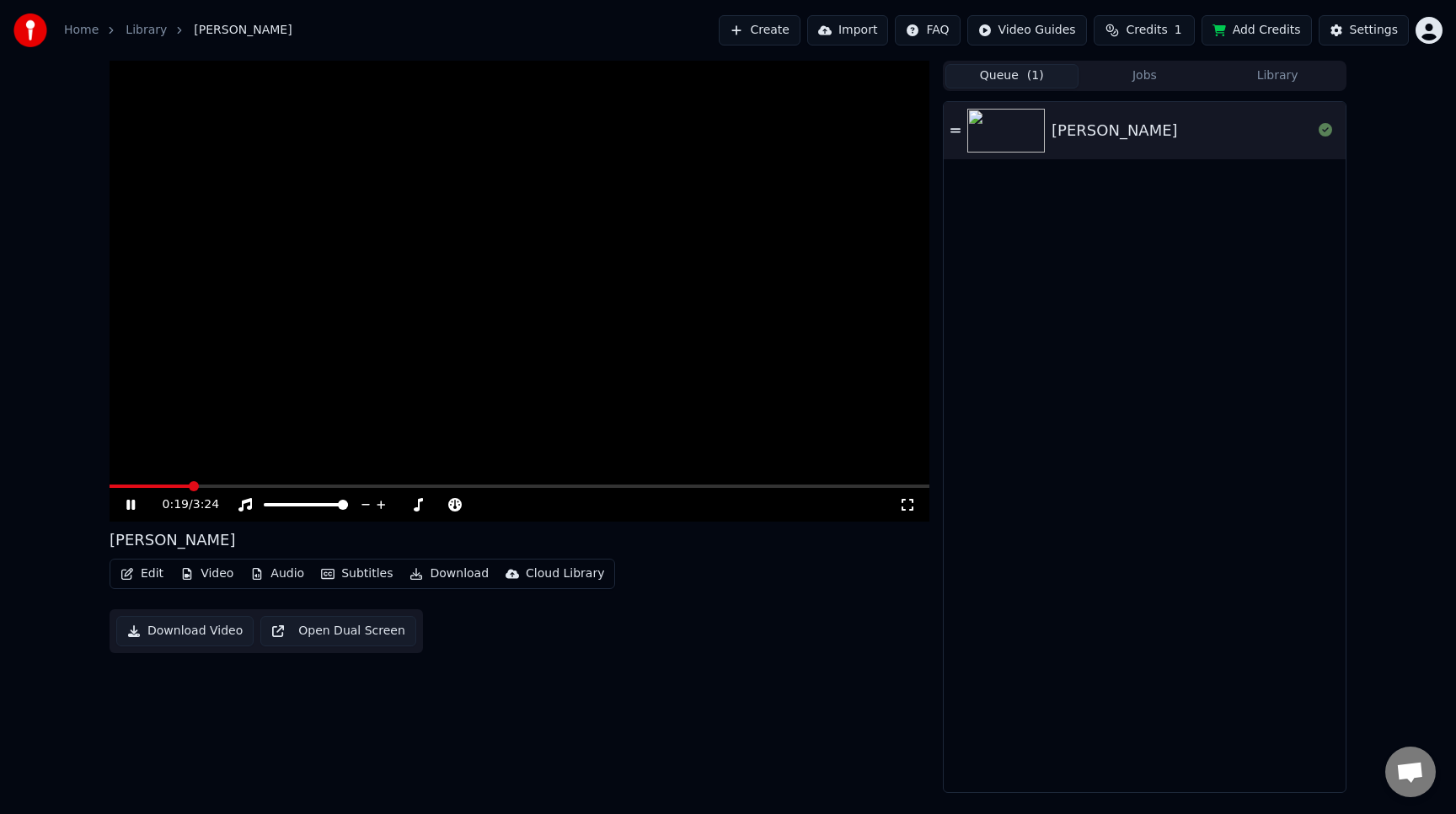
click at [782, 25] on button "Create" at bounding box center [760, 30] width 82 height 30
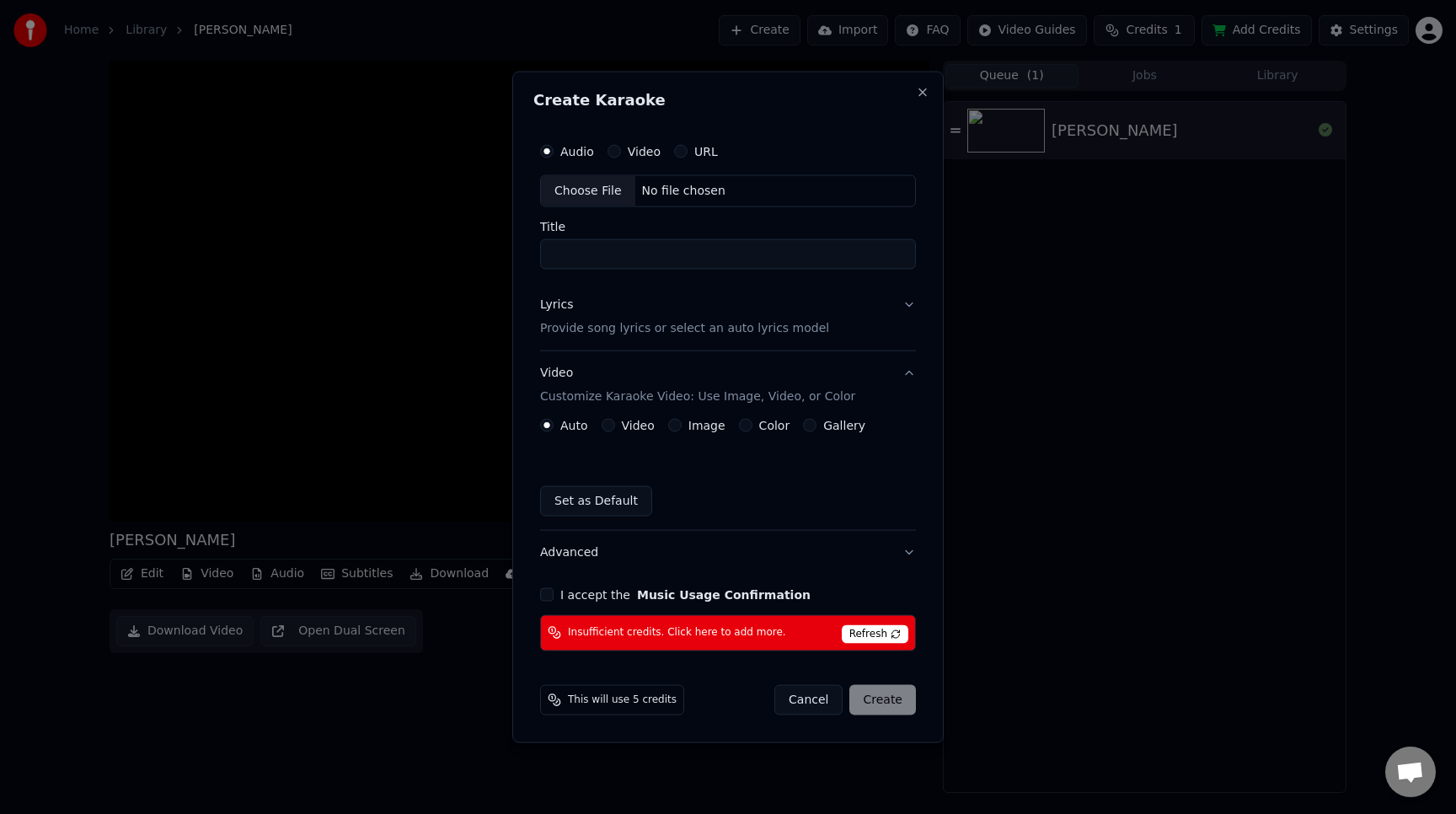
click at [652, 188] on div "No file chosen" at bounding box center [684, 191] width 97 height 17
type input "**********"
click at [910, 307] on button "Lyrics Provide song lyrics or select an auto lyrics model" at bounding box center [728, 317] width 382 height 68
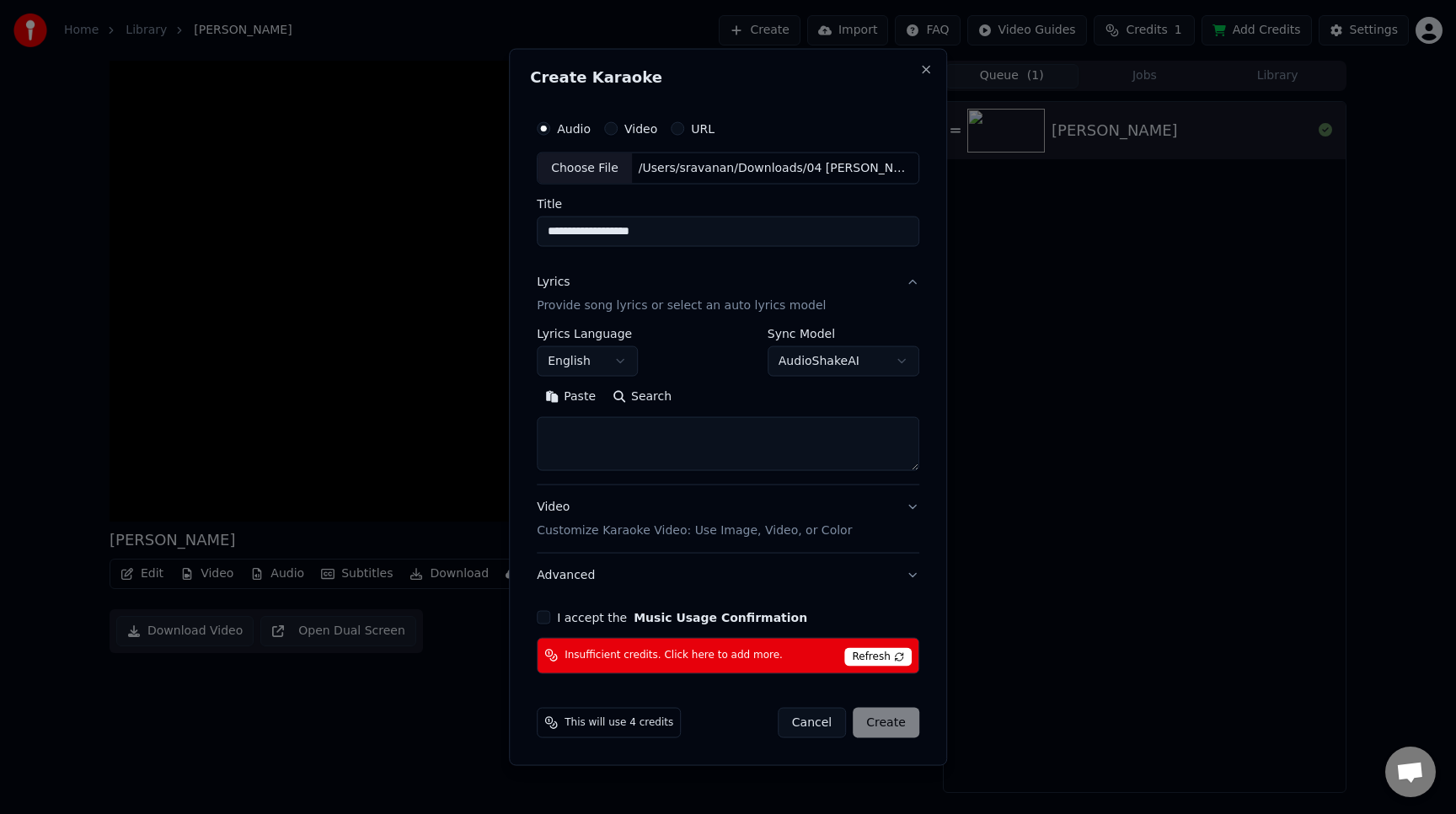
click at [882, 357] on button "AudioShakeAI" at bounding box center [843, 361] width 151 height 30
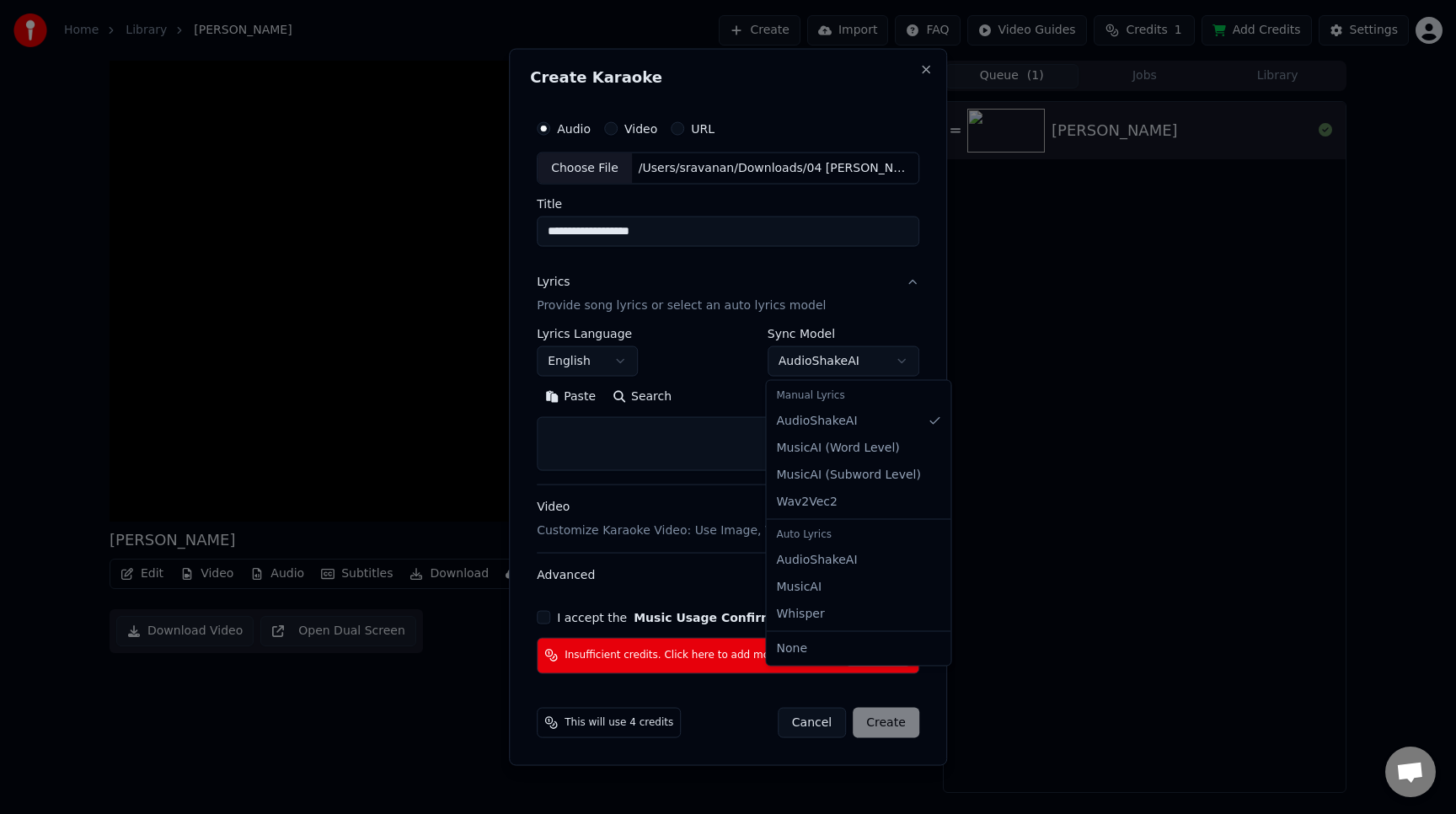
select select "********"
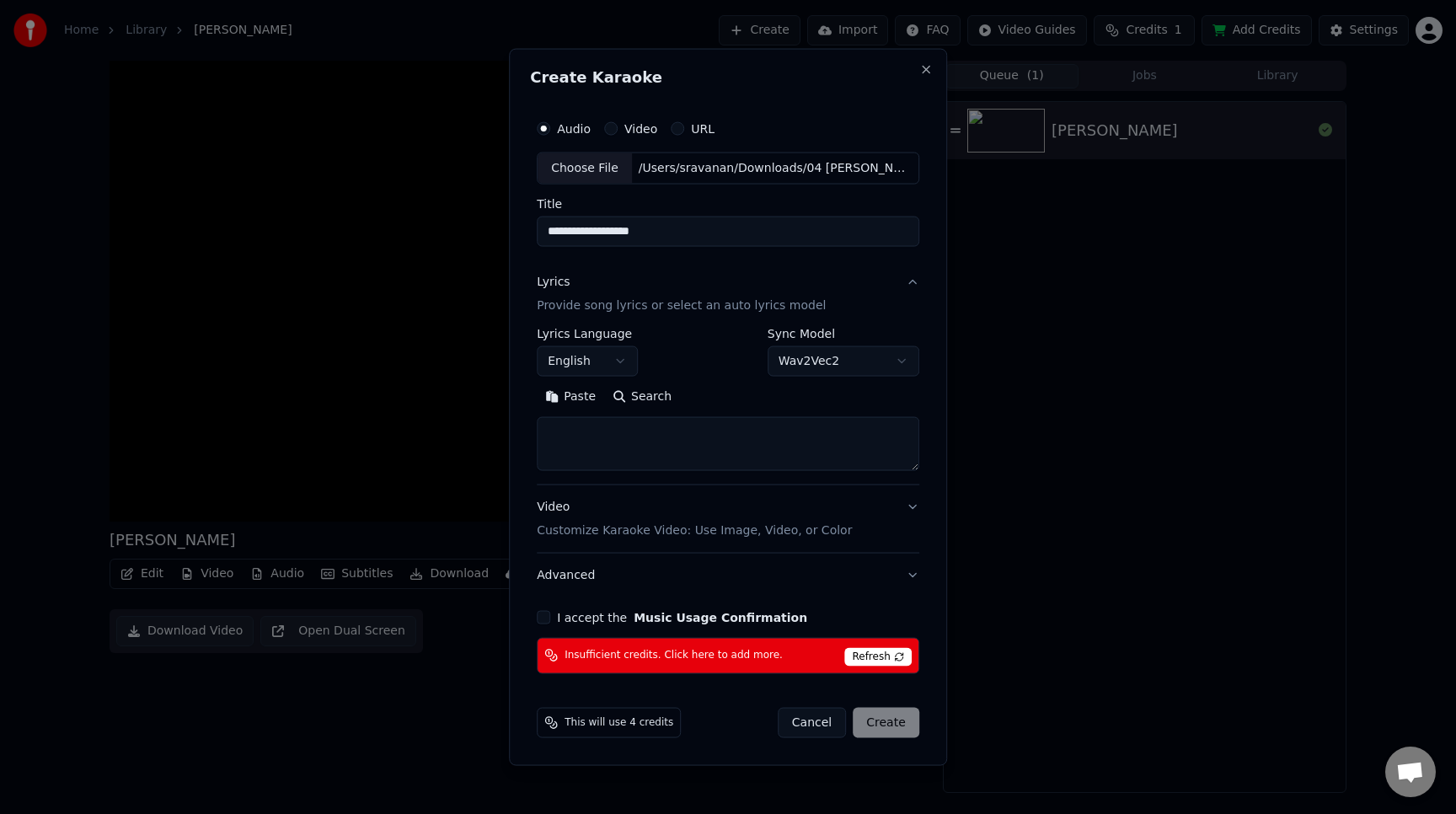
click at [616, 364] on button "English" at bounding box center [587, 361] width 102 height 30
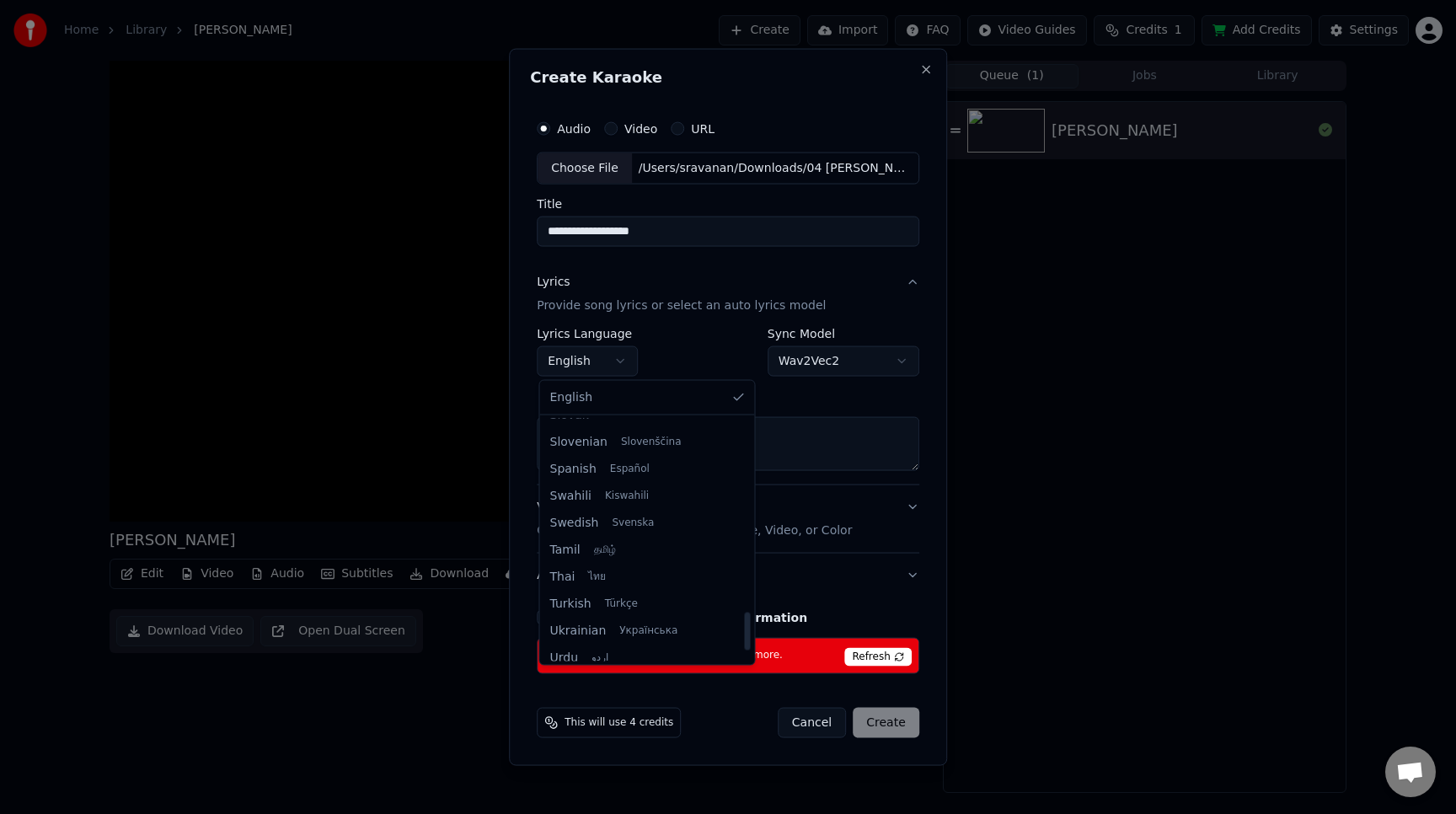
scroll to position [1233, 0]
select select "**"
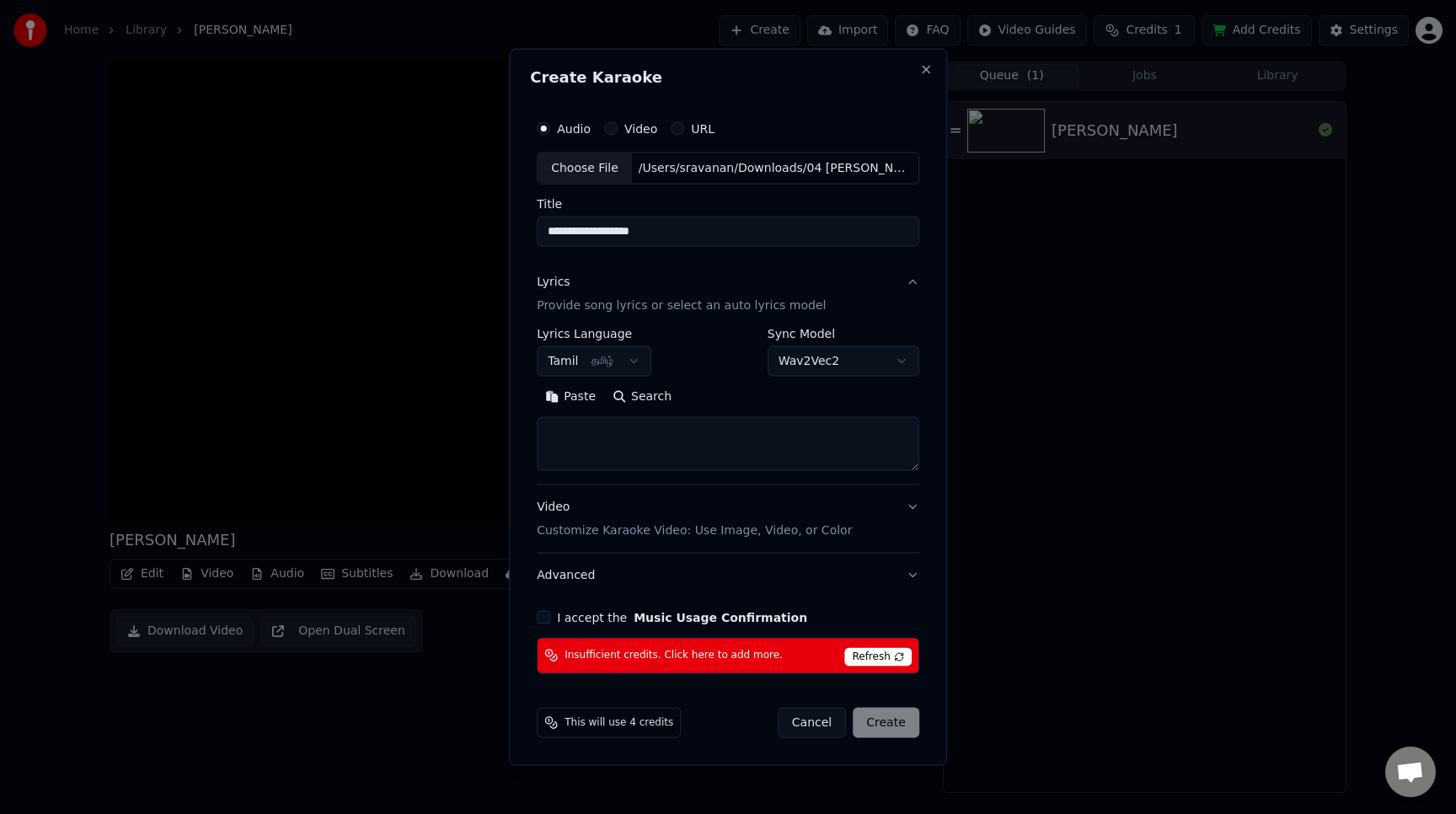
click at [701, 525] on p "Customize Karaoke Video: Use Image, Video, or Color" at bounding box center [694, 531] width 315 height 17
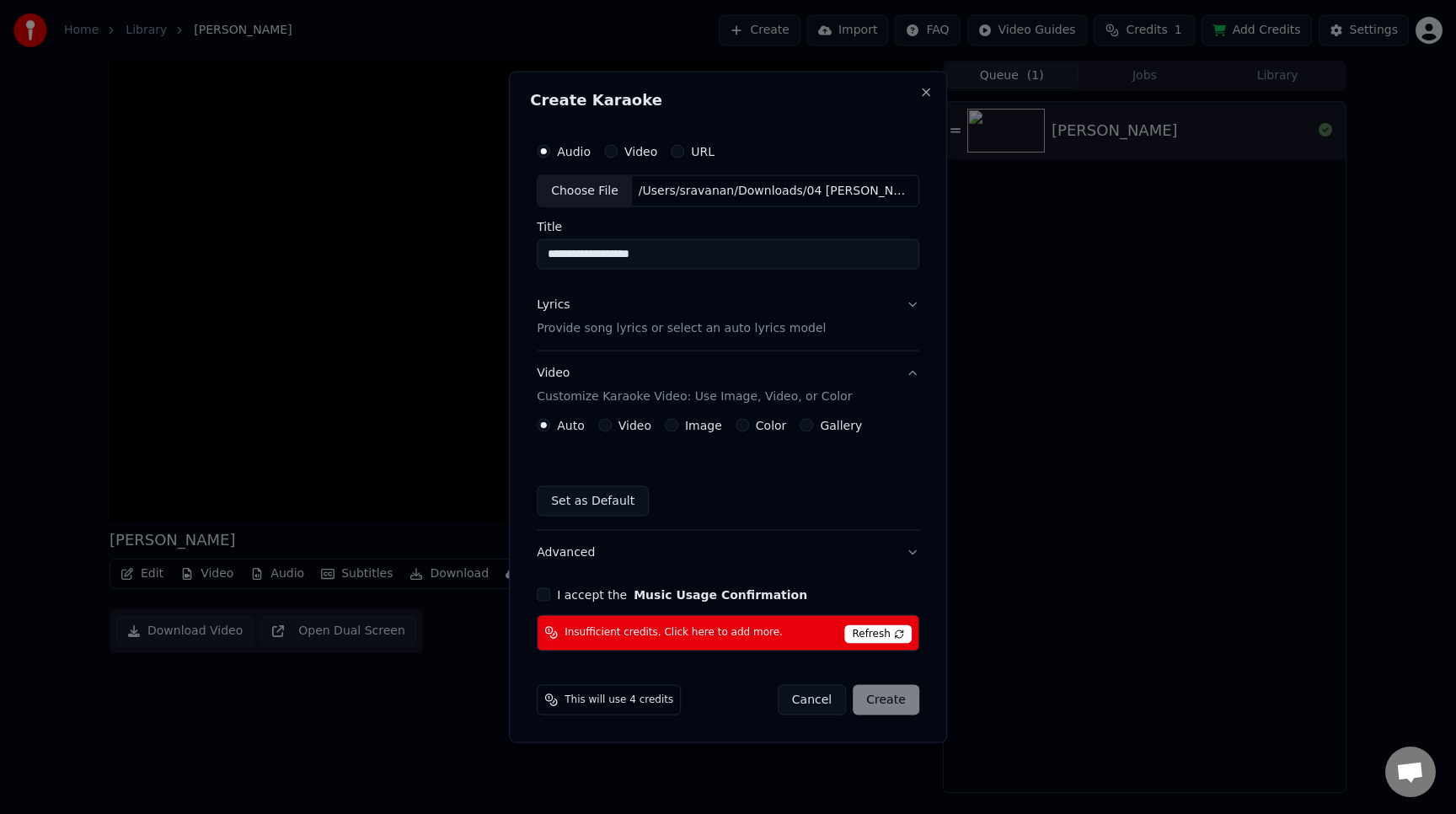
click at [550, 597] on button "I accept the Music Usage Confirmation" at bounding box center [543, 594] width 14 height 14
click at [817, 699] on button "Cancel" at bounding box center [811, 700] width 69 height 30
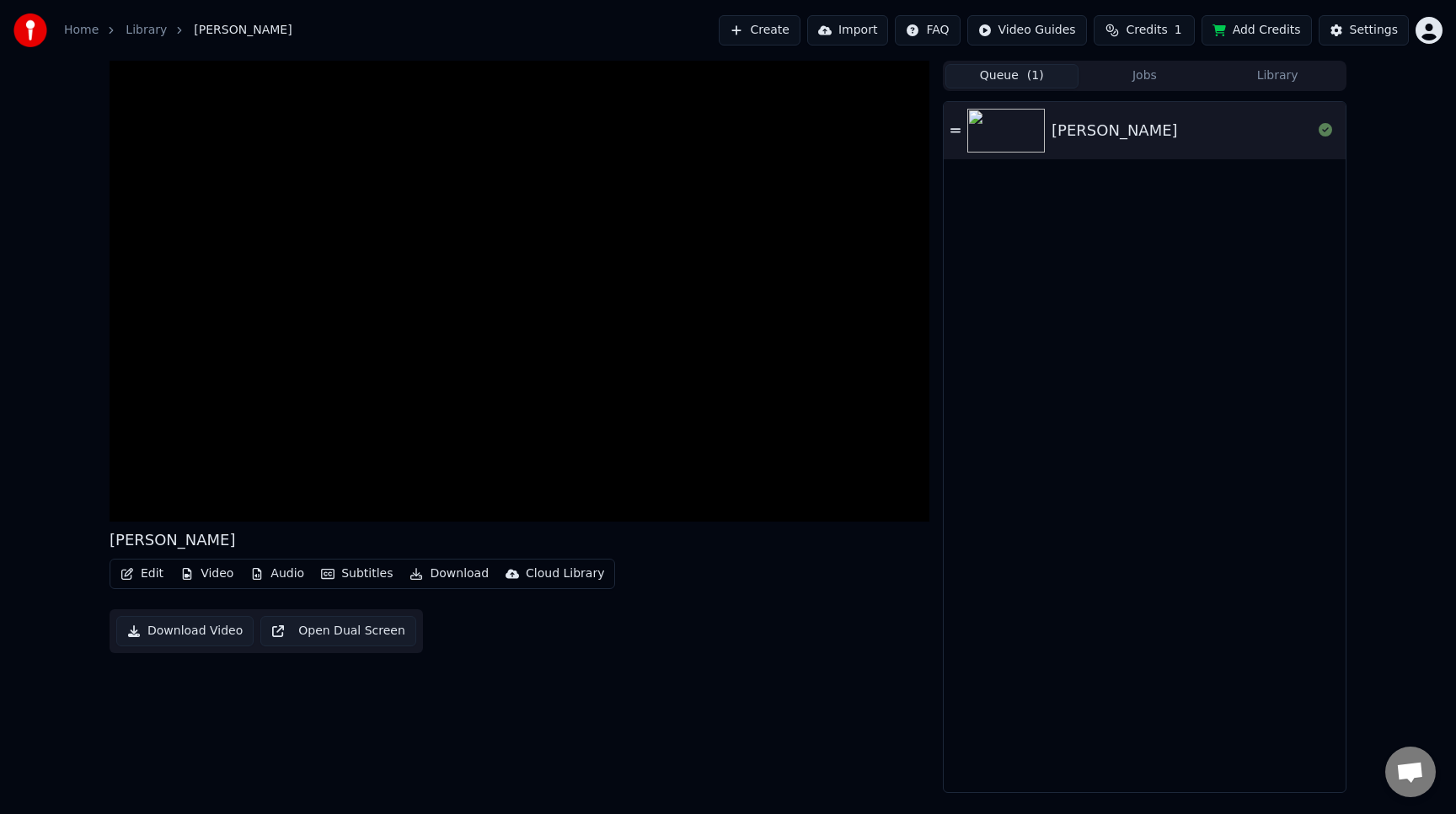
click at [1170, 139] on div "[PERSON_NAME]" at bounding box center [1182, 130] width 261 height 24
click at [1376, 35] on div "Settings" at bounding box center [1374, 30] width 48 height 17
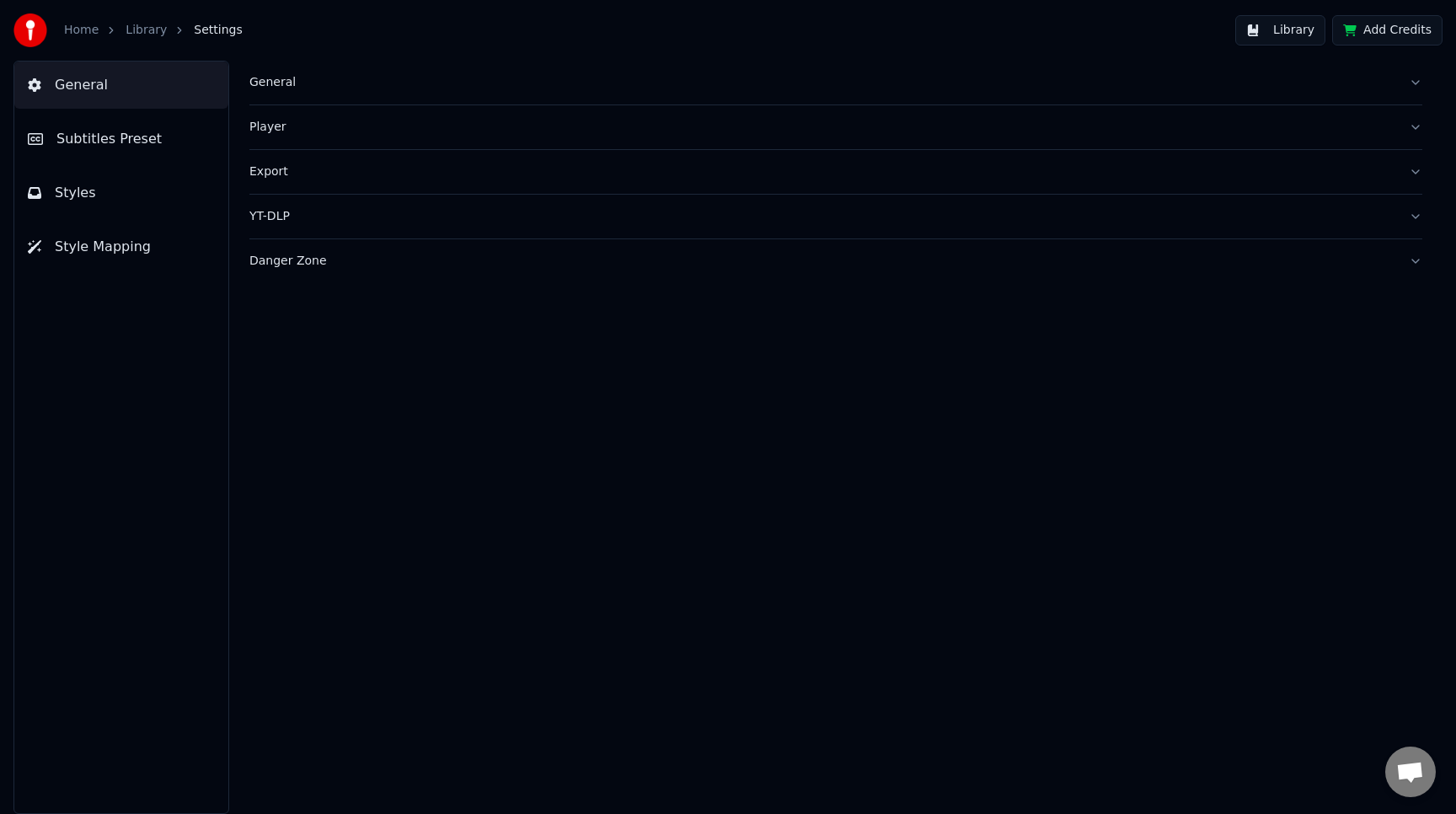
click at [969, 84] on div "General" at bounding box center [822, 83] width 1146 height 17
